Goal: Information Seeking & Learning: Find specific fact

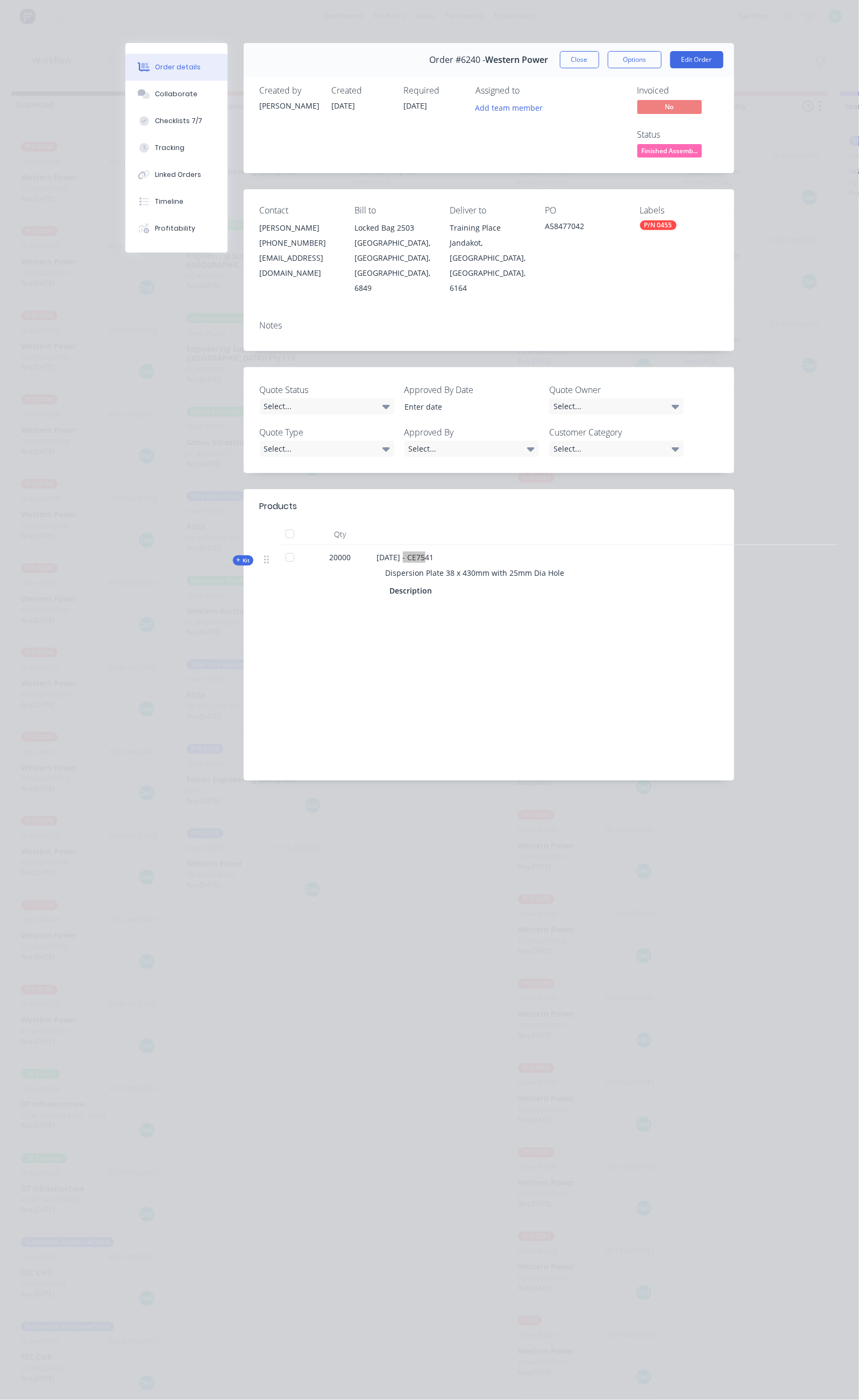
scroll to position [245, 0]
click at [599, 55] on button "Close" at bounding box center [580, 60] width 39 height 17
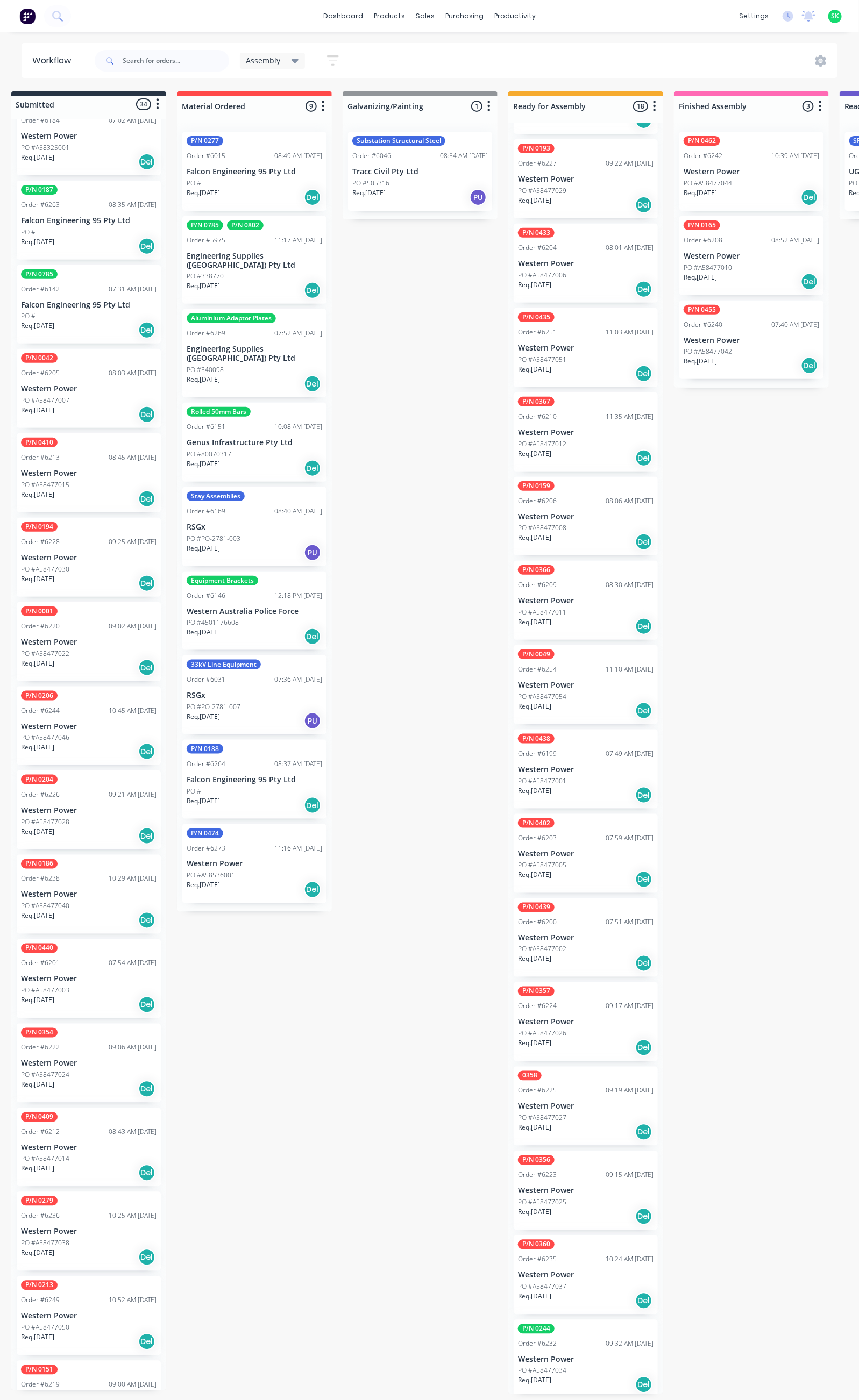
scroll to position [1118, 0]
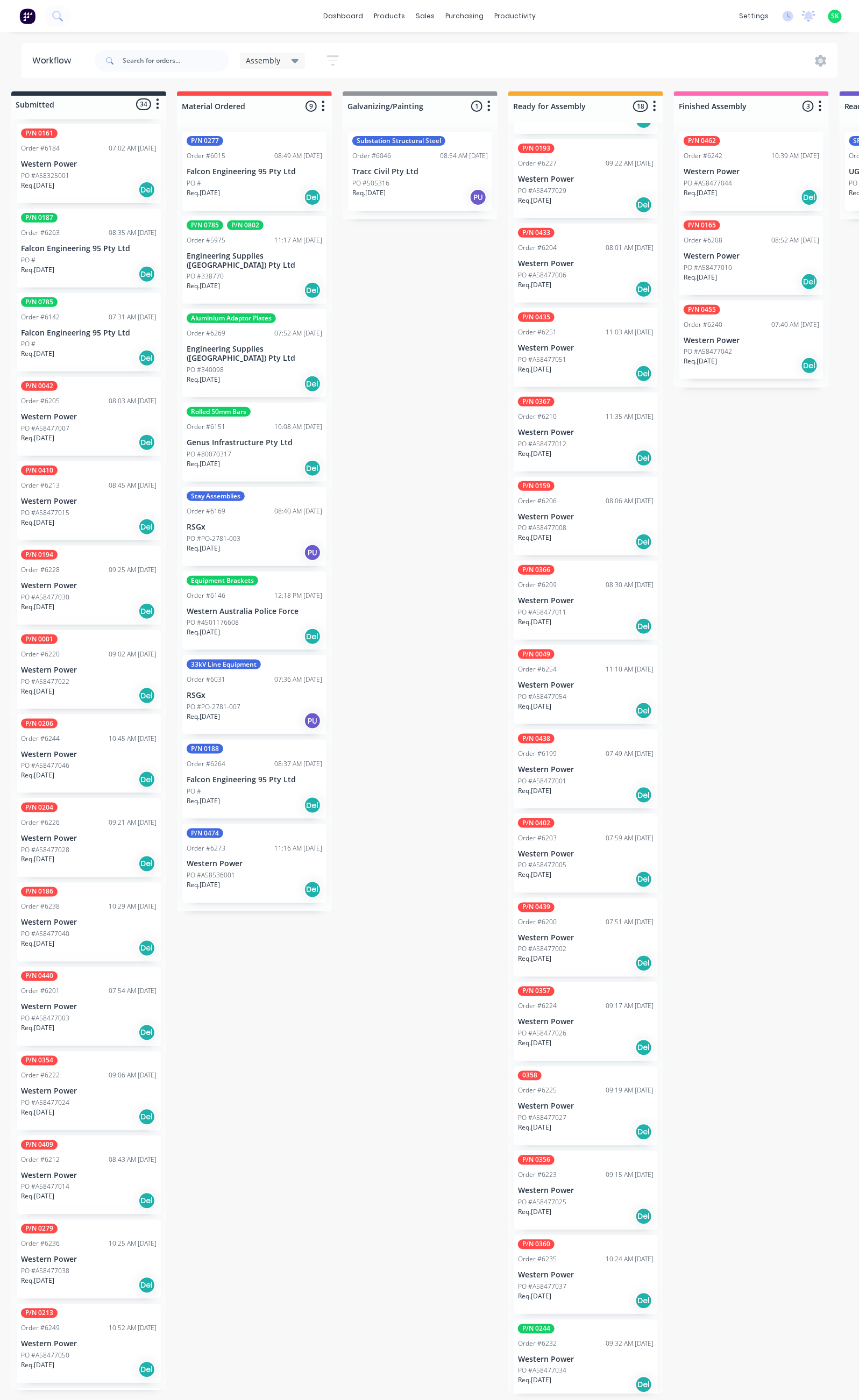
click at [107, 677] on div "PO #A58477022" at bounding box center [89, 682] width 136 height 10
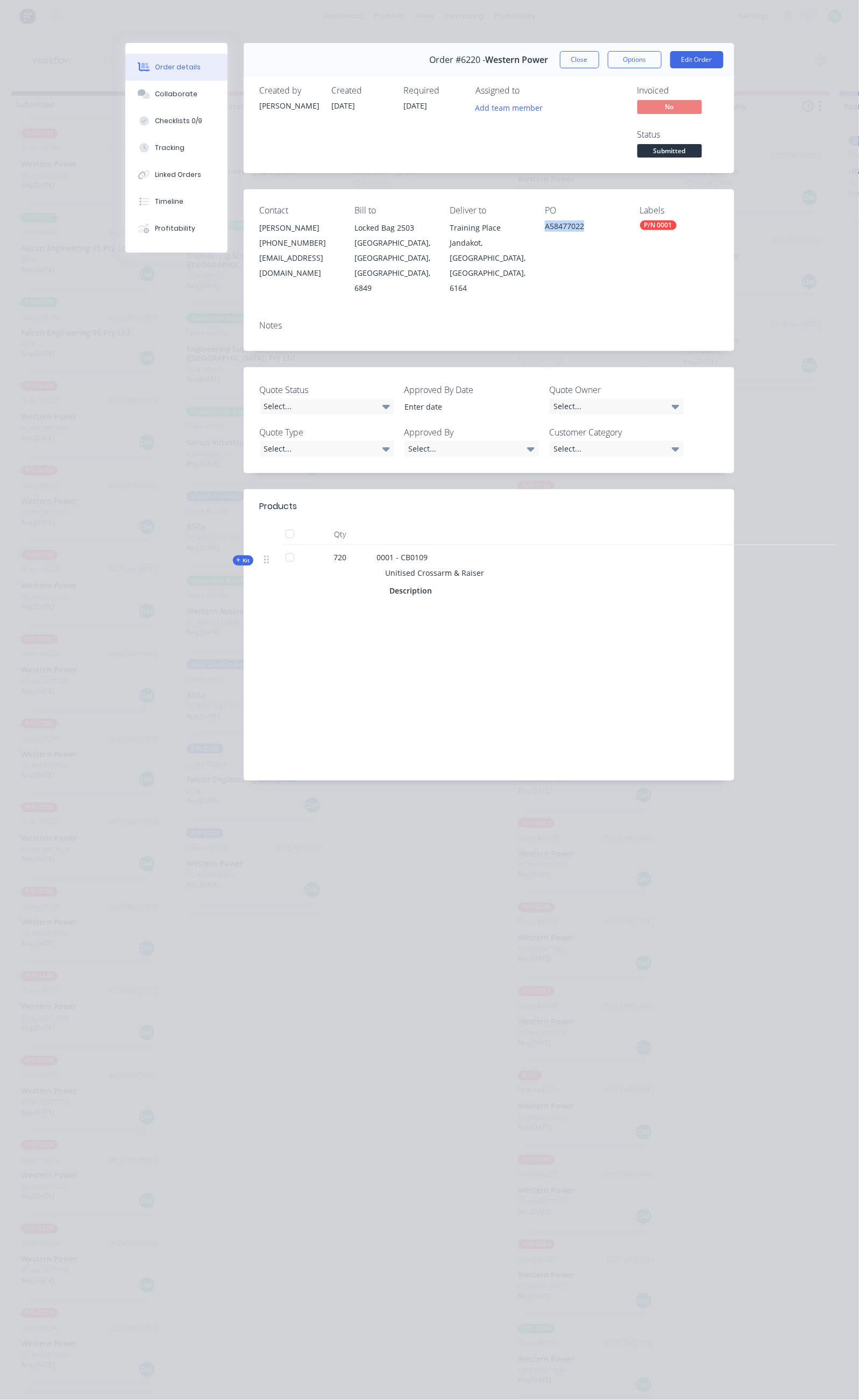
drag, startPoint x: 619, startPoint y: 181, endPoint x: 561, endPoint y: 188, distance: 58.4
click at [562, 189] on div "Contact [PERSON_NAME] [PHONE_NUMBER] [EMAIL_ADDRESS][DOMAIN_NAME] Bill to Locke…" at bounding box center [489, 250] width 490 height 122
copy div "A58477022"
click at [599, 55] on button "Close" at bounding box center [580, 60] width 39 height 17
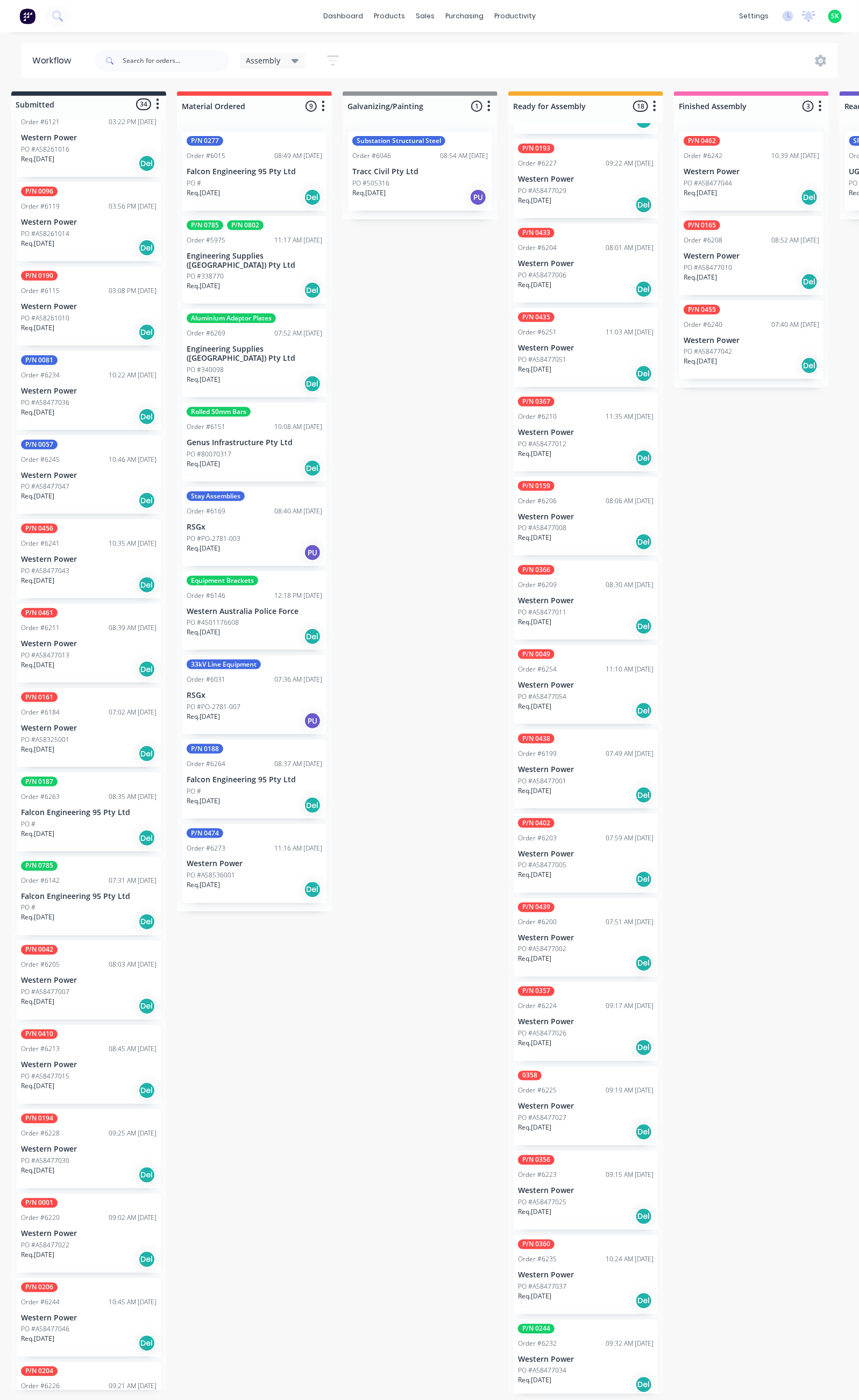
scroll to position [553, 0]
click at [106, 548] on div "P/N 0456 Order #6241 10:35 AM [DATE] Western Power PO #A58477043 Req. [DATE] Del" at bounding box center [89, 559] width 144 height 79
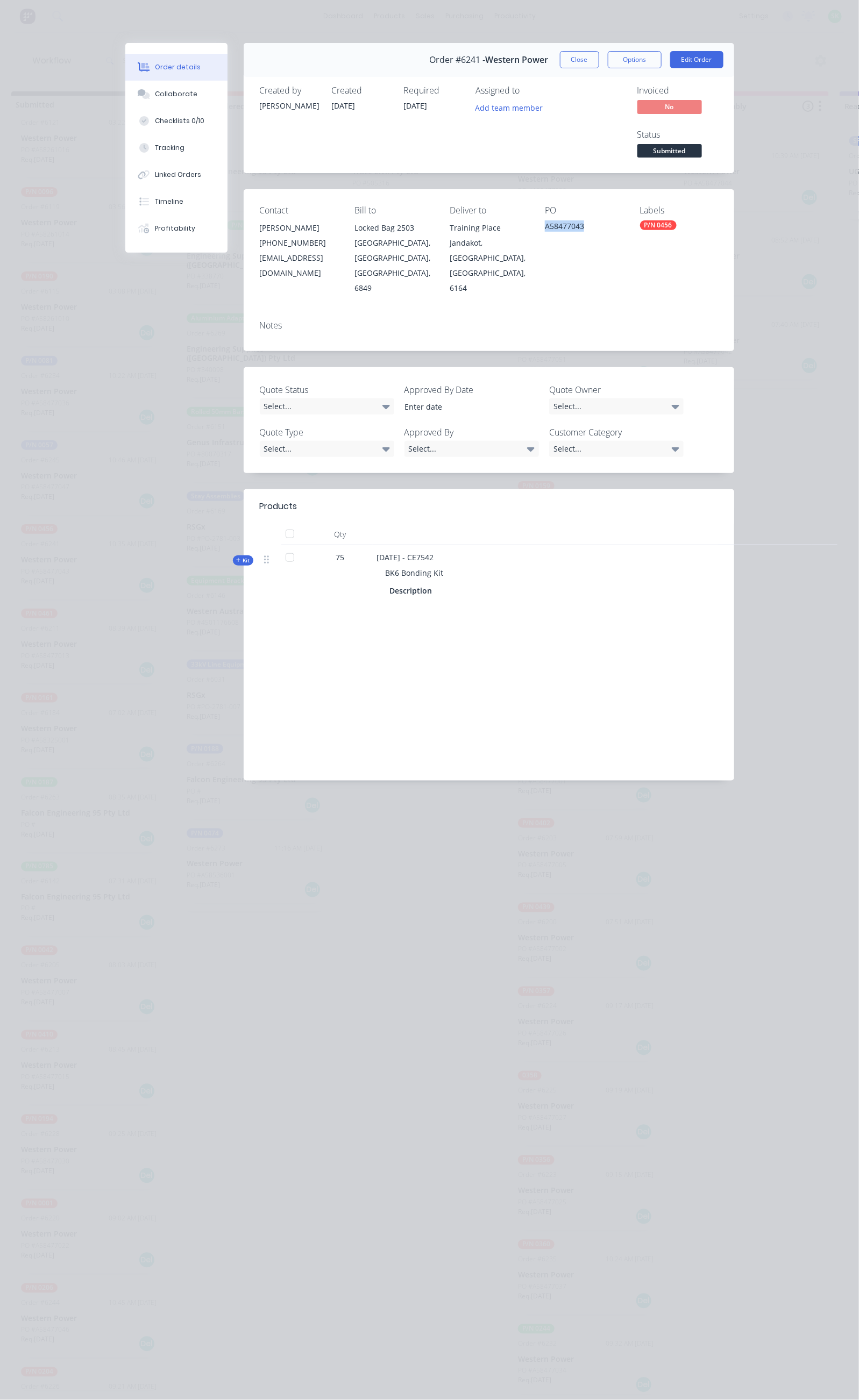
drag, startPoint x: 612, startPoint y: 179, endPoint x: 564, endPoint y: 183, distance: 48.2
click at [564, 189] on div "Contact [PERSON_NAME] [PHONE_NUMBER] [EMAIL_ADDRESS][DOMAIN_NAME] Bill to Locke…" at bounding box center [489, 250] width 490 height 122
copy div "A58477043"
click at [599, 63] on button "Close" at bounding box center [580, 60] width 39 height 17
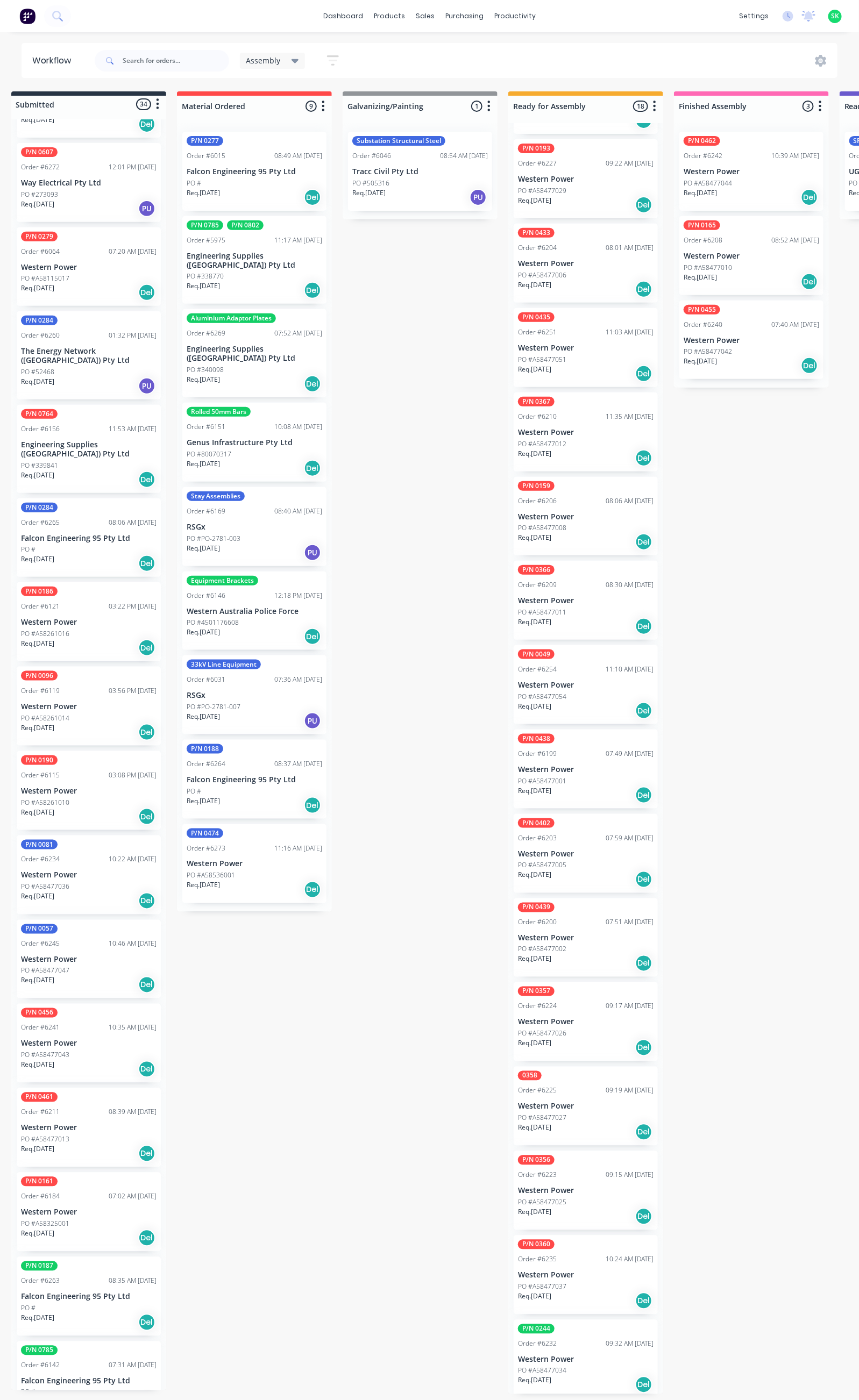
scroll to position [0, 0]
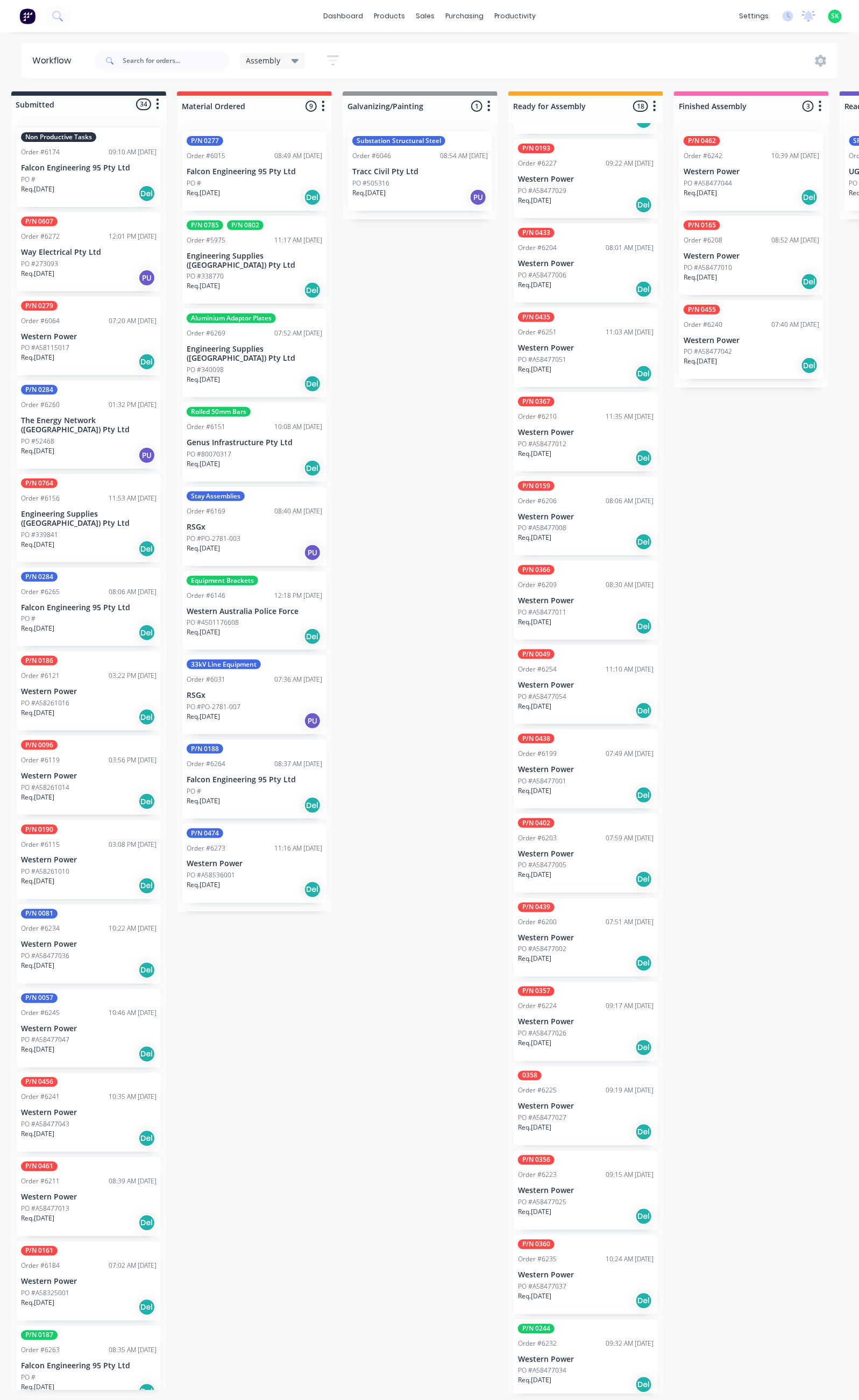
click at [92, 248] on p "Way Electrical Pty Ltd" at bounding box center [89, 252] width 136 height 9
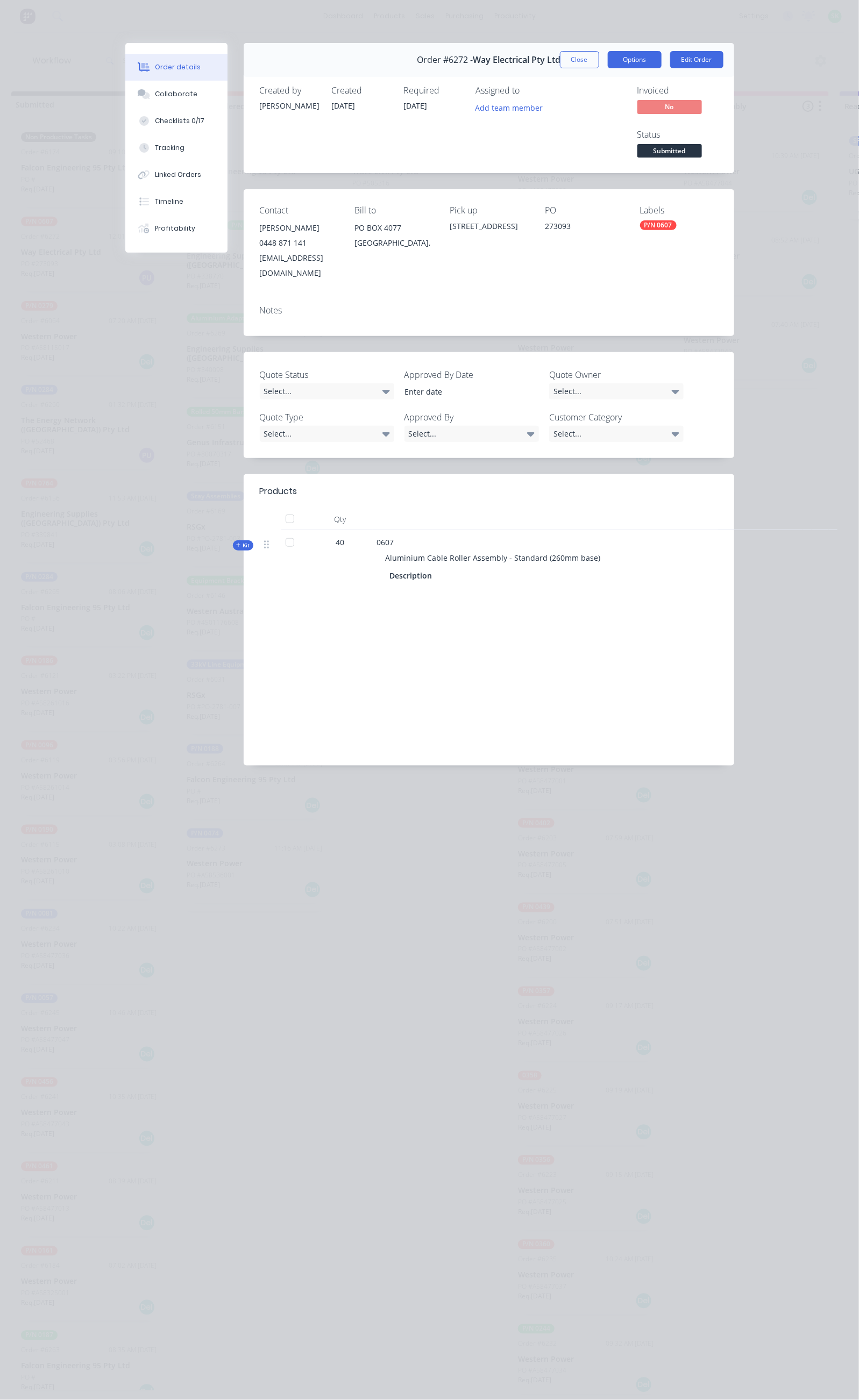
click at [661, 62] on button "Options" at bounding box center [635, 60] width 54 height 17
click at [125, 148] on button "Tracking" at bounding box center [176, 148] width 102 height 27
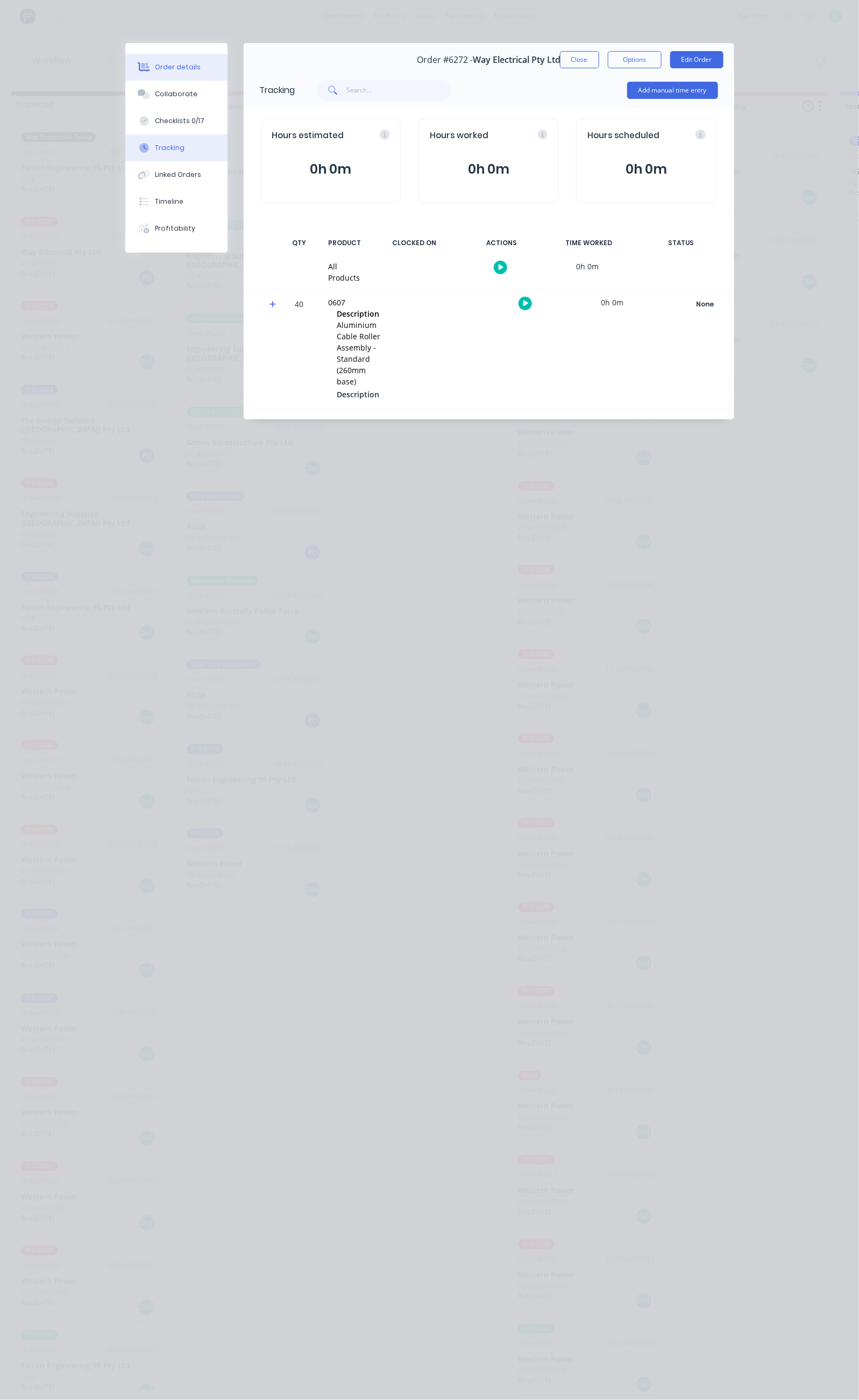
click at [125, 62] on button "Order details" at bounding box center [176, 67] width 102 height 27
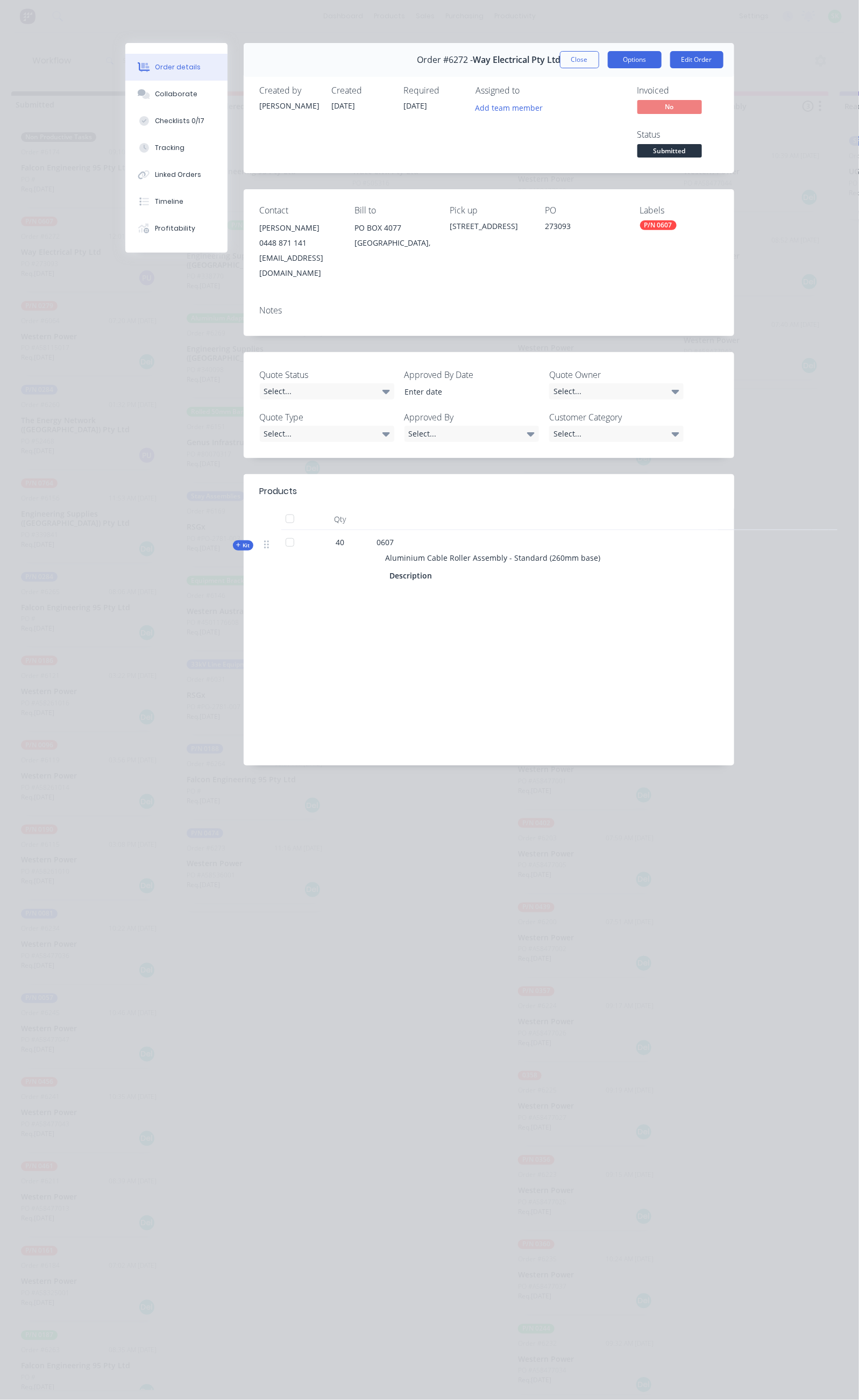
click at [661, 62] on button "Options" at bounding box center [635, 60] width 54 height 17
click at [652, 130] on div "Delivery Docket" at bounding box center [605, 130] width 94 height 16
click at [652, 130] on div "Standard" at bounding box center [605, 130] width 94 height 16
click at [599, 58] on button "Close" at bounding box center [580, 60] width 39 height 17
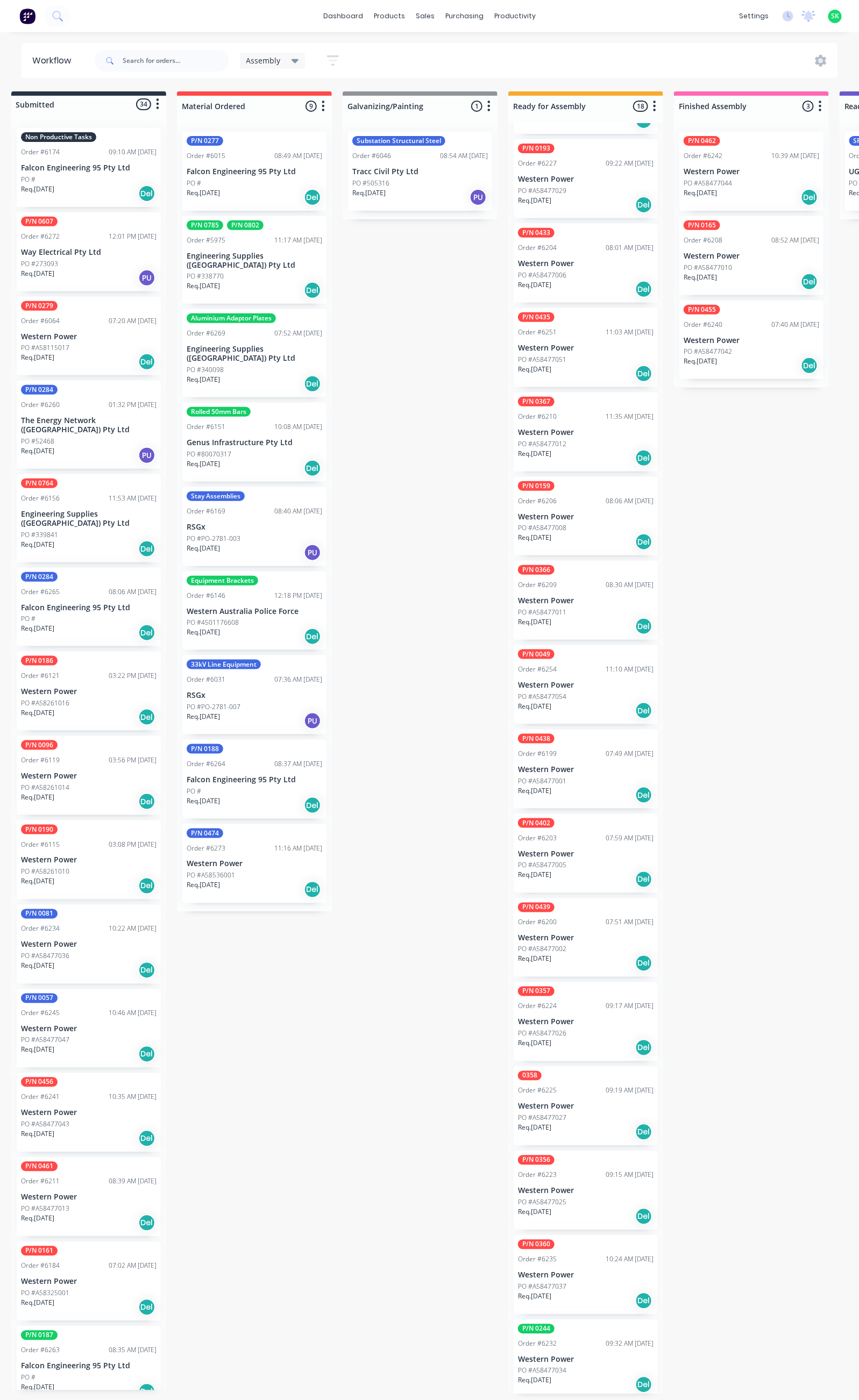
scroll to position [0, 12]
click at [250, 272] on div "PO #338770" at bounding box center [254, 277] width 136 height 10
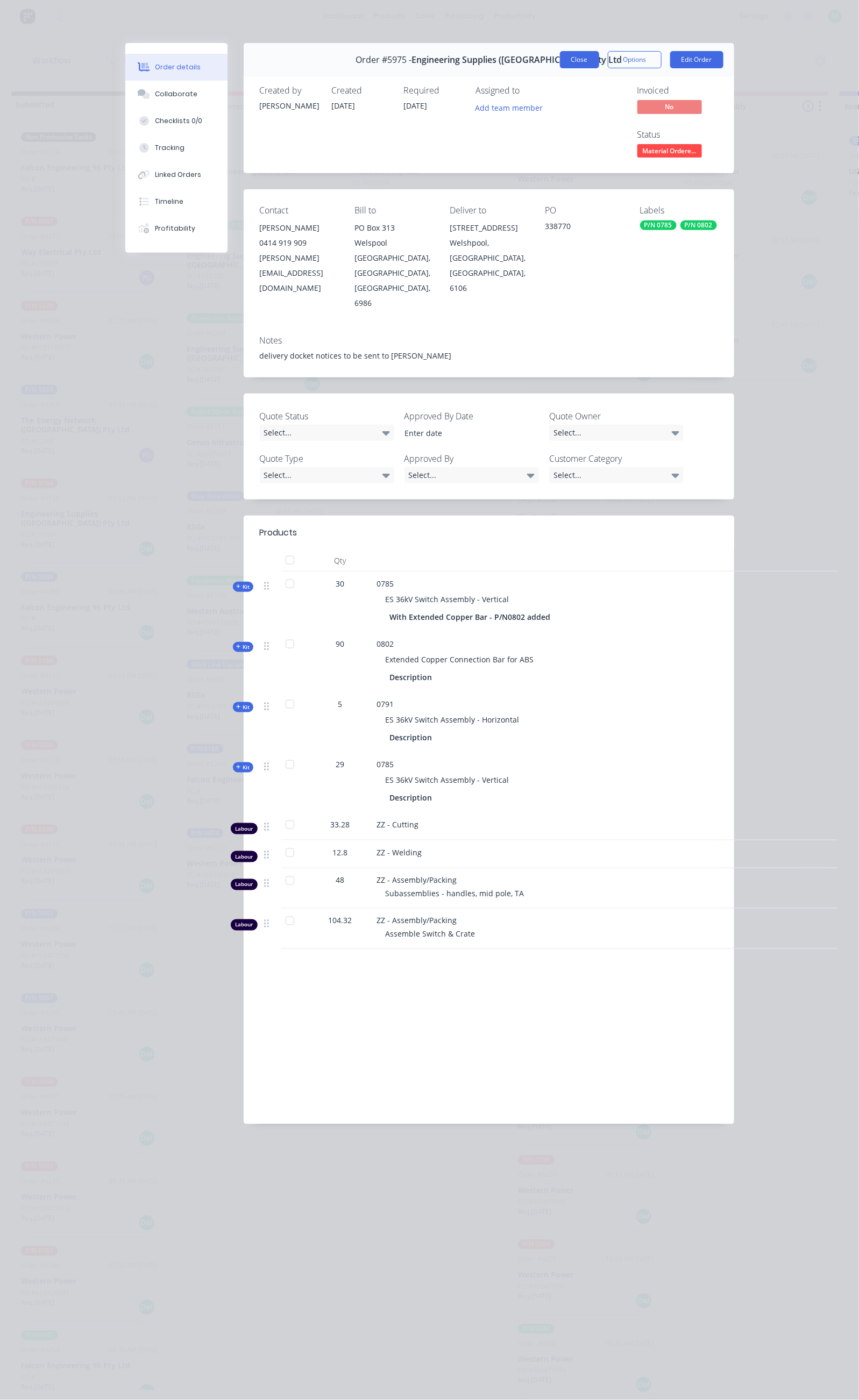
click at [599, 56] on button "Close" at bounding box center [580, 60] width 39 height 17
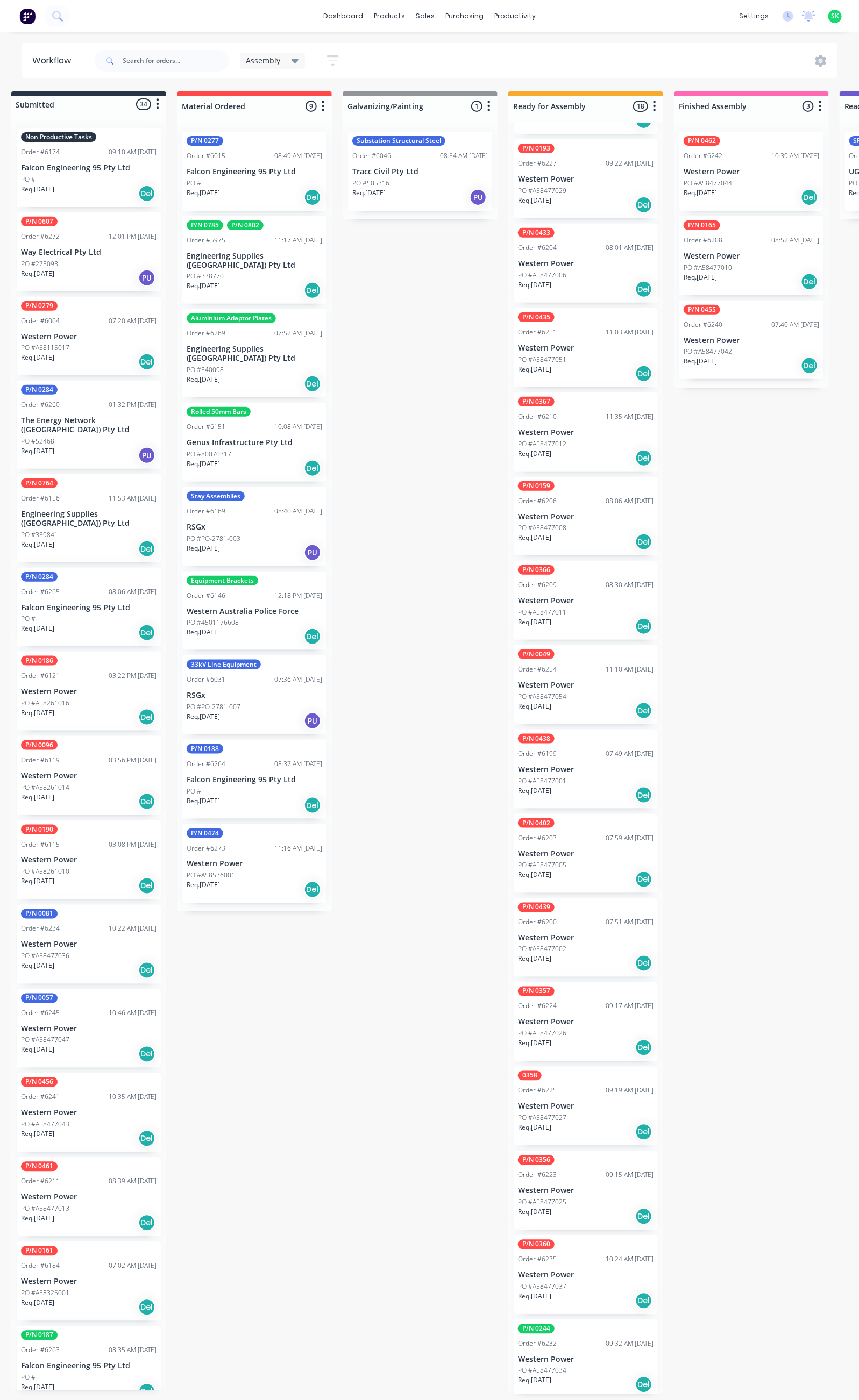
click at [265, 375] on div "Req. [DATE] Del" at bounding box center [254, 384] width 136 height 19
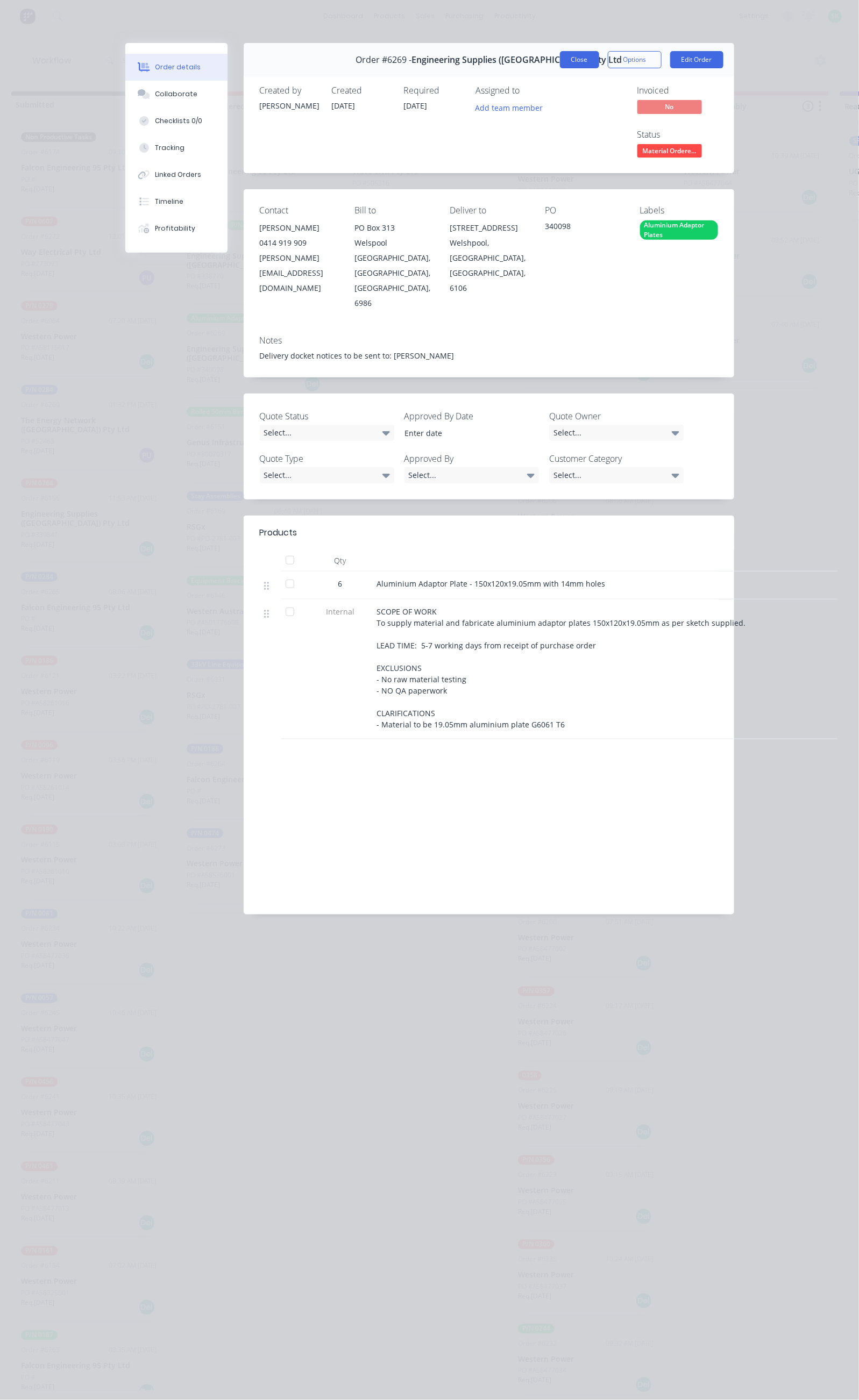
click at [599, 60] on button "Close" at bounding box center [580, 60] width 39 height 17
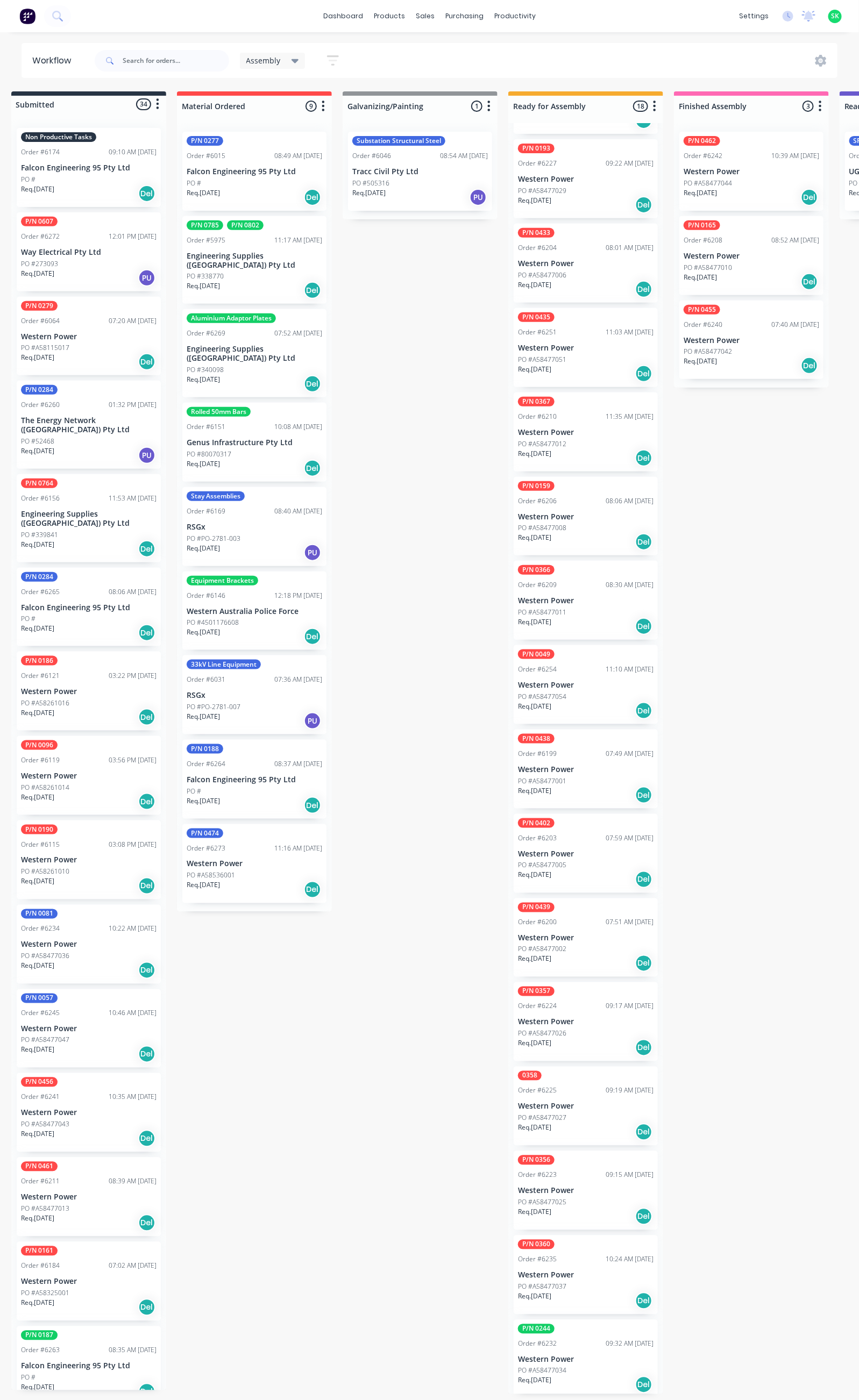
click at [265, 438] on p "Genus Infrastructure Pty Ltd" at bounding box center [254, 443] width 136 height 9
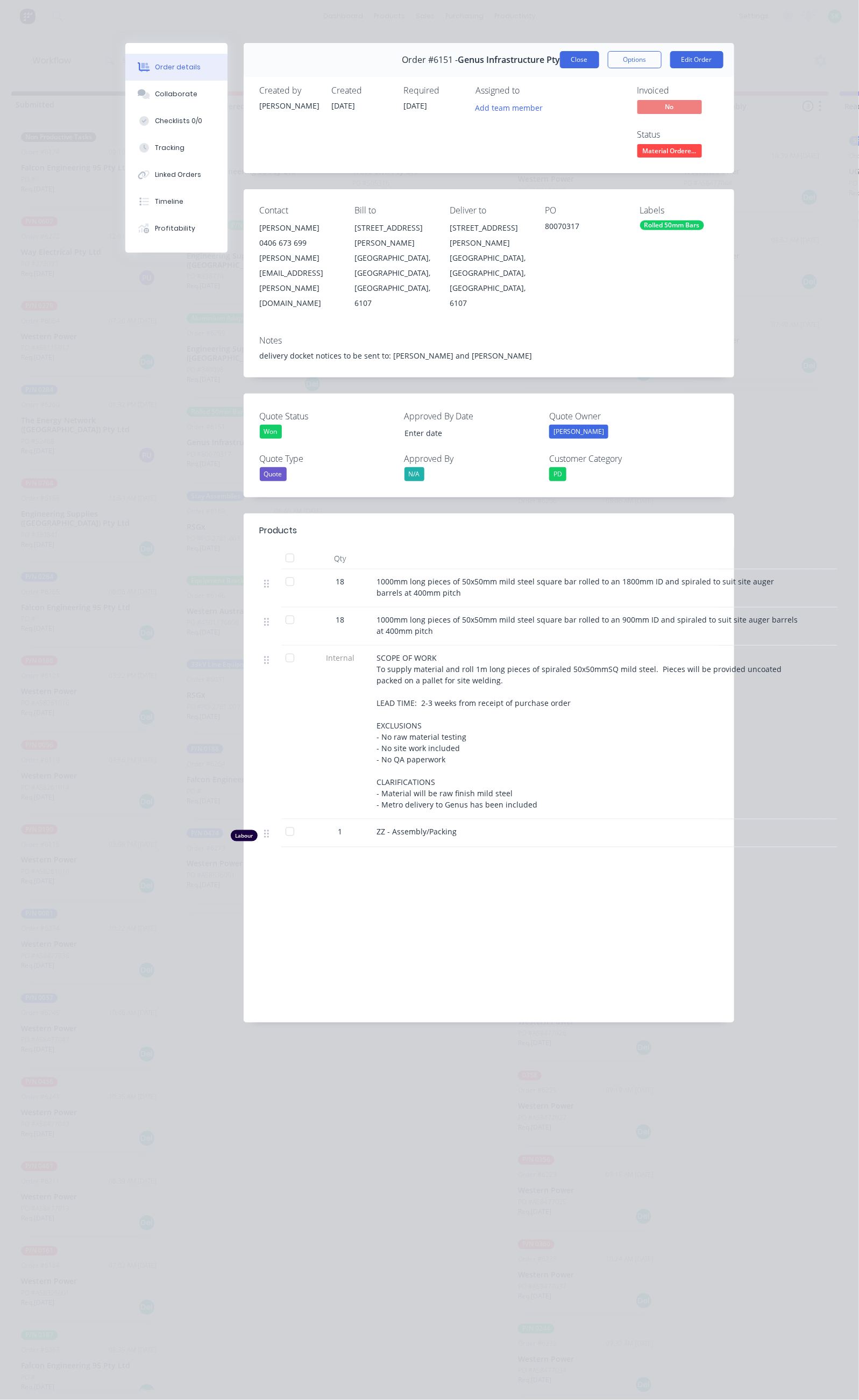
click at [599, 59] on button "Close" at bounding box center [580, 60] width 39 height 17
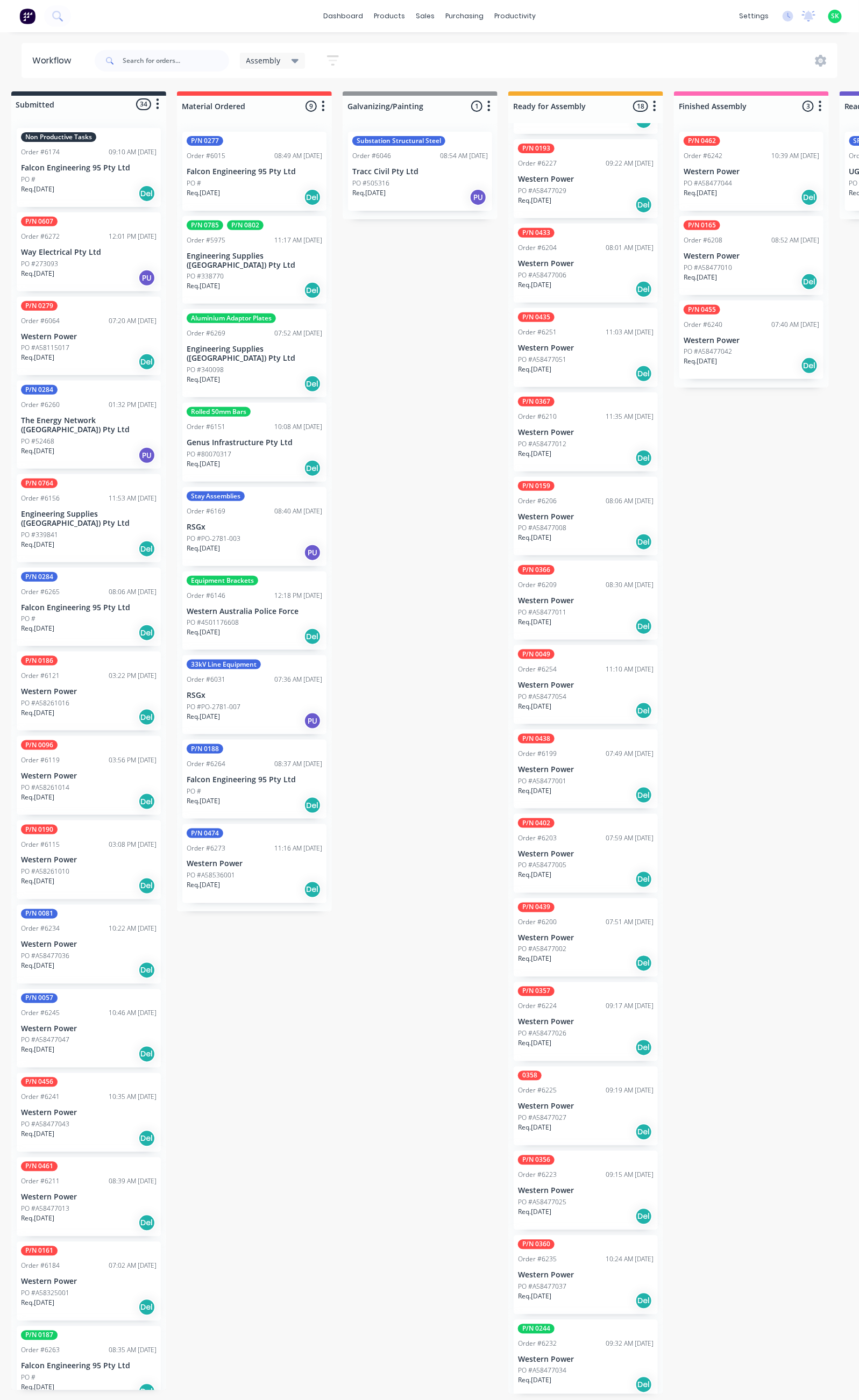
click at [273, 272] on div "PO #338770" at bounding box center [254, 277] width 136 height 10
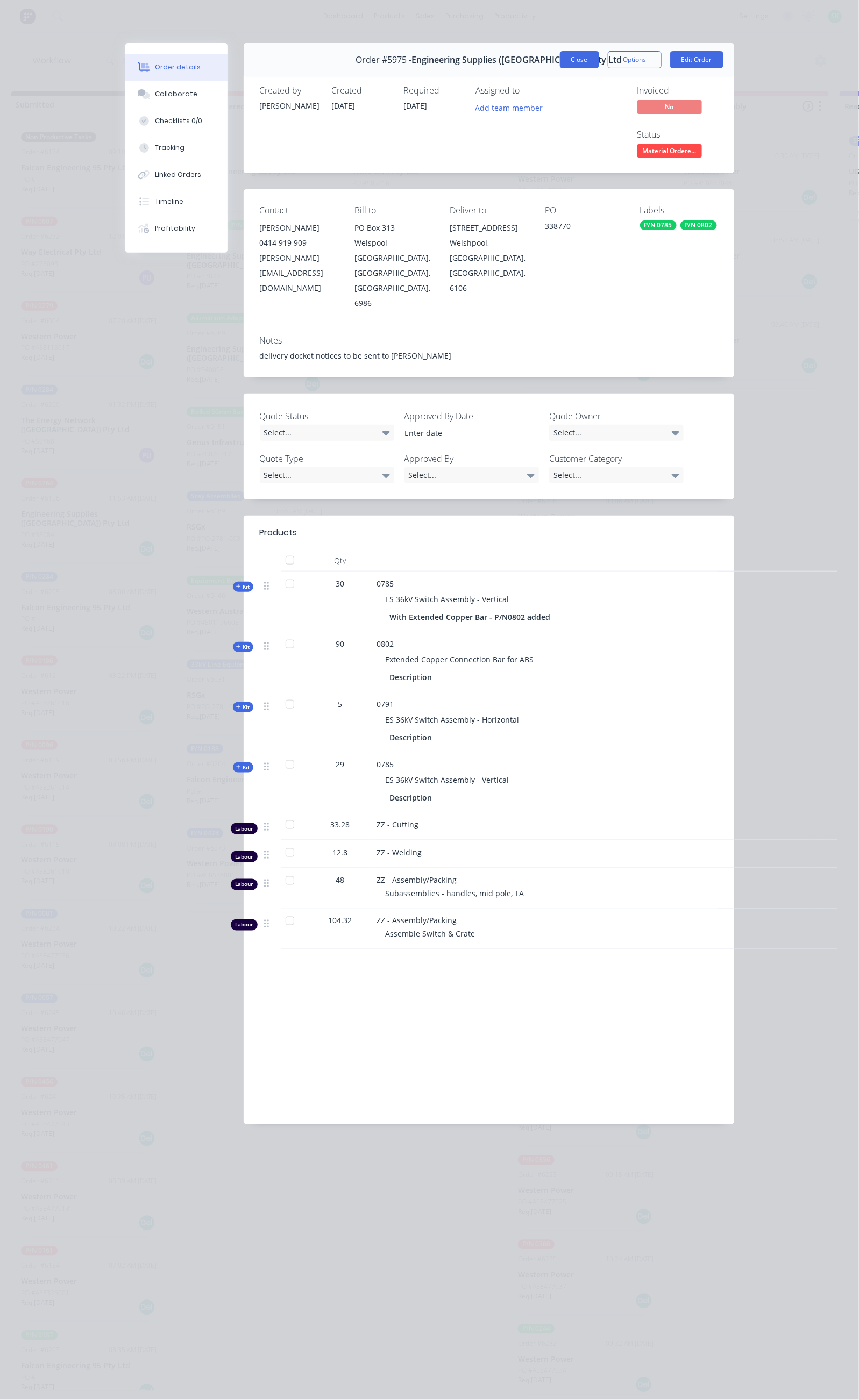
click at [599, 59] on button "Close" at bounding box center [580, 60] width 39 height 17
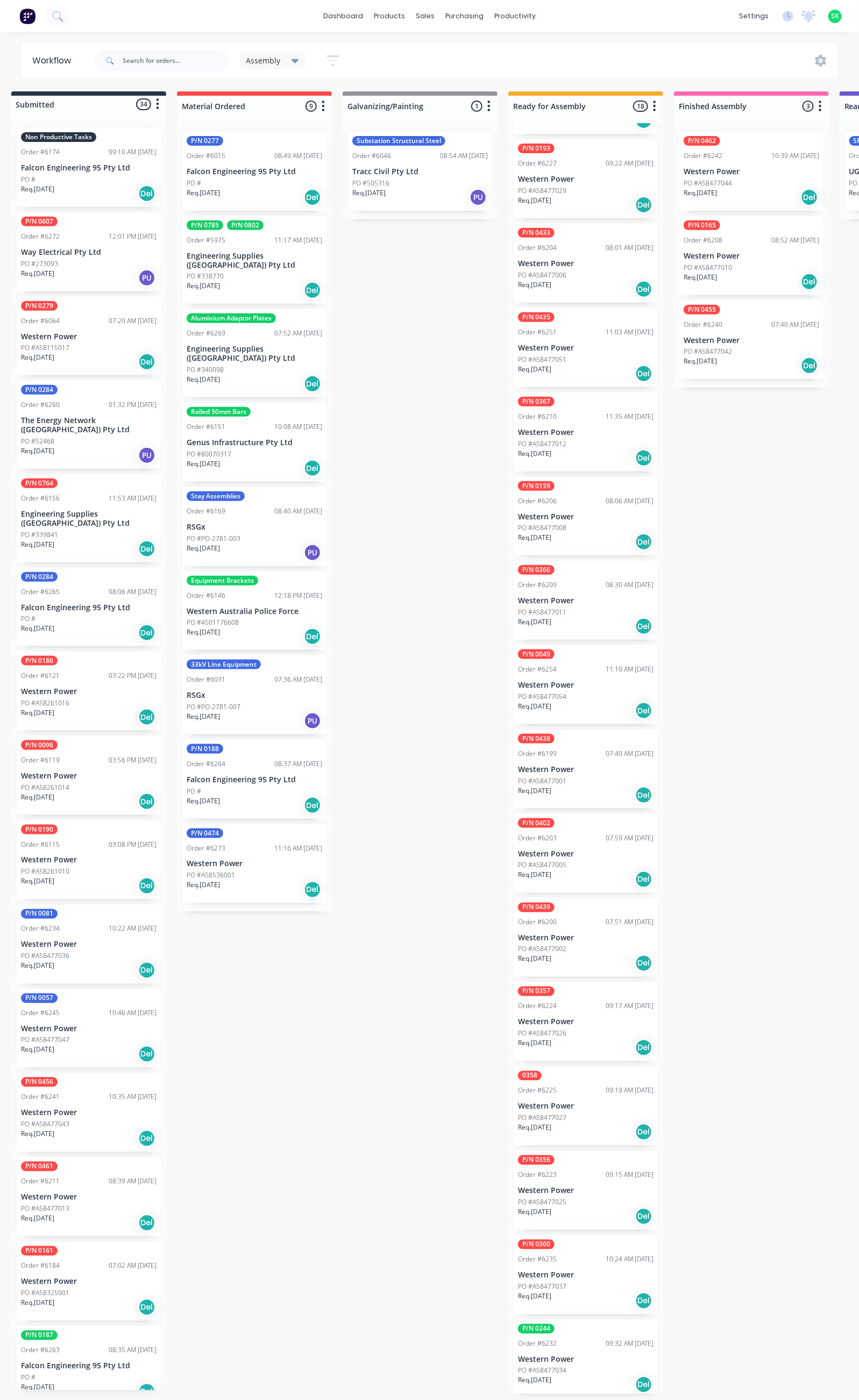
click at [279, 375] on div "Req. [DATE] Del" at bounding box center [254, 384] width 136 height 19
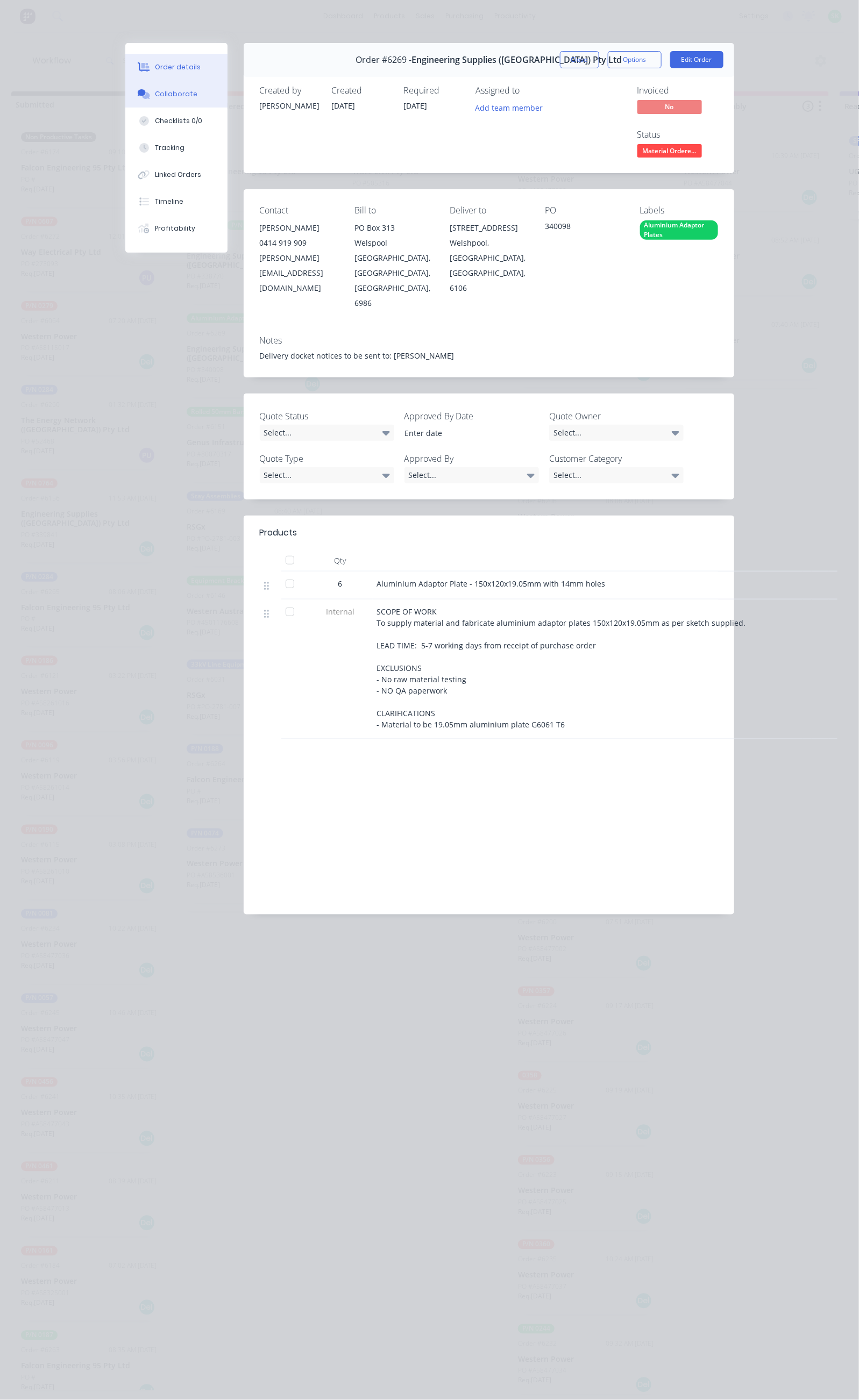
click at [155, 94] on div "Collaborate" at bounding box center [176, 94] width 42 height 10
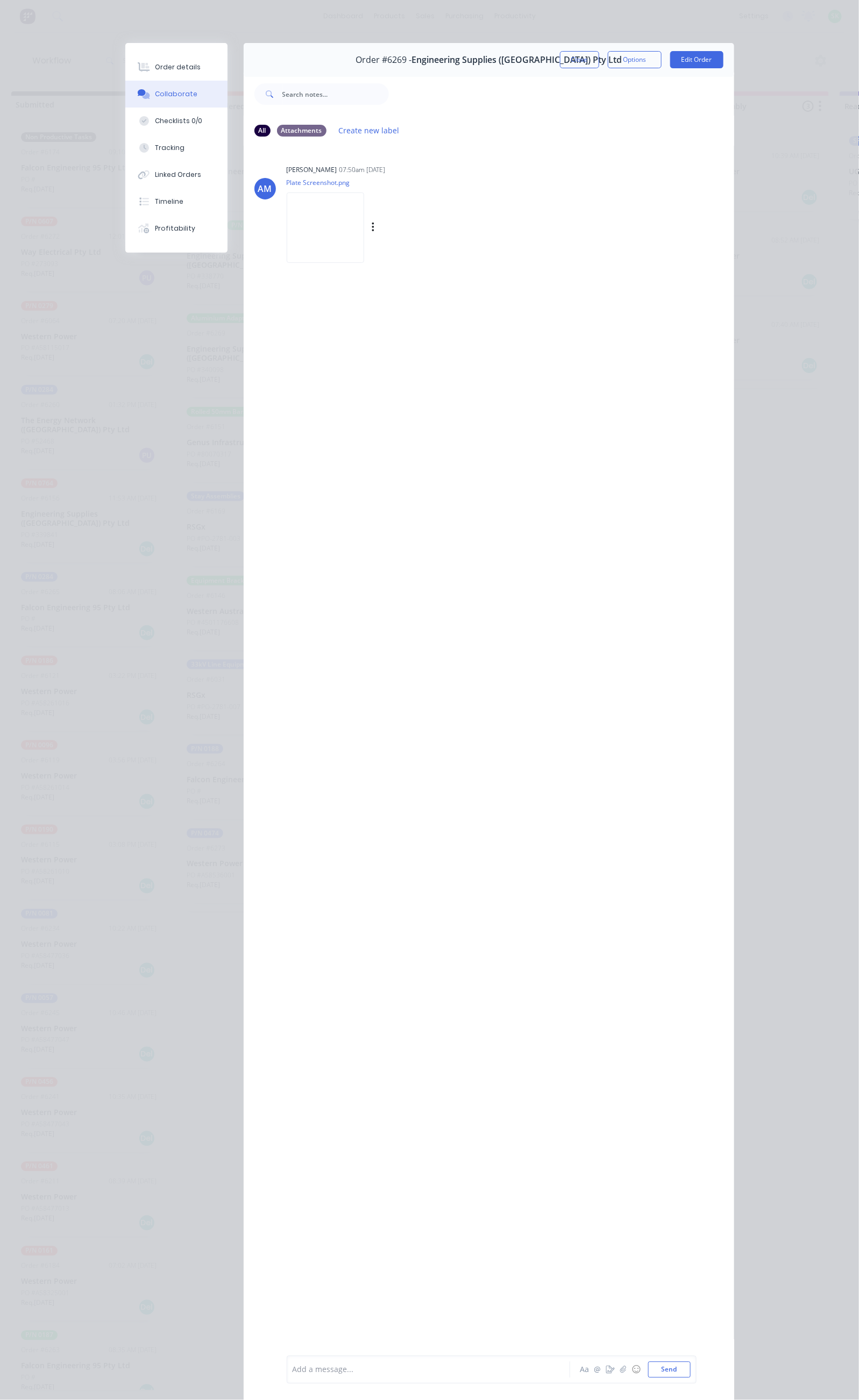
click at [287, 228] on img at bounding box center [325, 227] width 77 height 70
click at [155, 69] on div "Order details" at bounding box center [178, 68] width 46 height 10
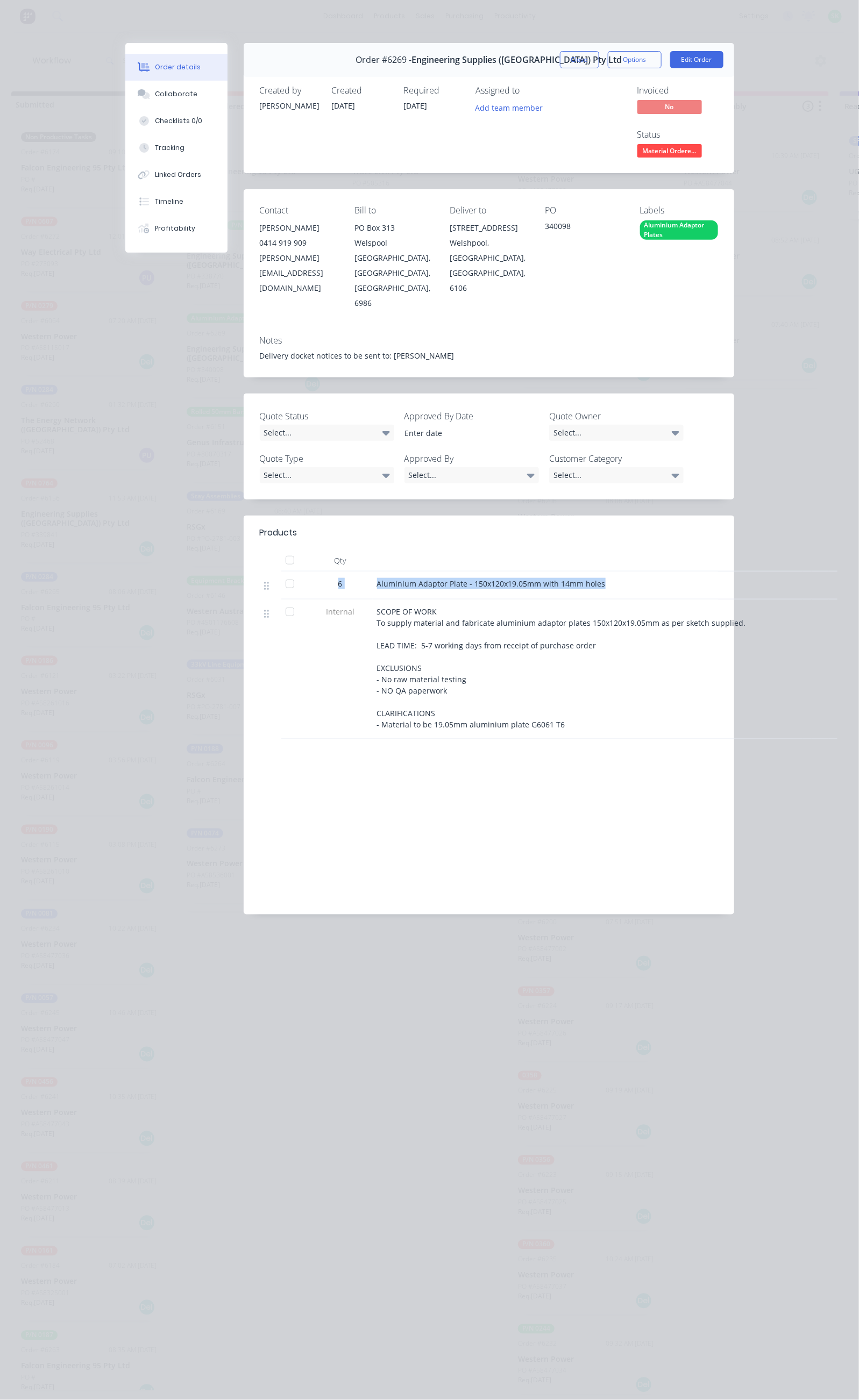
drag, startPoint x: 230, startPoint y: 490, endPoint x: 538, endPoint y: 494, distance: 308.0
click at [538, 572] on div "6 Aluminium Adaptor Plate - 150x120x19.05mm with 14mm holes" at bounding box center [489, 585] width 458 height 28
copy div "6 Aluminium Adaptor Plate - 150x120x19.05mm with 14mm holes"
click at [536, 1212] on div "Order details Collaborate Checklists 0/0 Tracking Linked Orders Timeline Profit…" at bounding box center [429, 700] width 859 height 1400
click at [599, 52] on button "Close" at bounding box center [580, 60] width 39 height 17
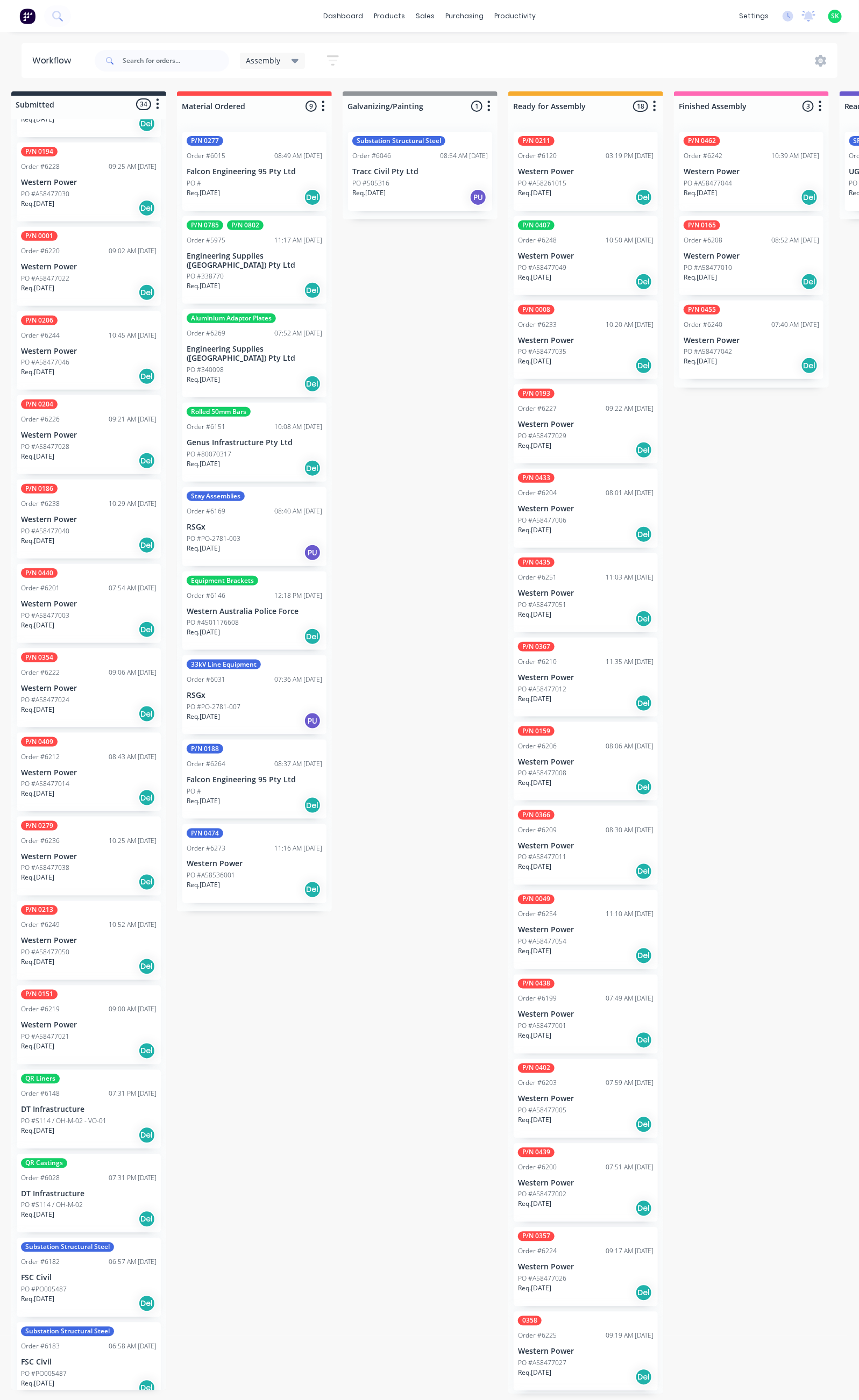
scroll to position [1601, 0]
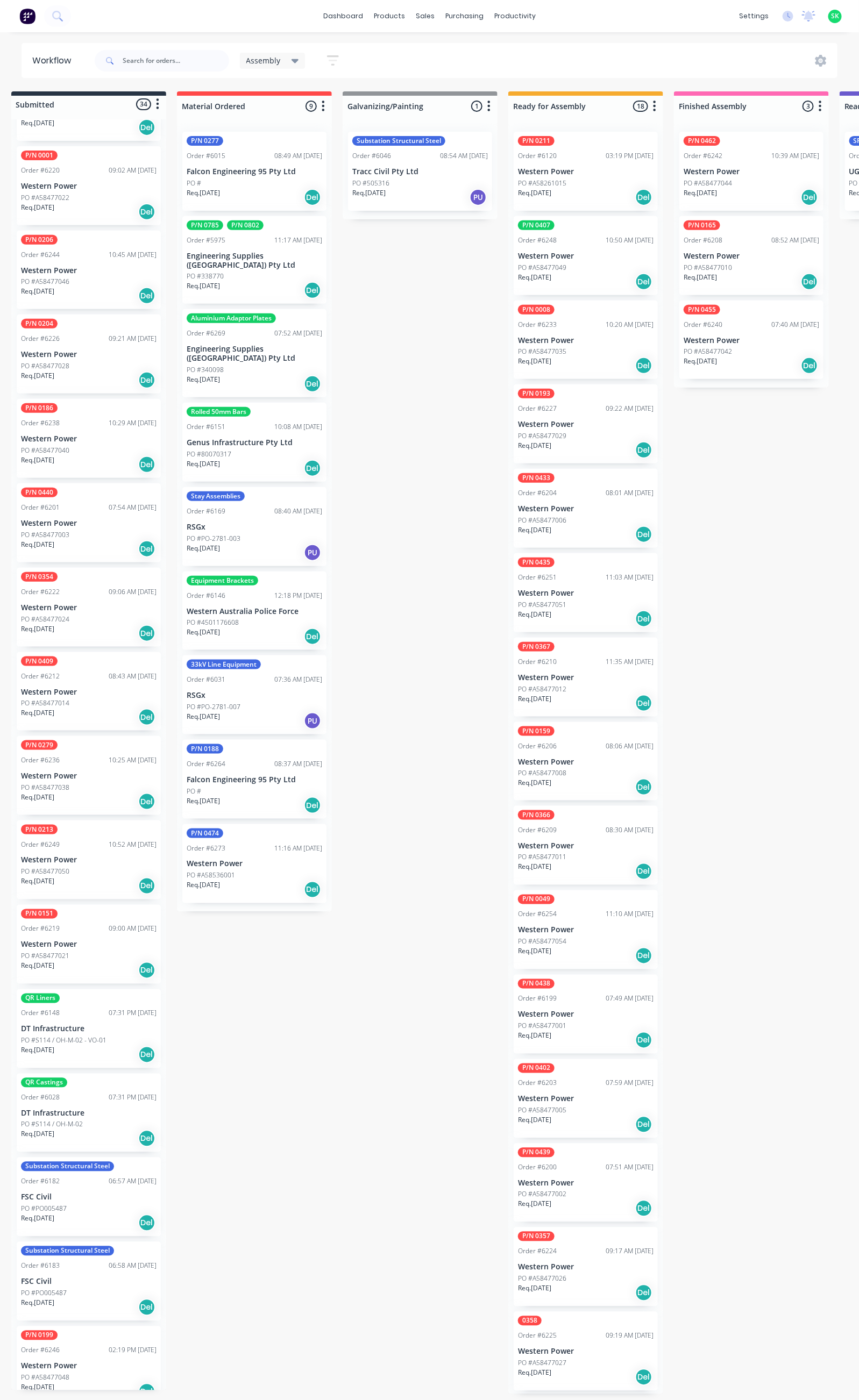
click at [92, 750] on div "P/N 0279 Order #6236 10:25 AM [DATE] Western Power PO #A58477038 Req. [DATE] Del" at bounding box center [89, 775] width 144 height 79
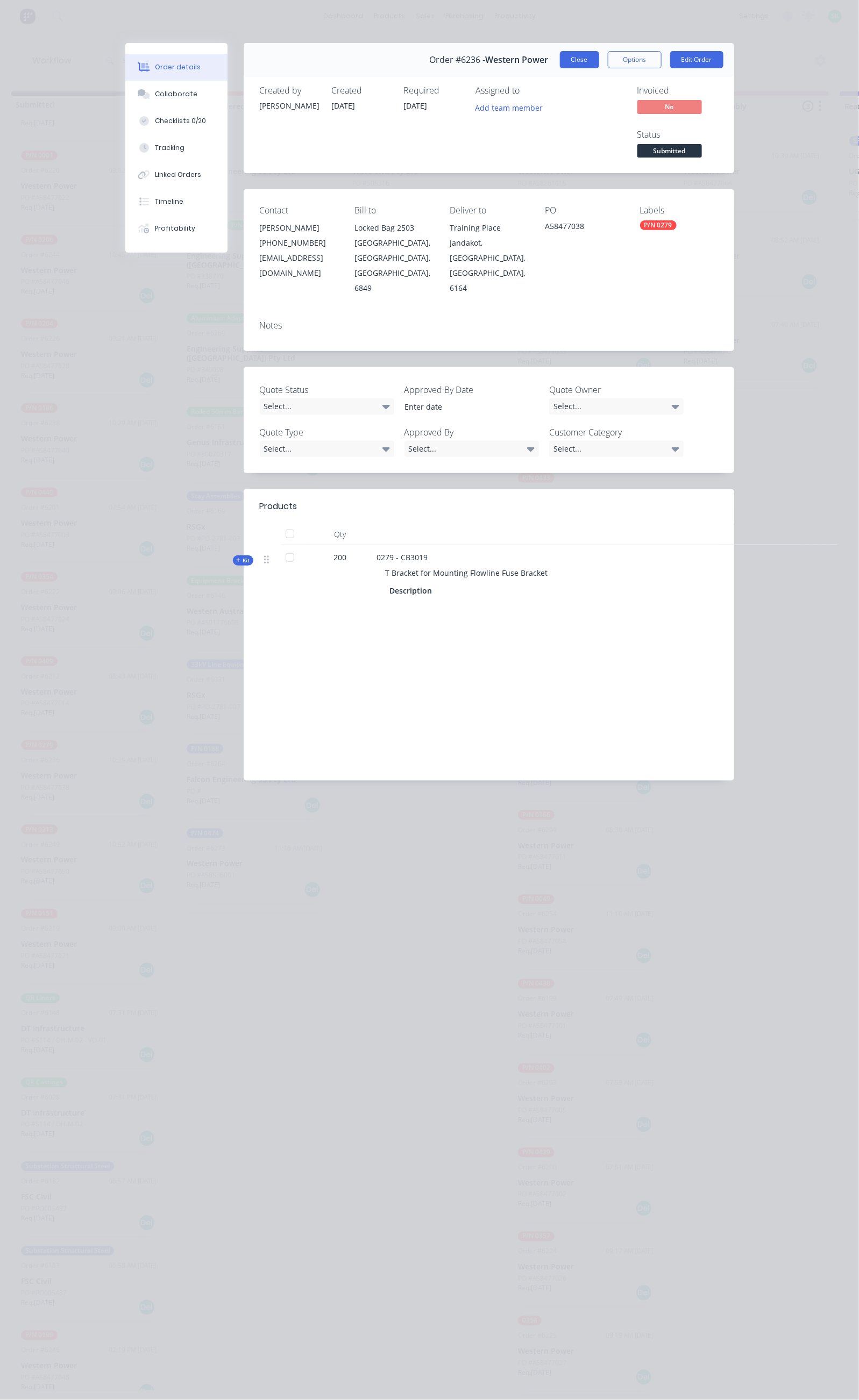
click at [599, 62] on button "Close" at bounding box center [580, 60] width 39 height 17
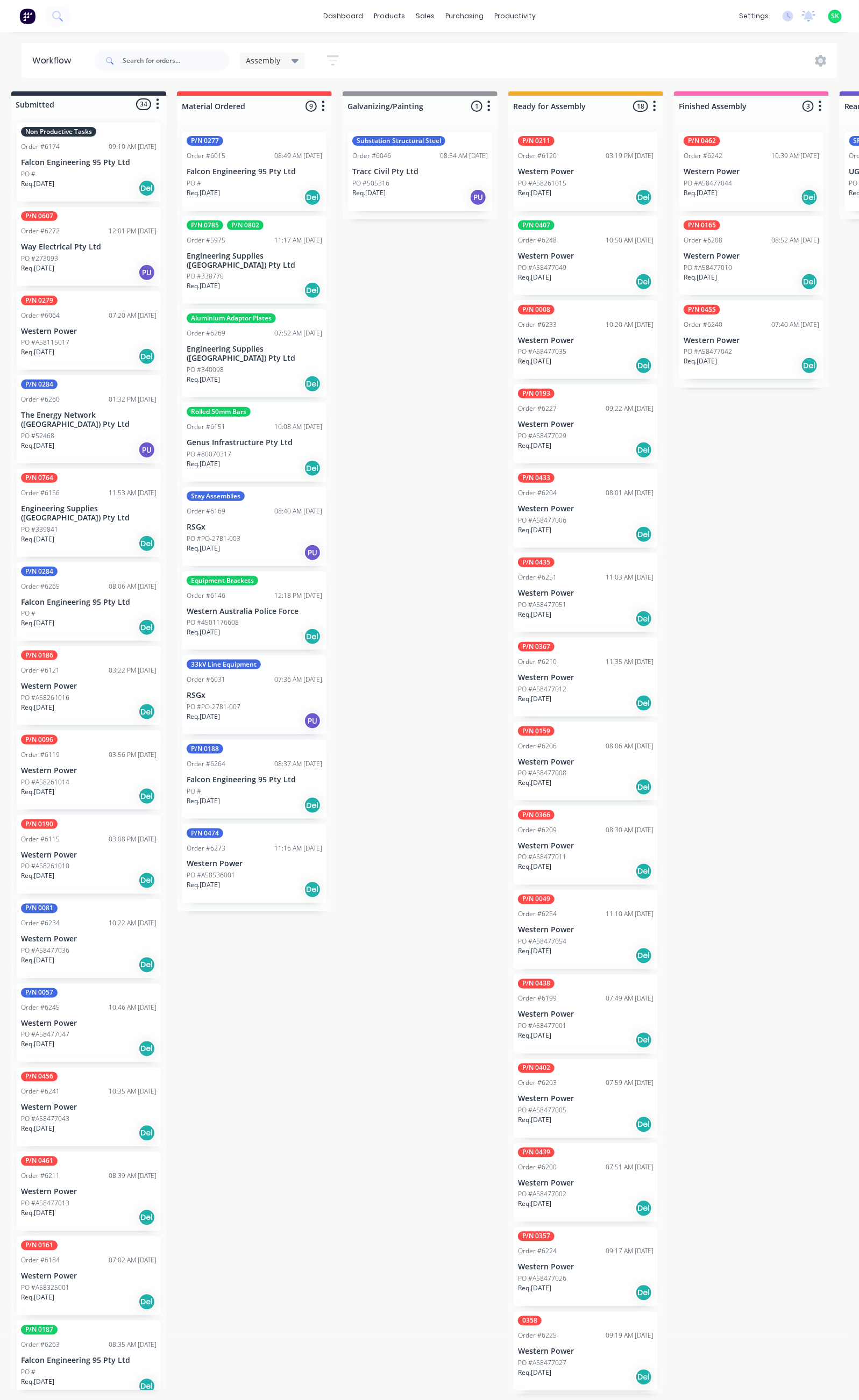
scroll to position [0, 0]
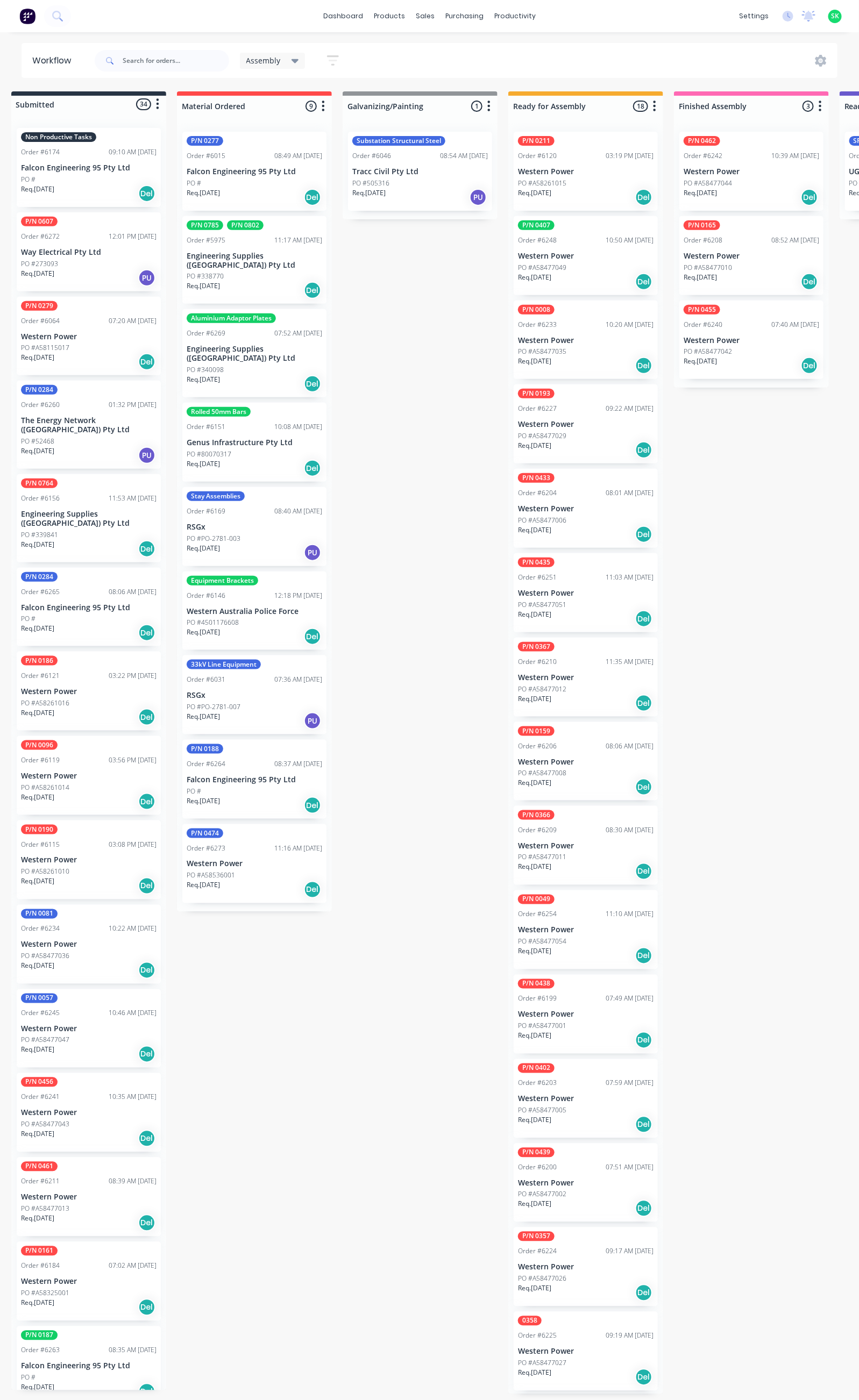
click at [94, 343] on div "PO #A58115017" at bounding box center [89, 348] width 136 height 10
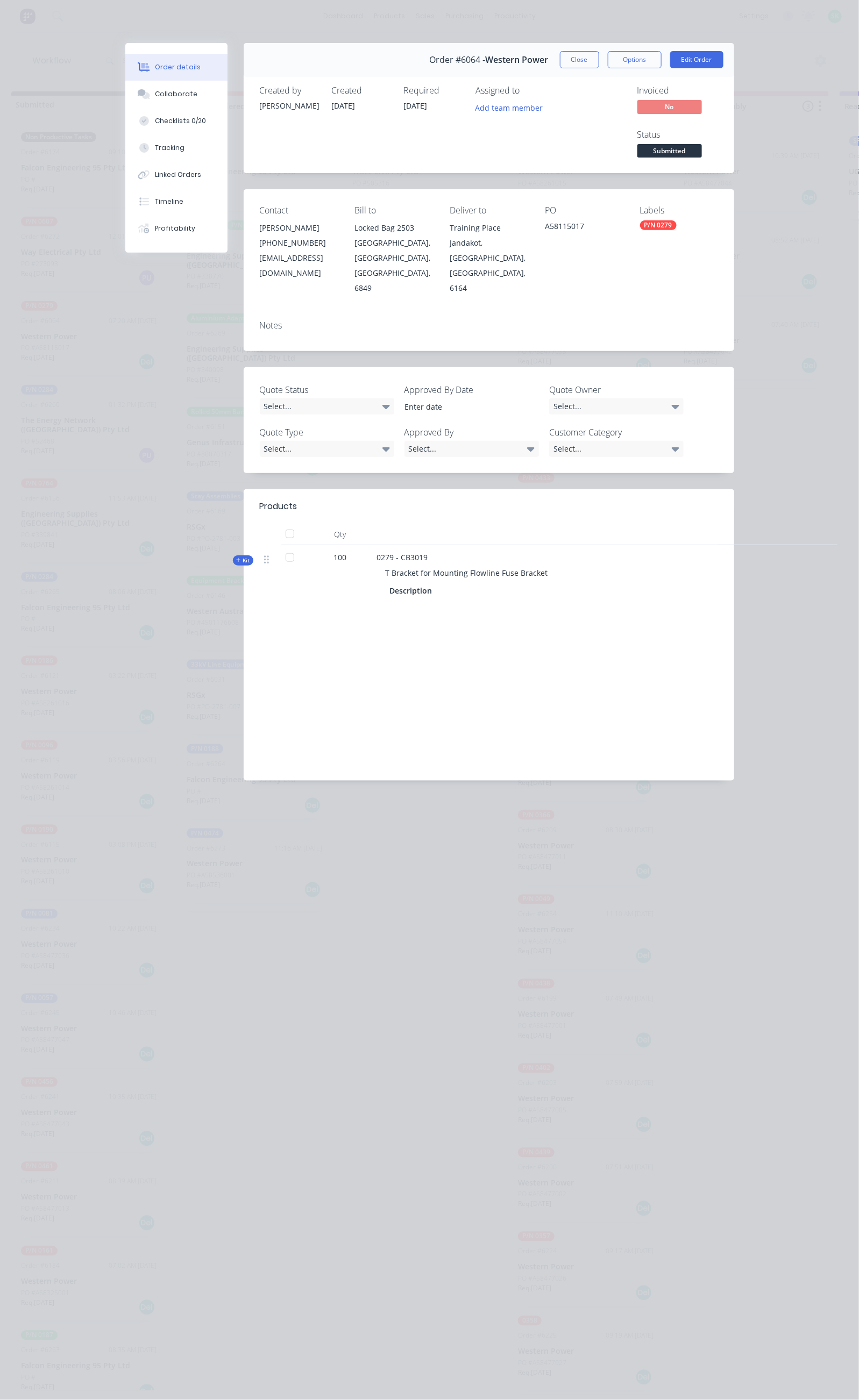
click at [599, 58] on button "Close" at bounding box center [580, 60] width 39 height 17
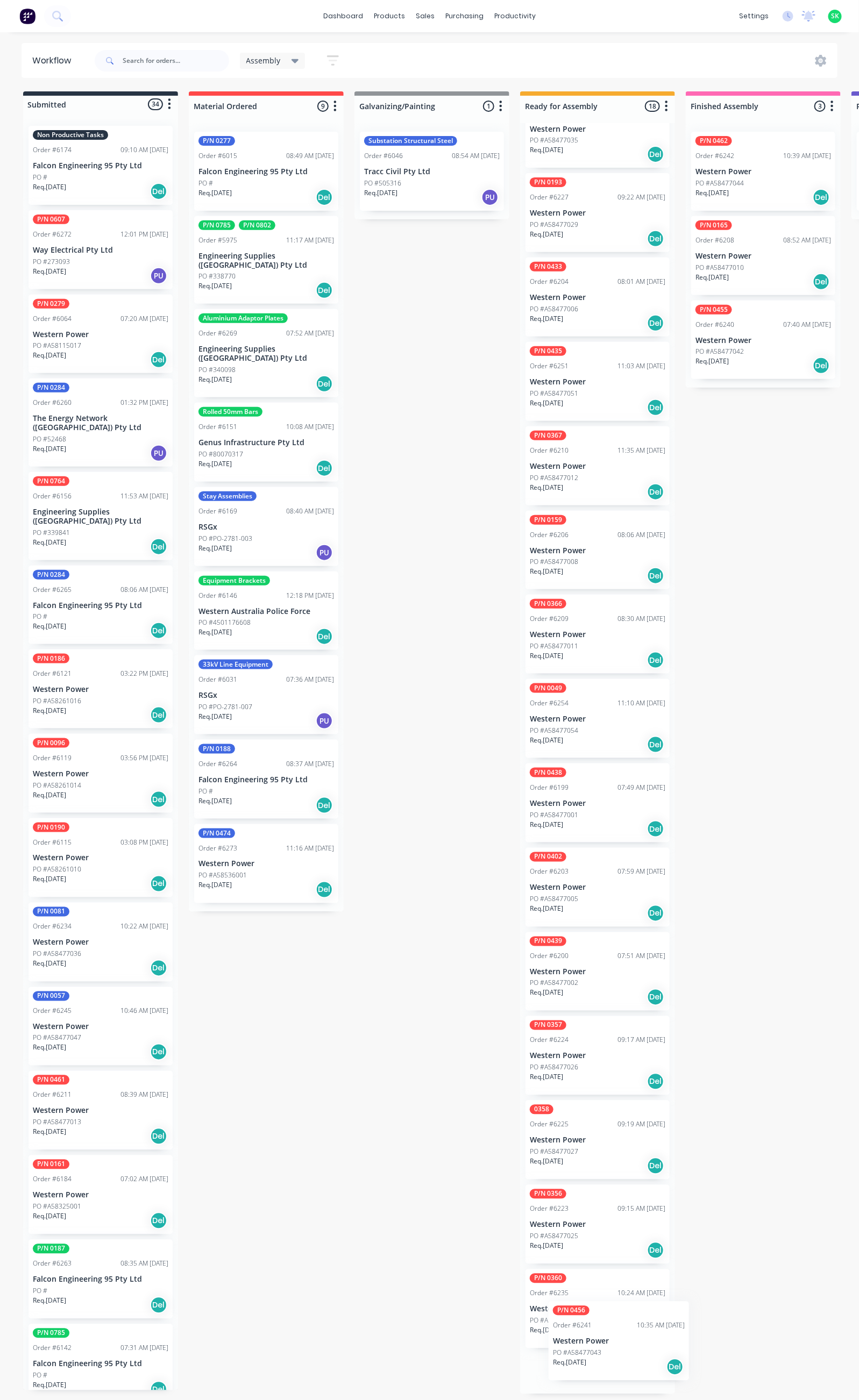
scroll to position [334, 0]
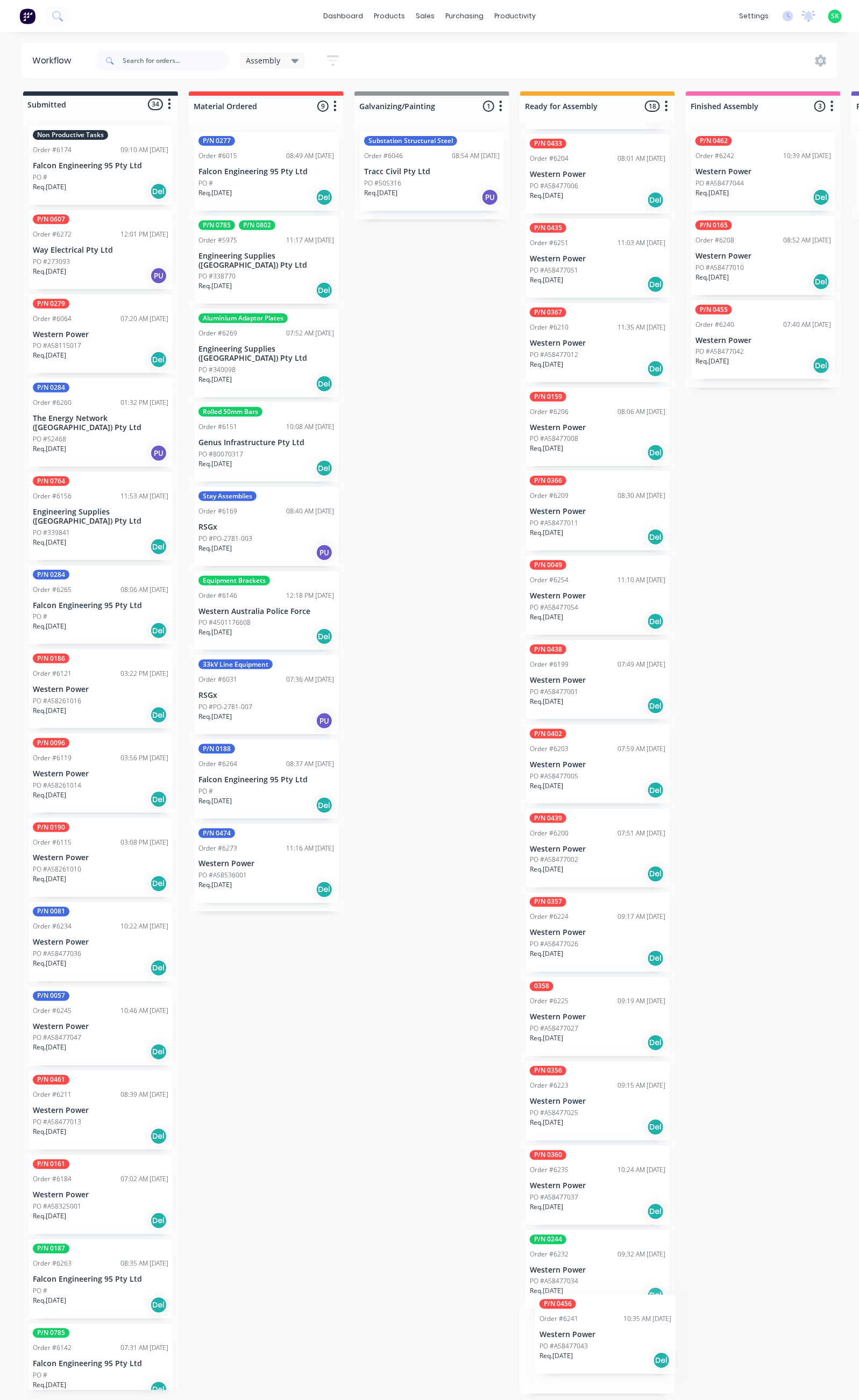
drag, startPoint x: 87, startPoint y: 1097, endPoint x: 610, endPoint y: 1336, distance: 575.0
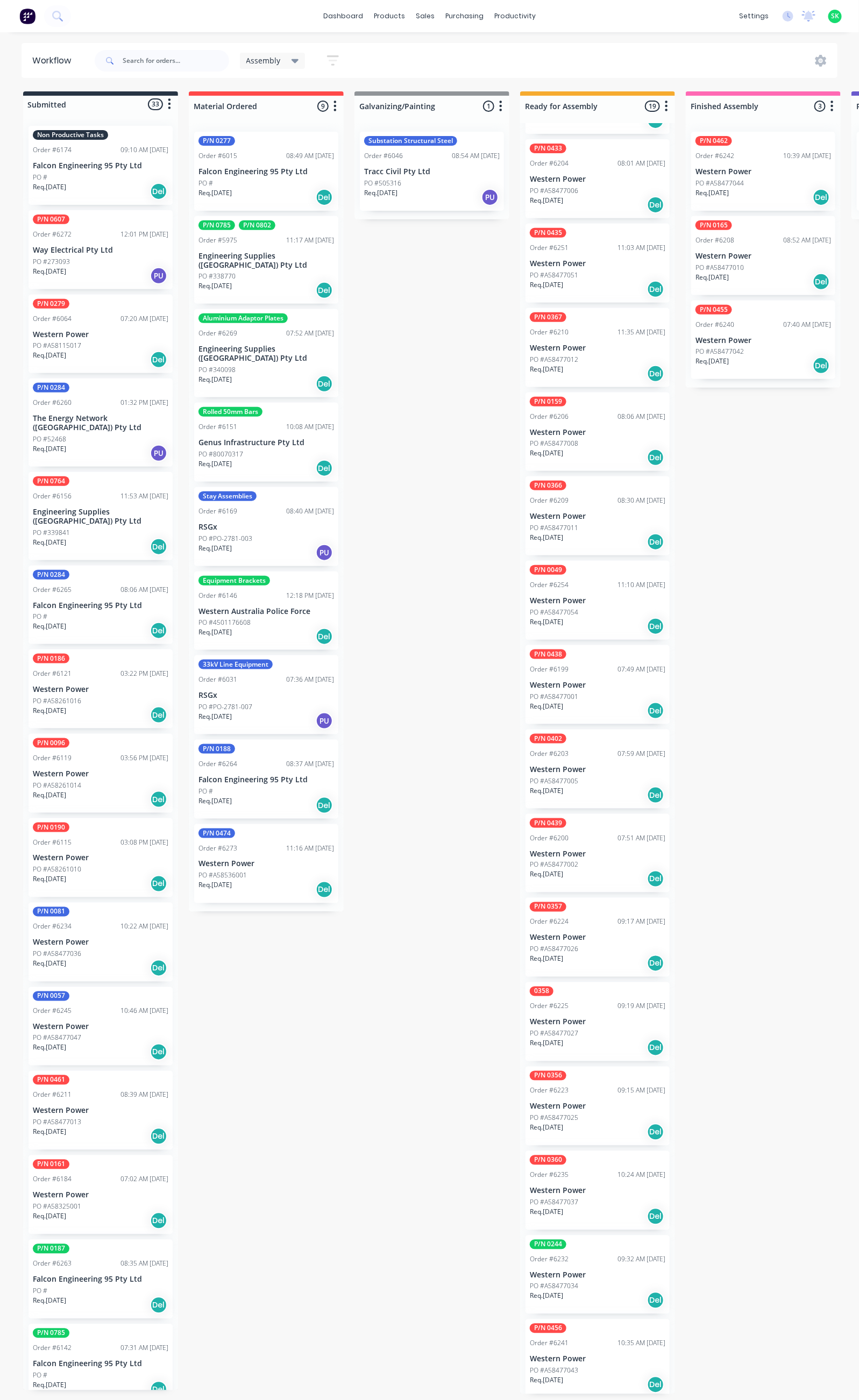
click at [577, 1271] on p "Western Power" at bounding box center [598, 1275] width 136 height 9
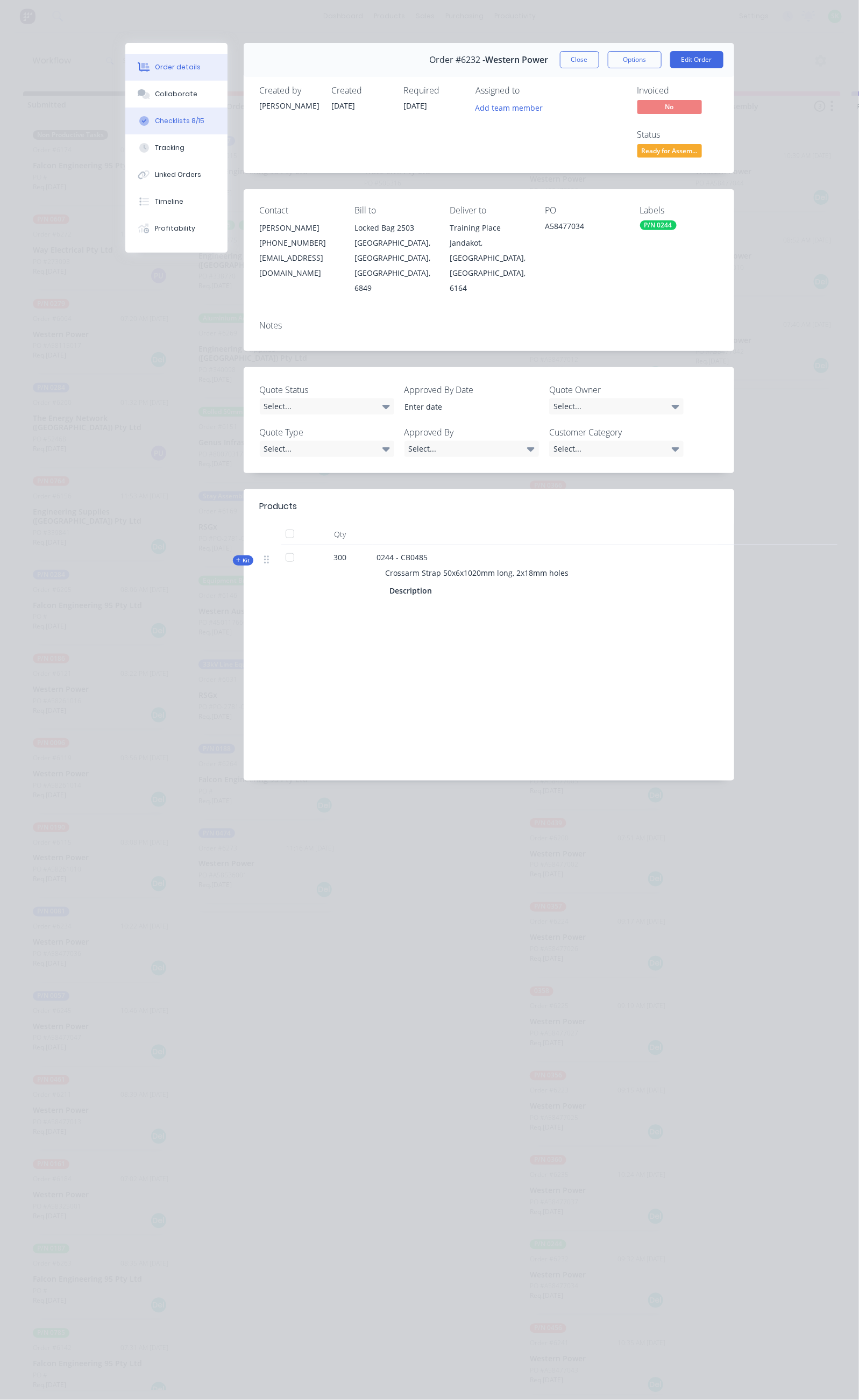
click at [125, 123] on button "Checklists 8/15" at bounding box center [176, 120] width 102 height 27
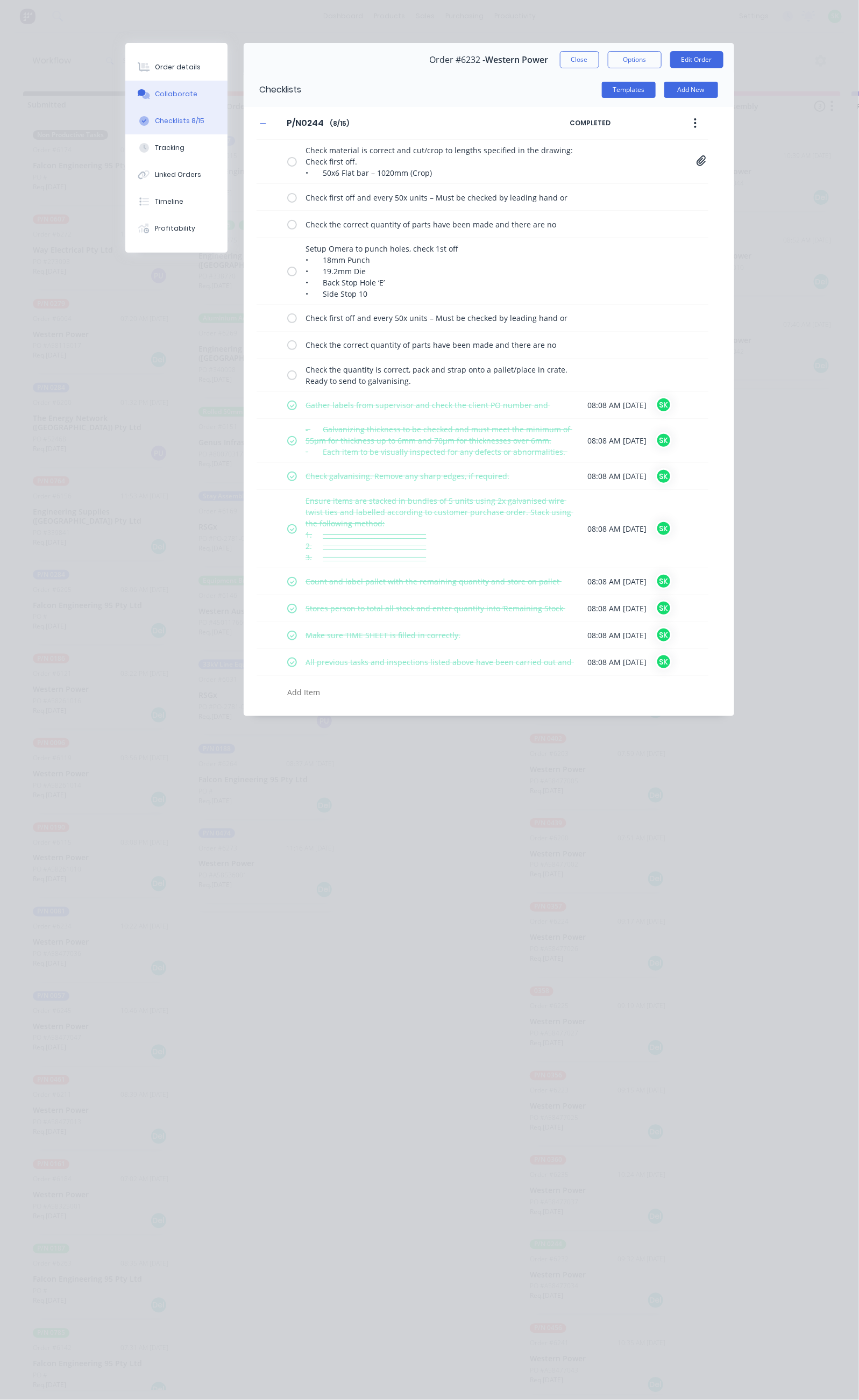
click at [155, 93] on div "Collaborate" at bounding box center [176, 94] width 42 height 10
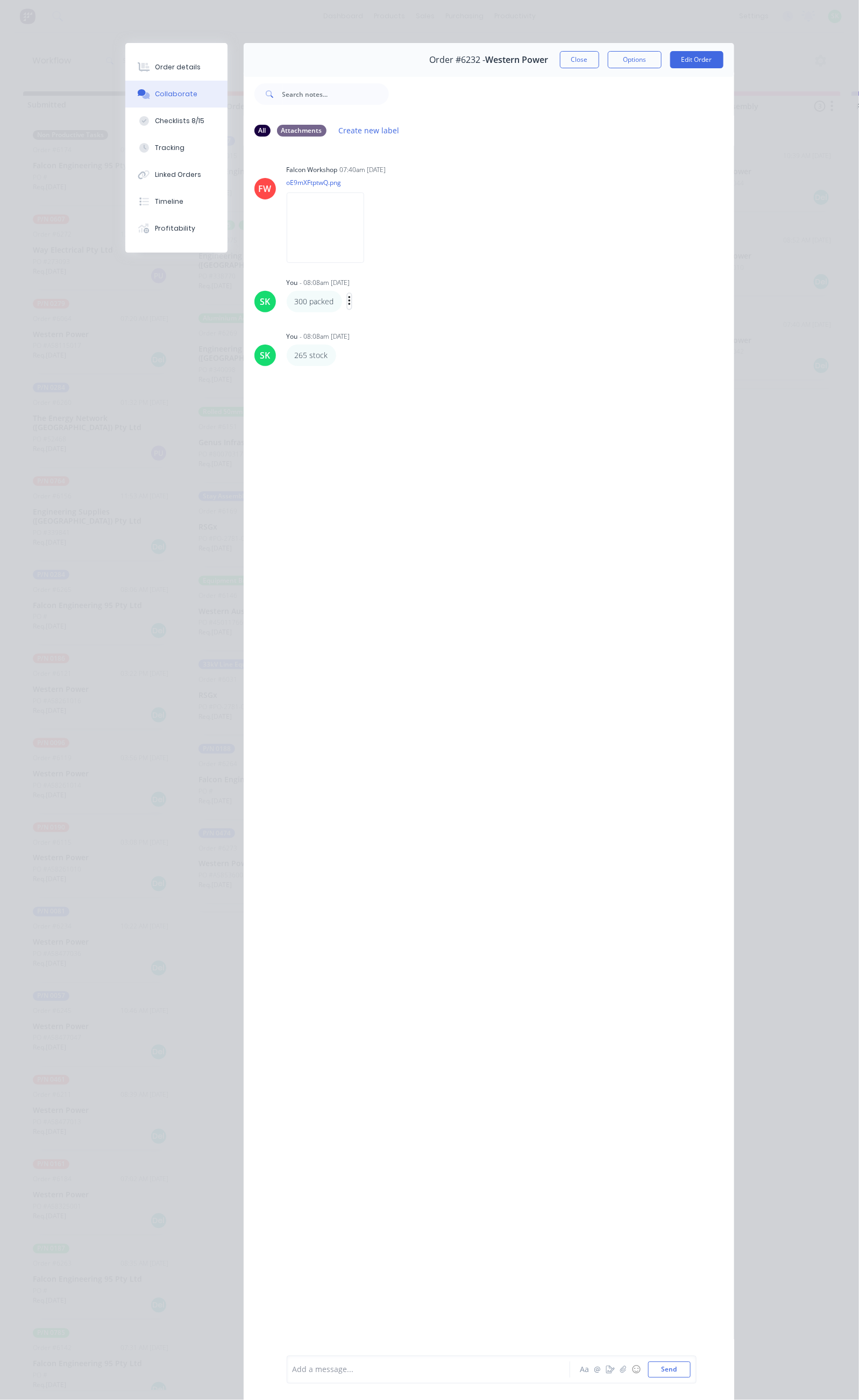
click at [348, 303] on icon "button" at bounding box center [350, 301] width 3 height 13
click at [355, 326] on button "Edit" at bounding box center [389, 321] width 68 height 18
click at [342, 355] on icon "button" at bounding box center [344, 356] width 3 height 13
click at [349, 373] on button "Edit" at bounding box center [383, 375] width 68 height 18
click at [599, 63] on button "Close" at bounding box center [580, 60] width 39 height 17
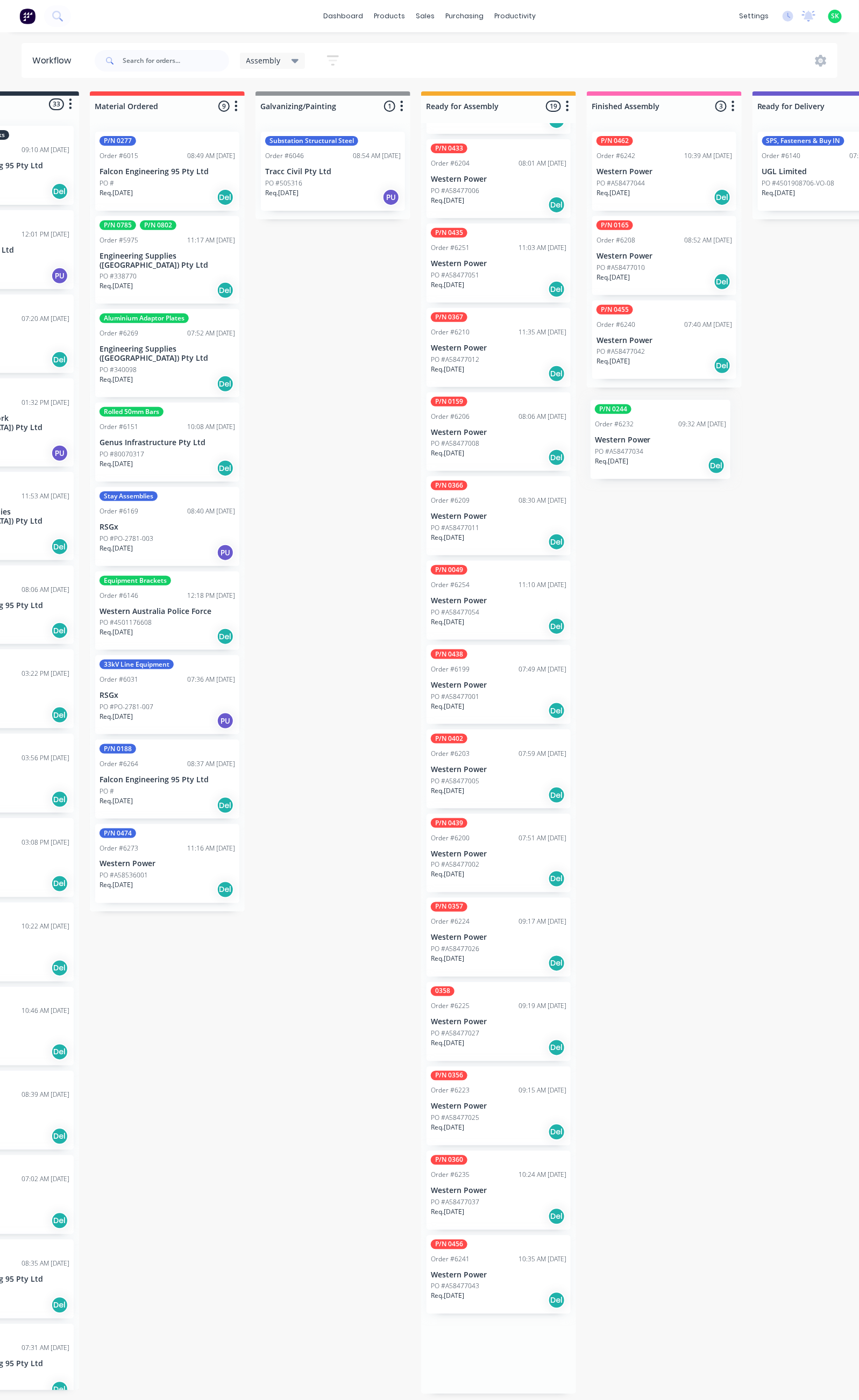
scroll to position [7, 106]
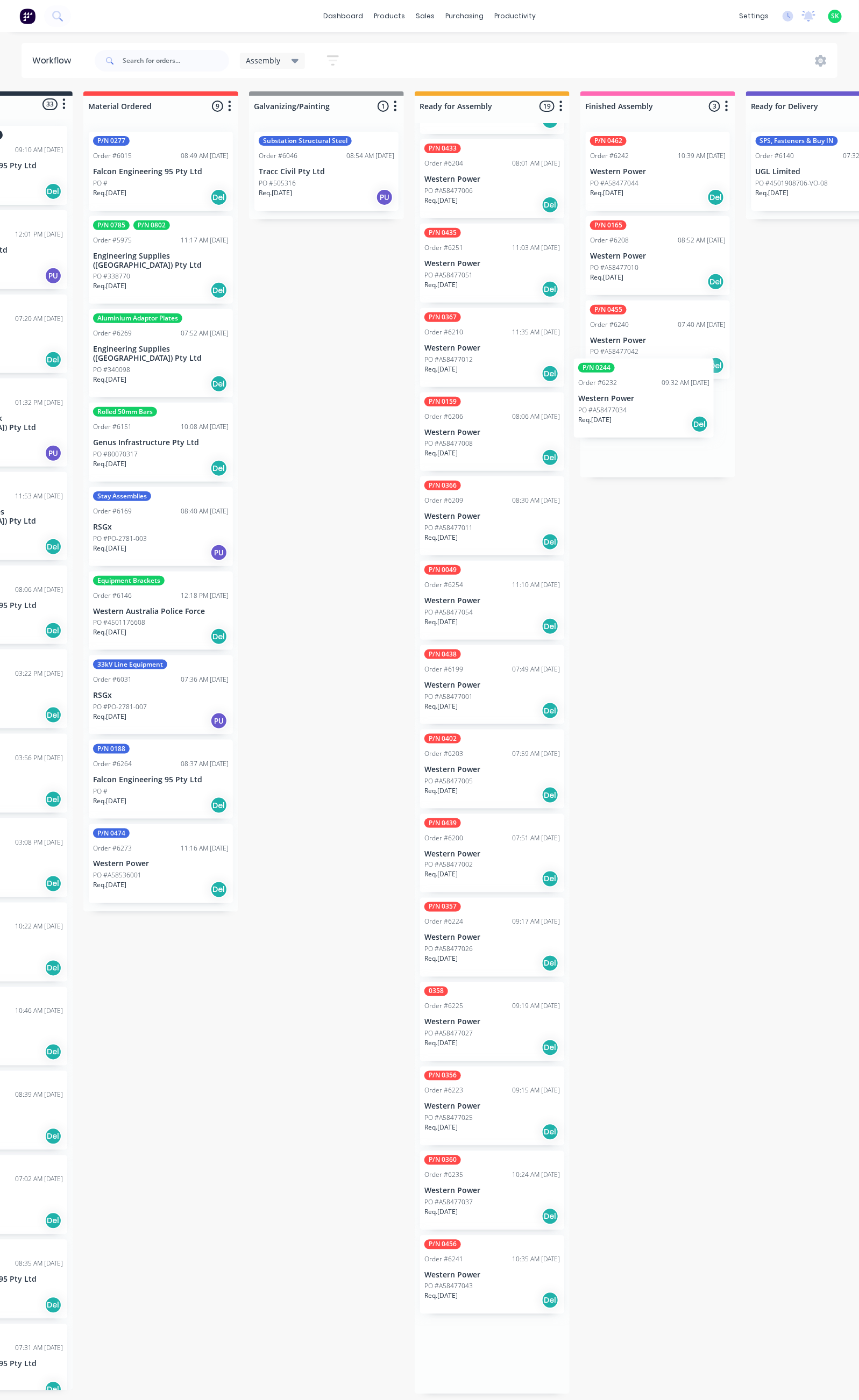
drag, startPoint x: 583, startPoint y: 1262, endPoint x: 632, endPoint y: 389, distance: 874.4
click at [632, 389] on div "Submitted 33 Status colour #273444 hex #273444 Save Cancel Summaries Total orde…" at bounding box center [861, 743] width 1949 height 1303
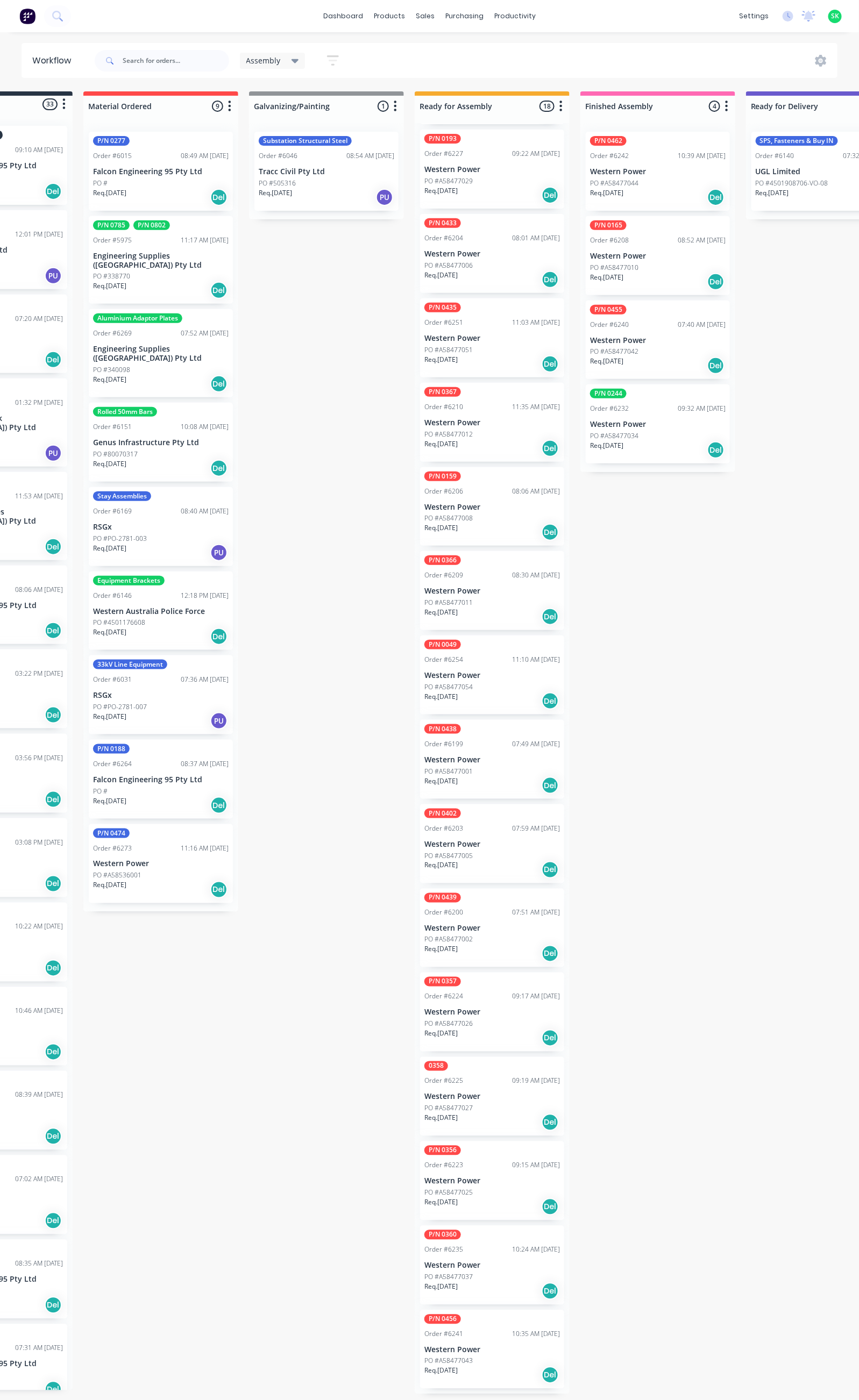
scroll to position [245, 0]
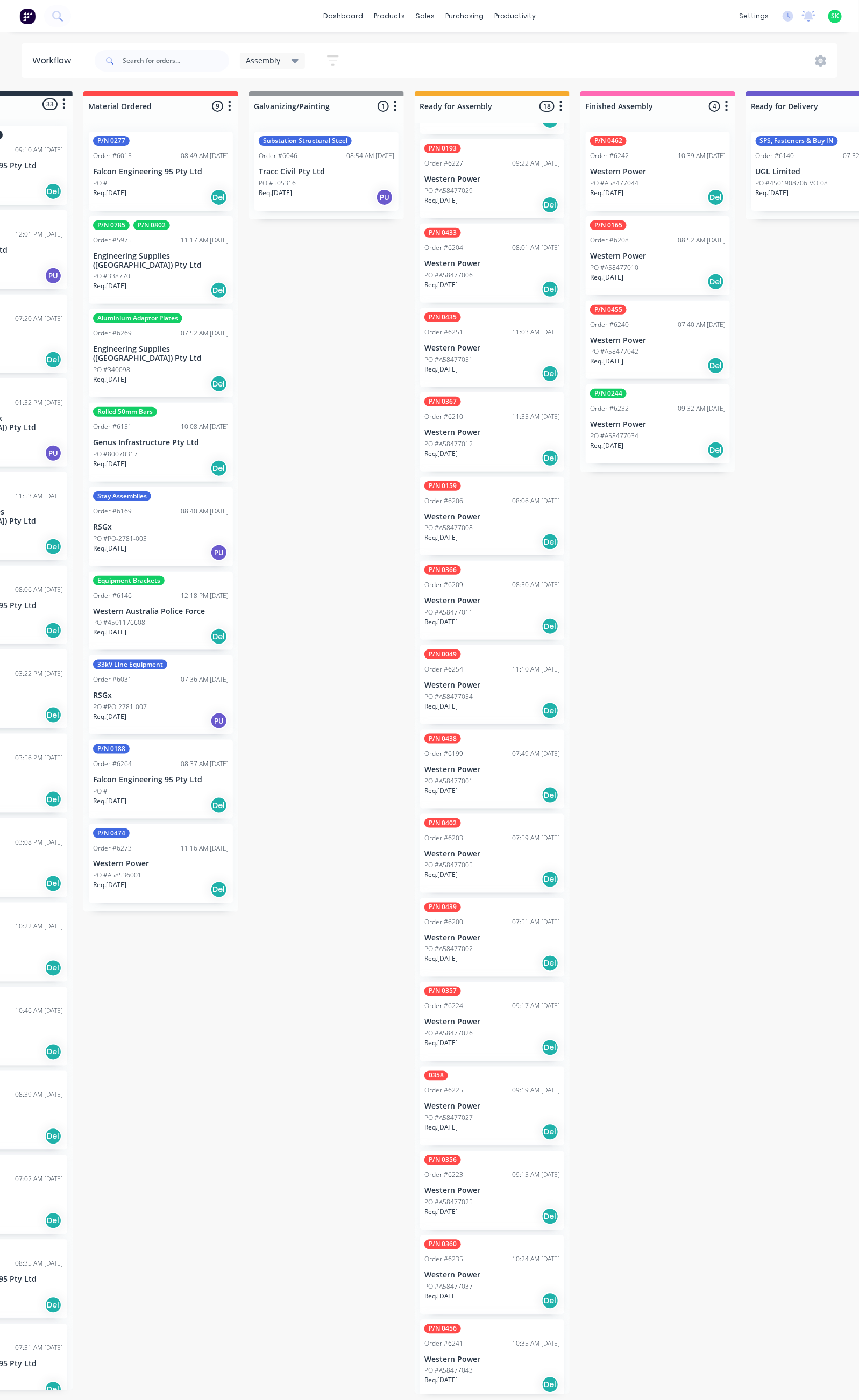
click at [665, 188] on div "Req. [DATE] Del" at bounding box center [657, 198] width 136 height 19
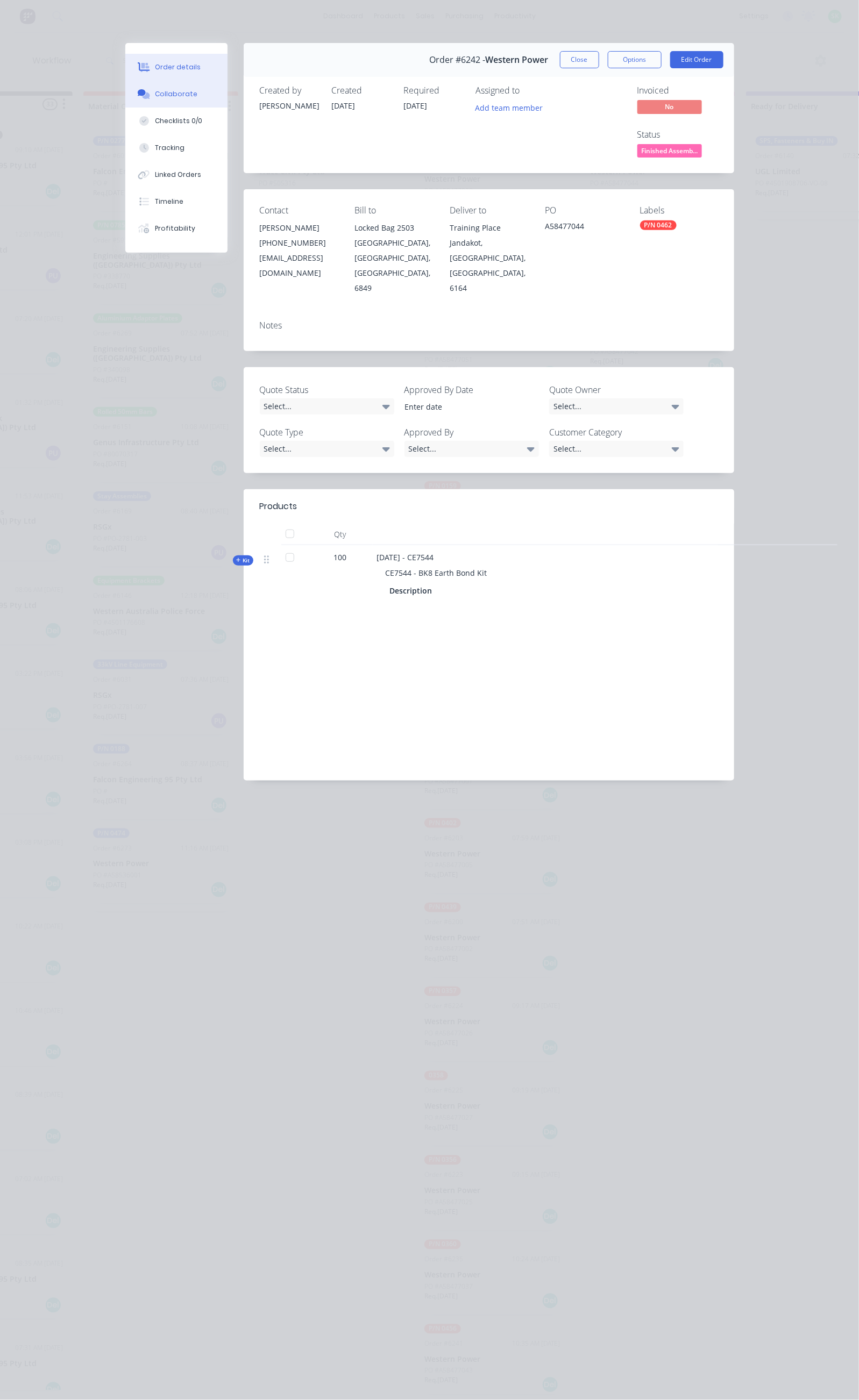
click at [125, 95] on button "Collaborate" at bounding box center [176, 94] width 102 height 27
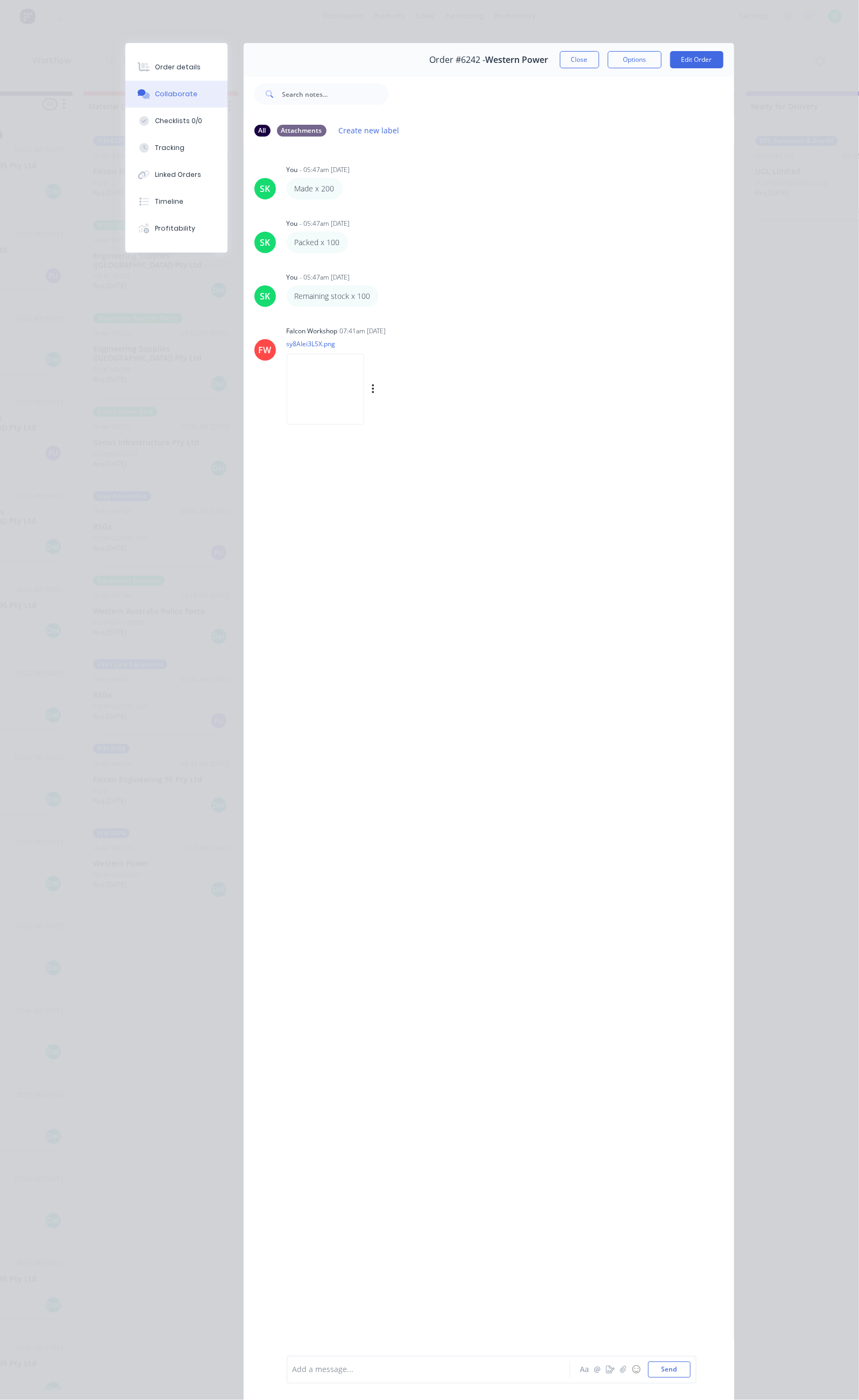
click at [287, 381] on img at bounding box center [325, 389] width 77 height 70
click at [599, 57] on button "Close" at bounding box center [580, 60] width 39 height 17
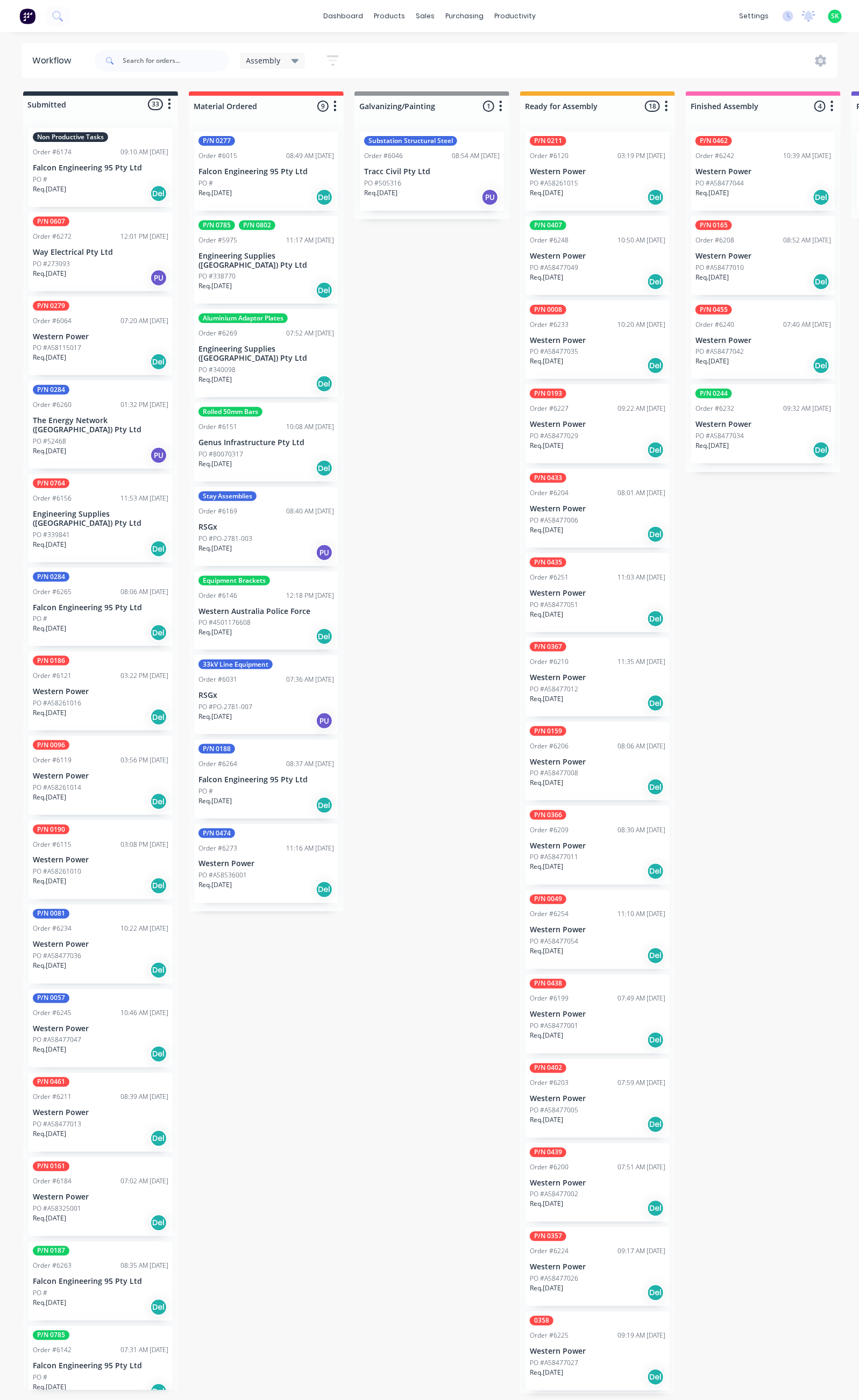
scroll to position [0, 0]
drag, startPoint x: 580, startPoint y: 924, endPoint x: 576, endPoint y: 916, distance: 8.9
click at [577, 916] on div "P/N 0211 Order #6120 03:19 PM [DATE] Western Power PO #A58261015 Req. [DATE] De…" at bounding box center [598, 759] width 155 height 1271
click at [579, 924] on div "P/N 0049 Order #6254 11:10 AM [DATE] Western Power PO #A58477054 Req. [DATE] Del" at bounding box center [598, 930] width 144 height 79
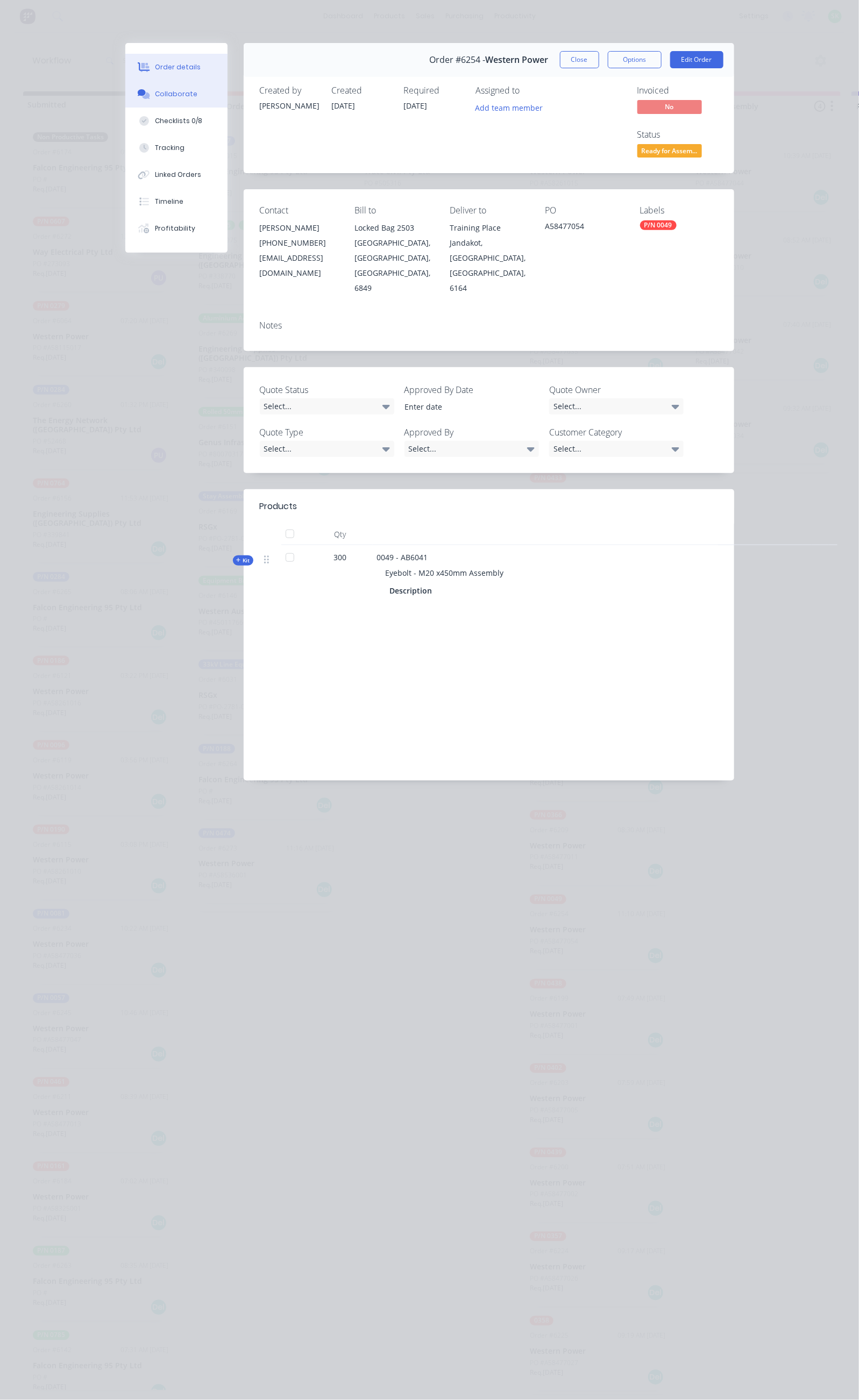
click at [155, 89] on div "Collaborate" at bounding box center [176, 94] width 42 height 10
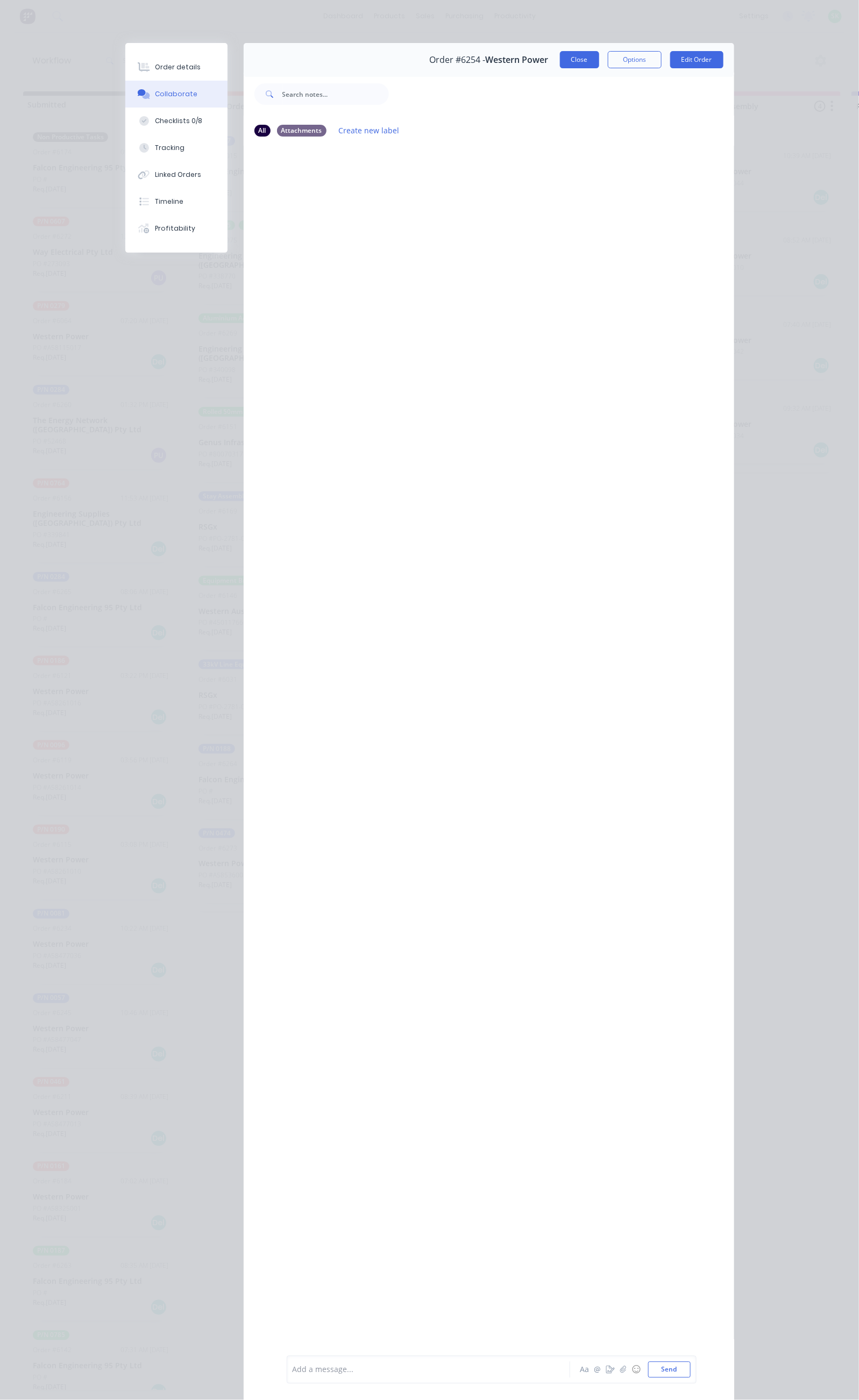
click at [599, 65] on button "Close" at bounding box center [580, 60] width 39 height 17
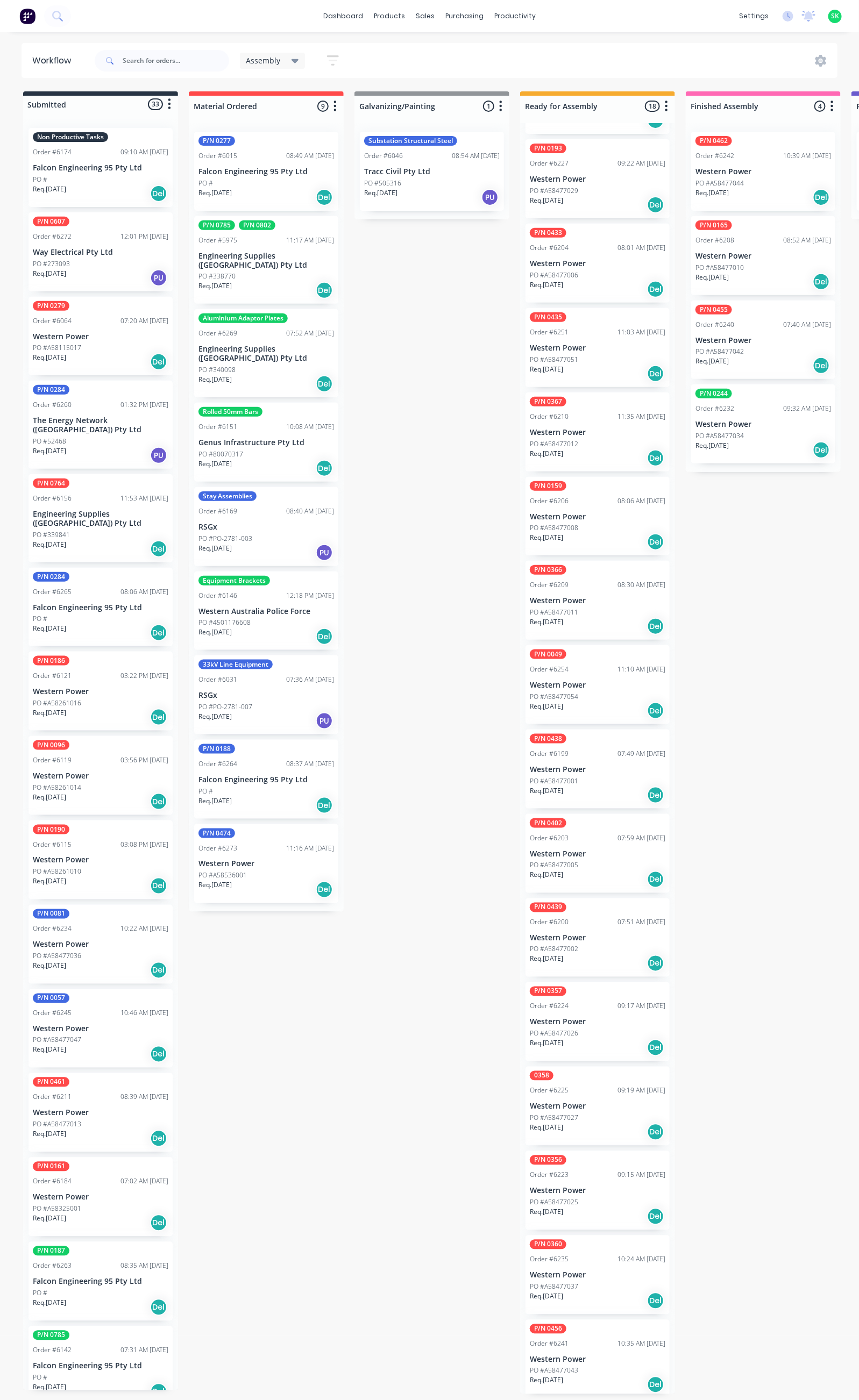
click at [583, 689] on p "Western Power" at bounding box center [598, 685] width 136 height 9
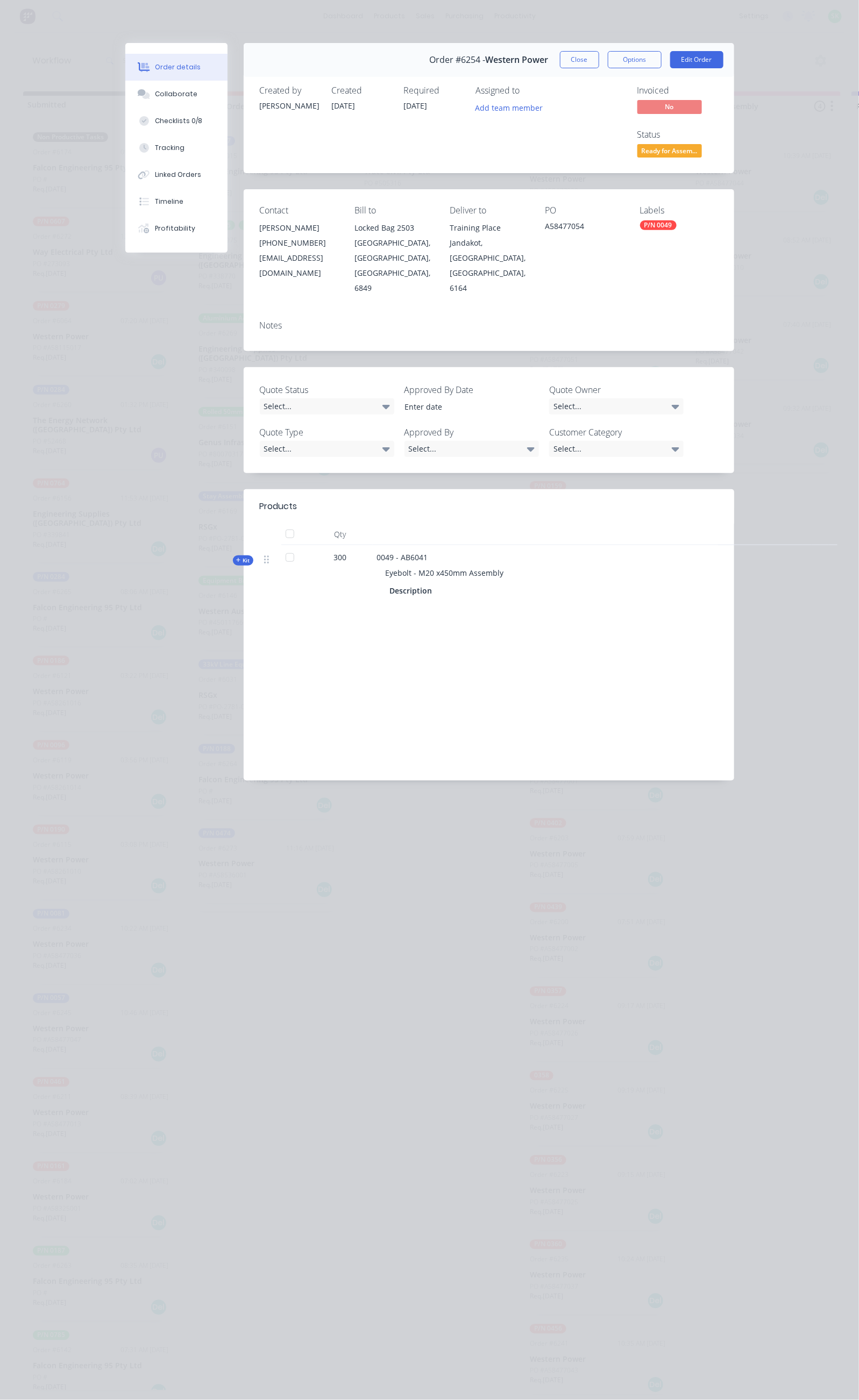
click at [623, 215] on div "PO A58477054" at bounding box center [583, 250] width 78 height 90
drag, startPoint x: 609, startPoint y: 182, endPoint x: 565, endPoint y: 188, distance: 44.4
click at [565, 189] on div "Contact [PERSON_NAME] [PHONE_NUMBER] [EMAIL_ADDRESS][DOMAIN_NAME] Bill to Locke…" at bounding box center [489, 250] width 490 height 122
copy div "A58477054"
click at [599, 60] on button "Close" at bounding box center [580, 60] width 39 height 17
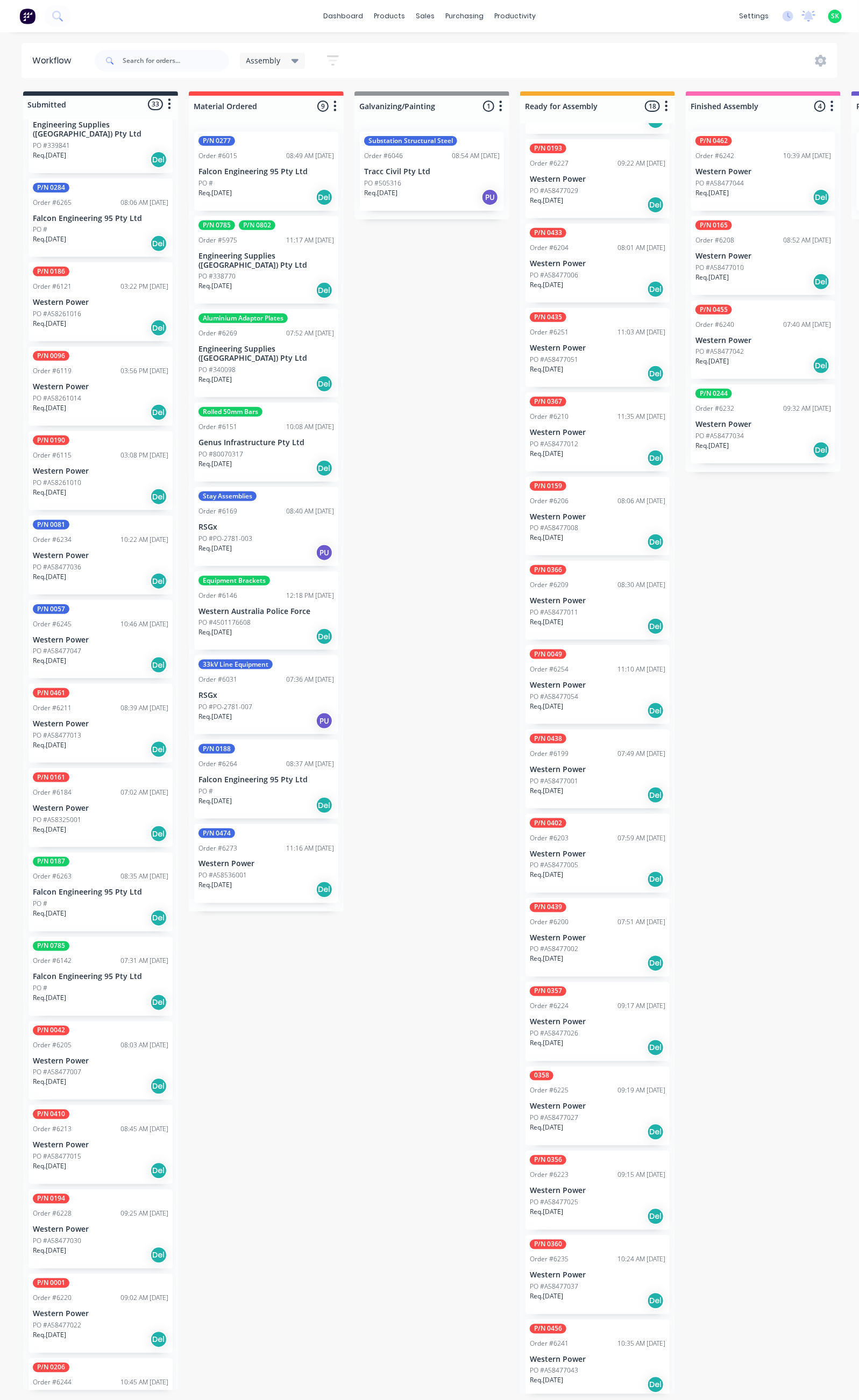
scroll to position [404, 0]
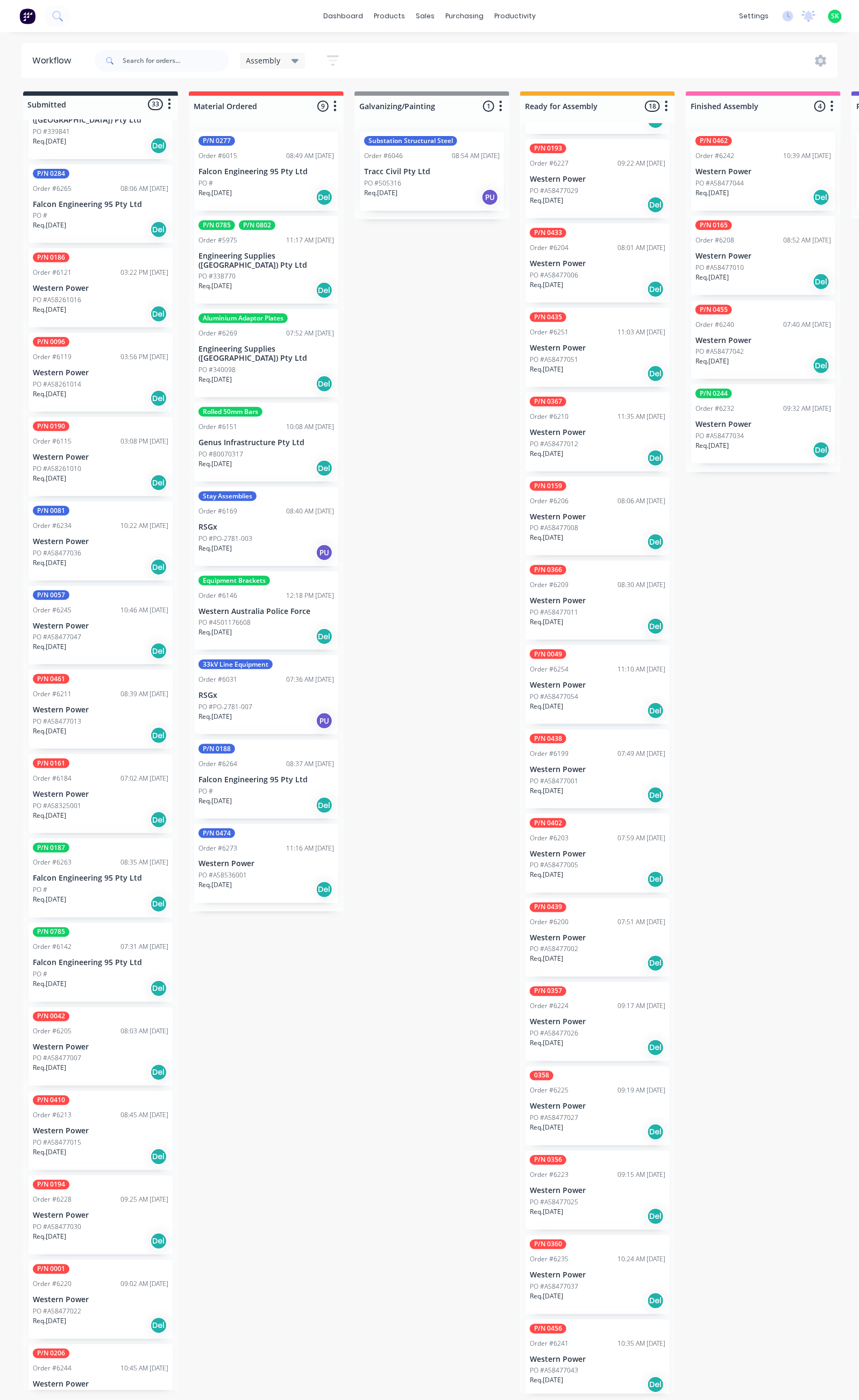
drag, startPoint x: 106, startPoint y: 1055, endPoint x: 104, endPoint y: 1065, distance: 10.2
click at [106, 1058] on div "Non Productive Tasks Order #6174 09:10 AM [DATE] Falcon Engineering 95 Pty Ltd …" at bounding box center [100, 755] width 155 height 1271
click at [102, 1054] on div "PO #A58477007" at bounding box center [100, 1059] width 136 height 10
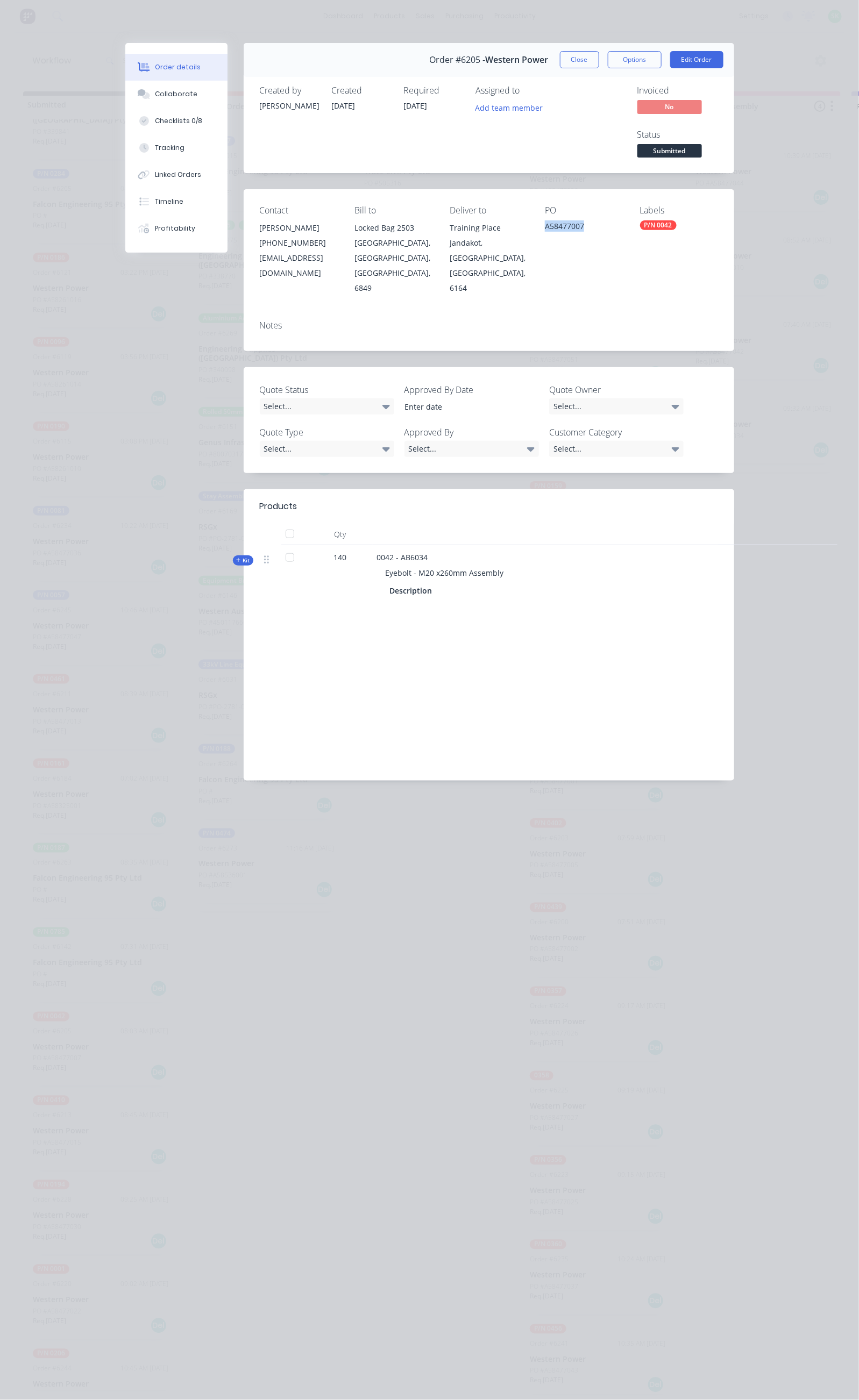
drag, startPoint x: 616, startPoint y: 185, endPoint x: 568, endPoint y: 189, distance: 48.2
click at [568, 221] on div "A58477007" at bounding box center [583, 228] width 78 height 15
copy div "A58477007"
click at [599, 57] on button "Close" at bounding box center [580, 60] width 39 height 17
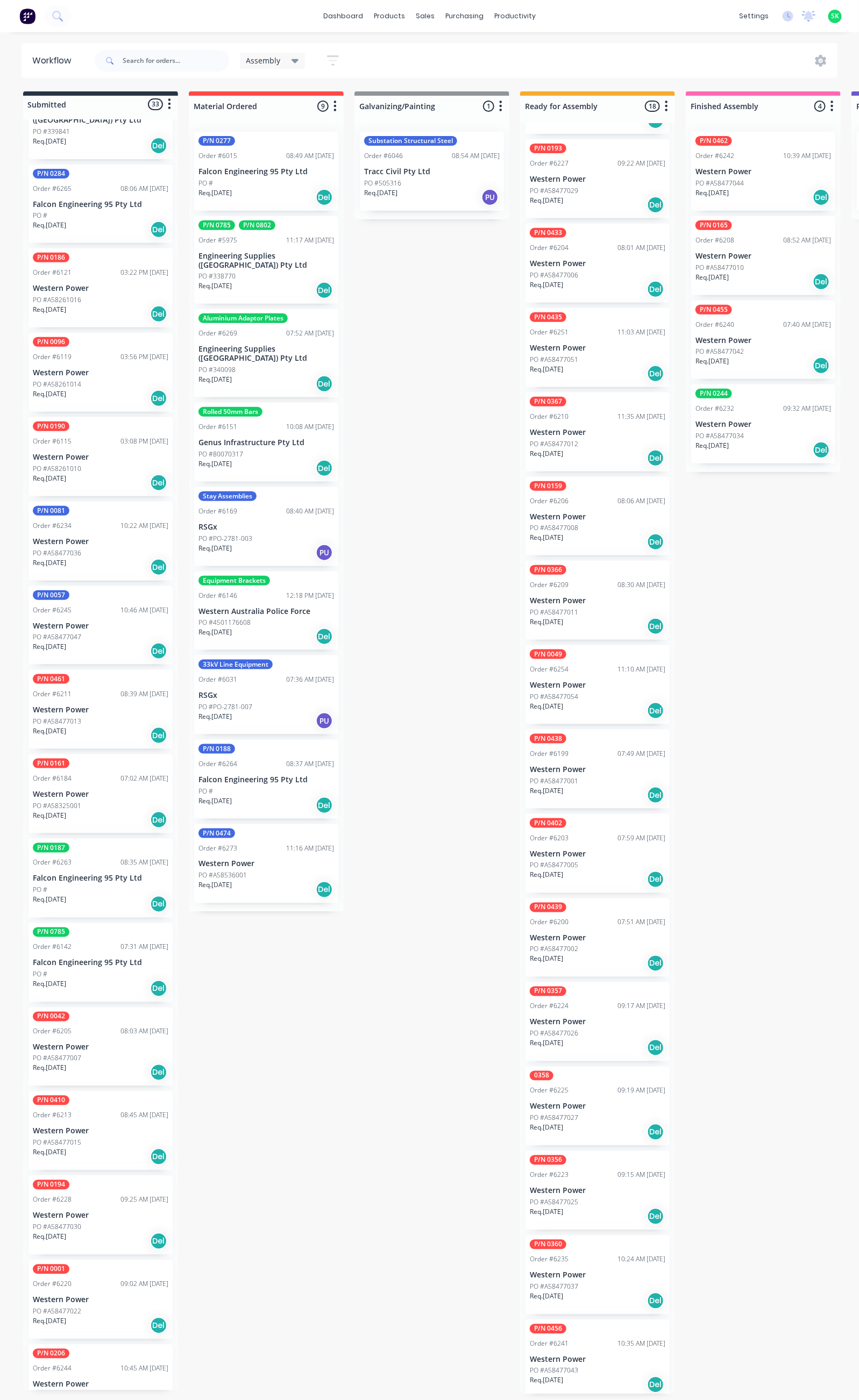
click at [110, 1138] on div "PO #A58477015" at bounding box center [100, 1143] width 136 height 10
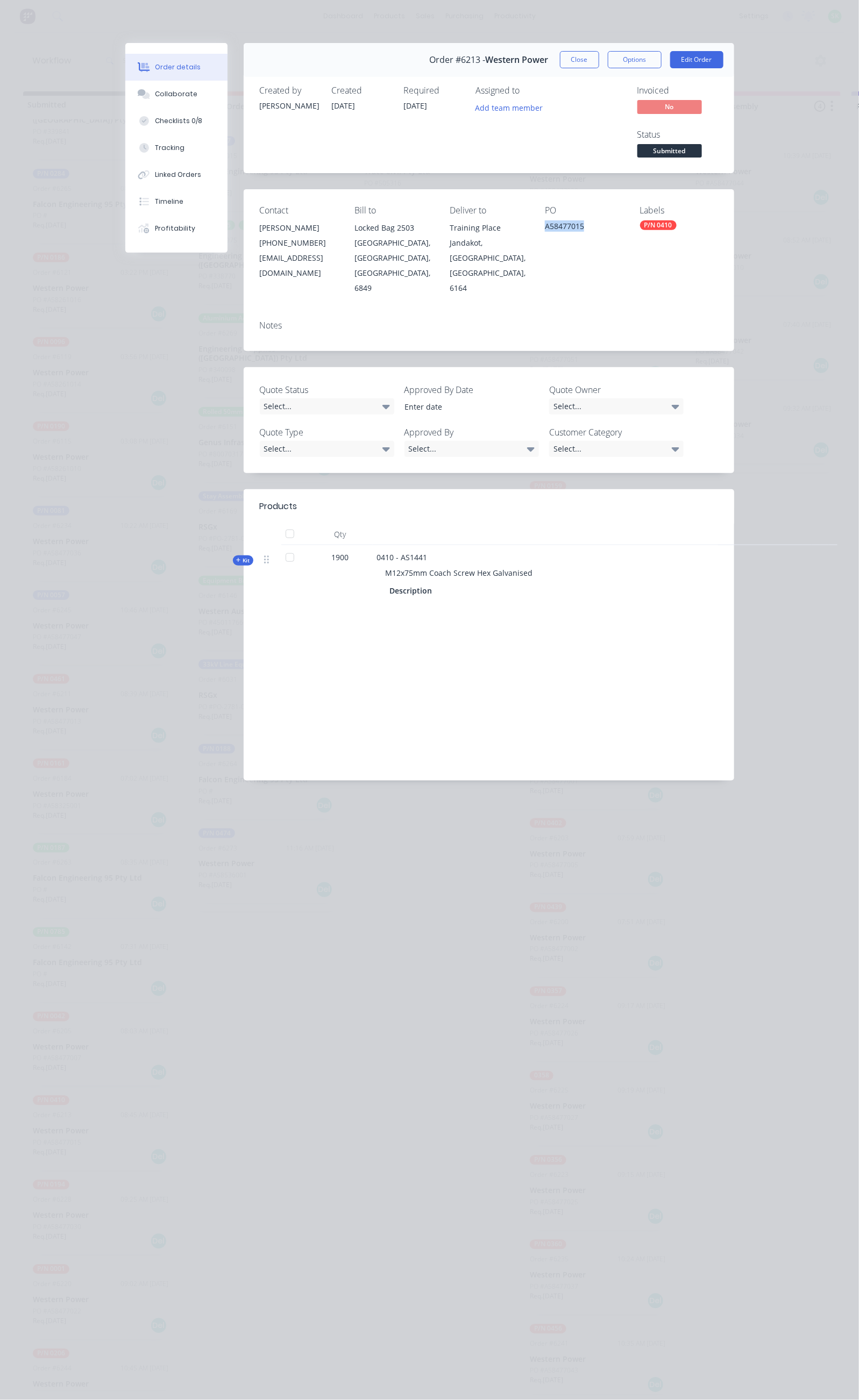
drag, startPoint x: 607, startPoint y: 181, endPoint x: 566, endPoint y: 185, distance: 41.2
click at [566, 221] on div "A58477015" at bounding box center [583, 228] width 78 height 15
copy div "A58477015"
click at [599, 60] on button "Close" at bounding box center [580, 60] width 39 height 17
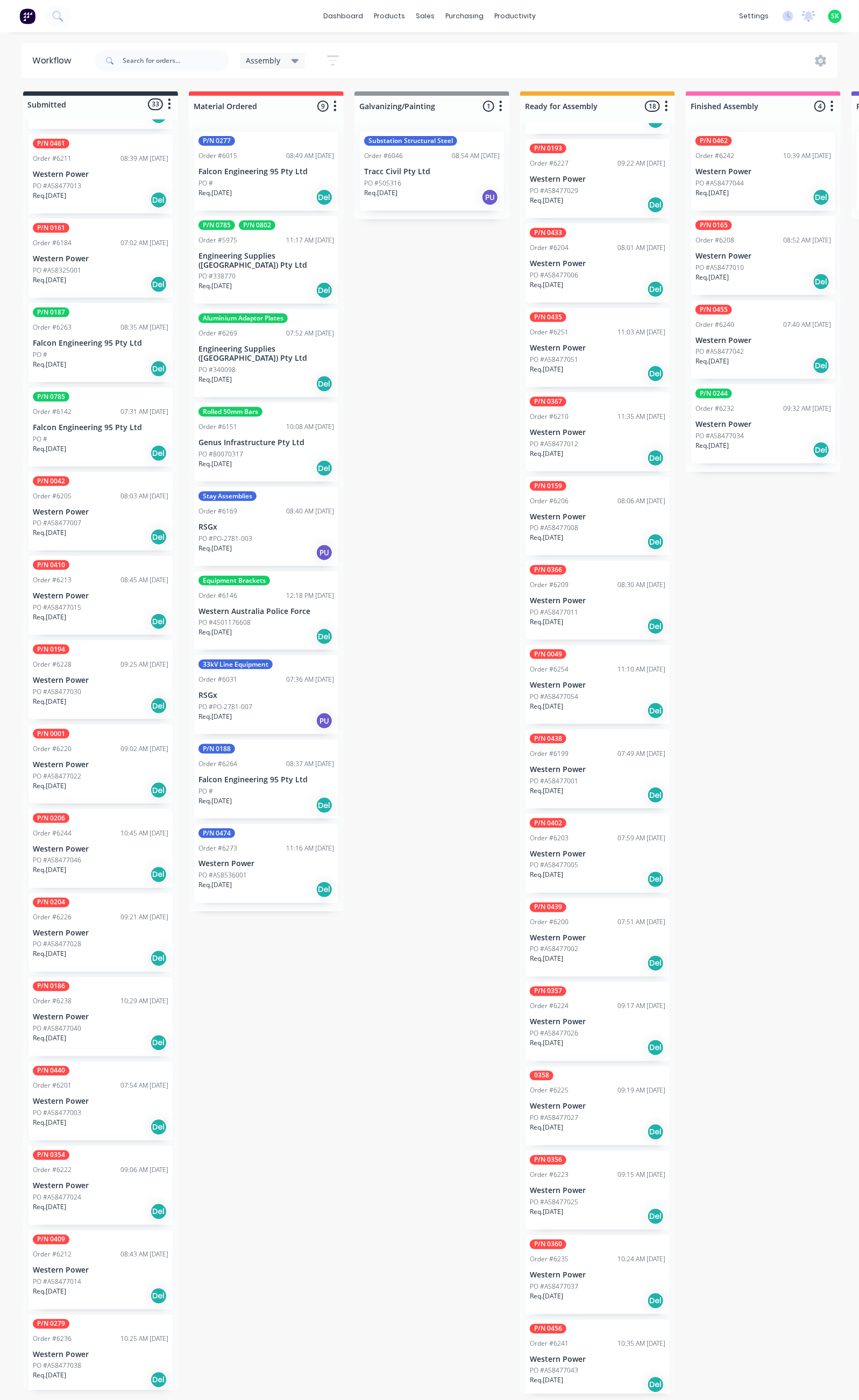
scroll to position [968, 0]
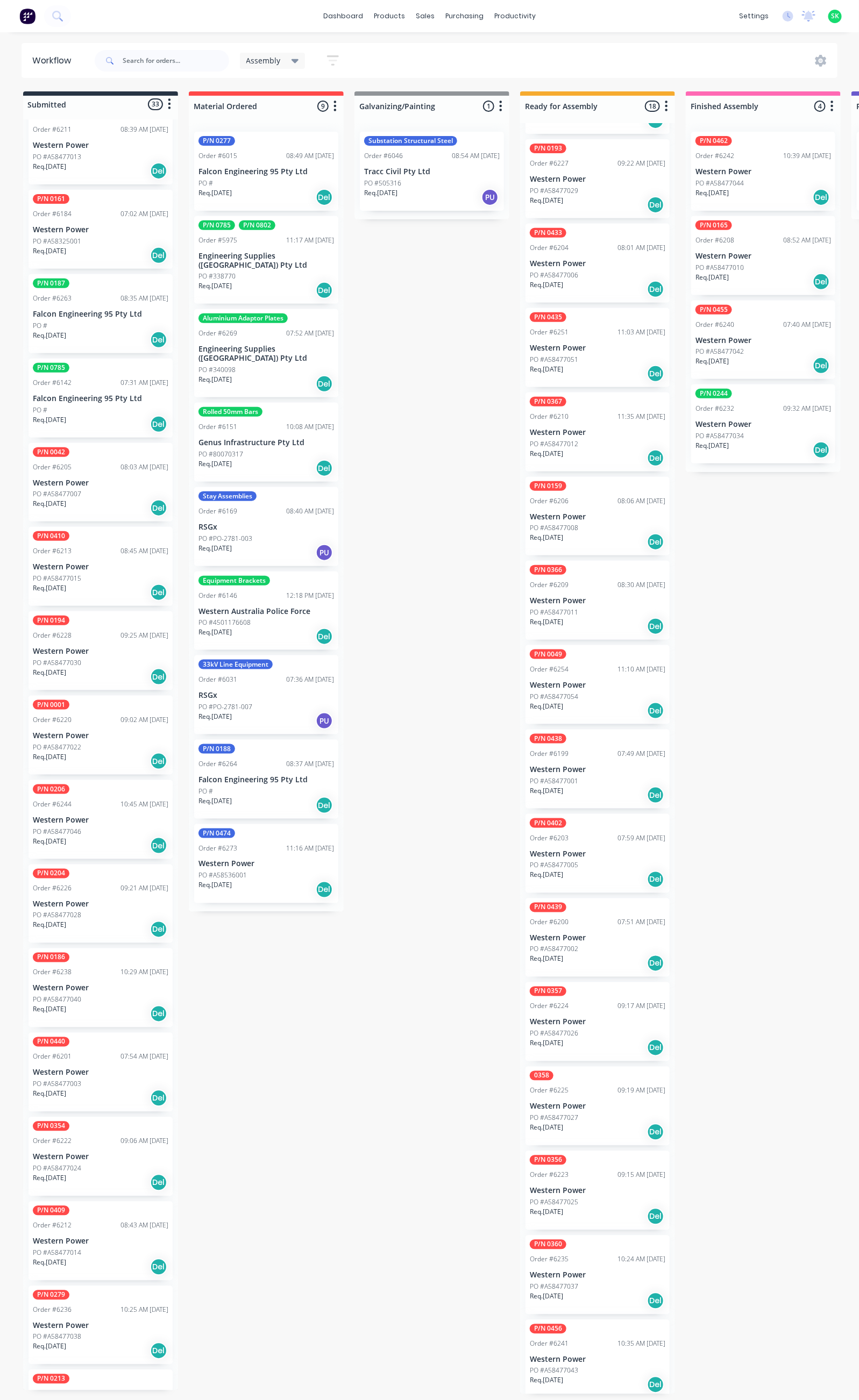
click at [81, 1053] on div "P/N 0440 Order #6201 07:54 AM [DATE] Western Power PO #A58477003 Req. [DATE] Del" at bounding box center [100, 1072] width 144 height 79
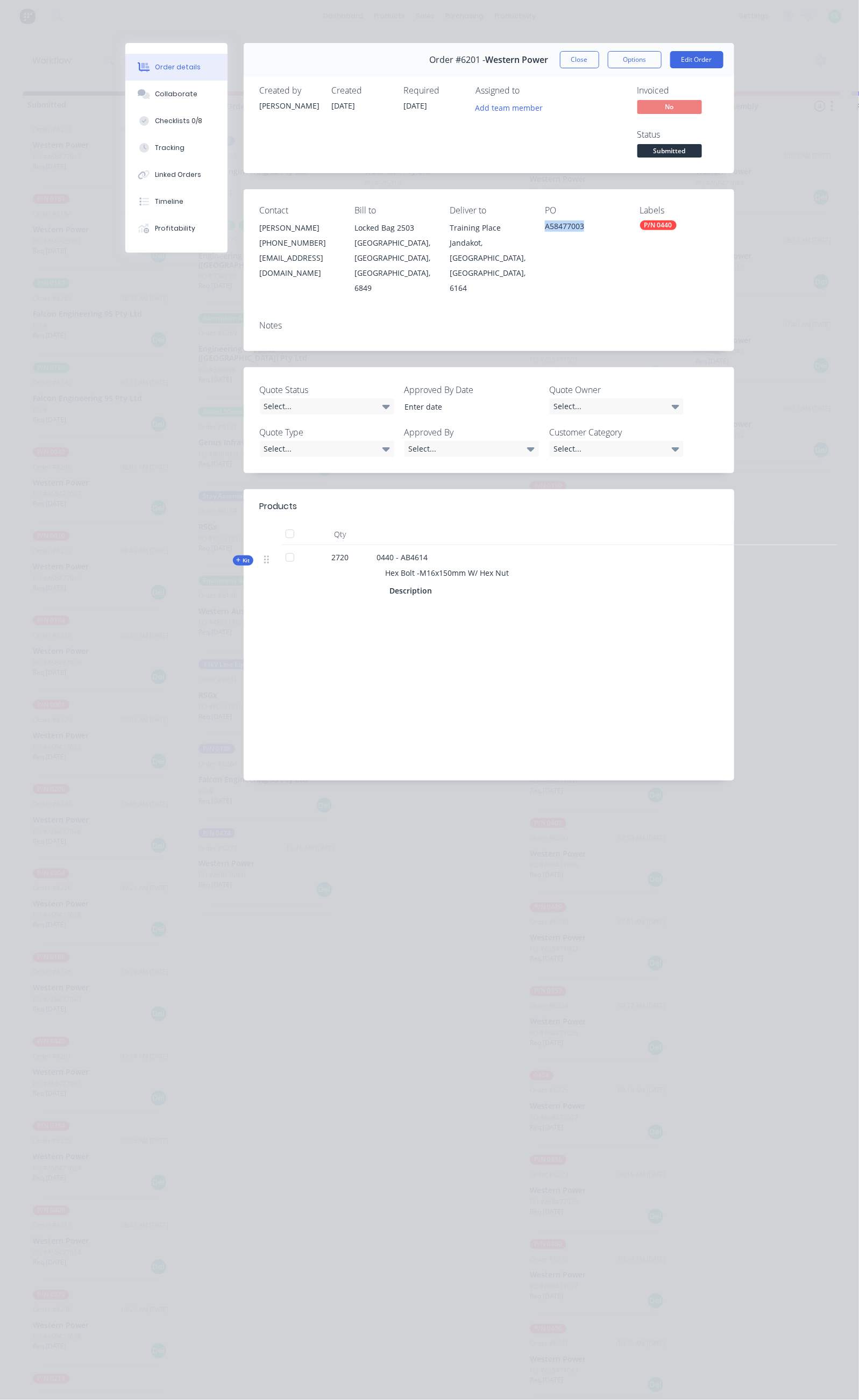
drag, startPoint x: 607, startPoint y: 184, endPoint x: 567, endPoint y: 188, distance: 40.2
click at [566, 221] on div "A58477003" at bounding box center [583, 228] width 78 height 15
copy div "A58477003"
click at [599, 51] on button "Close" at bounding box center [580, 60] width 39 height 17
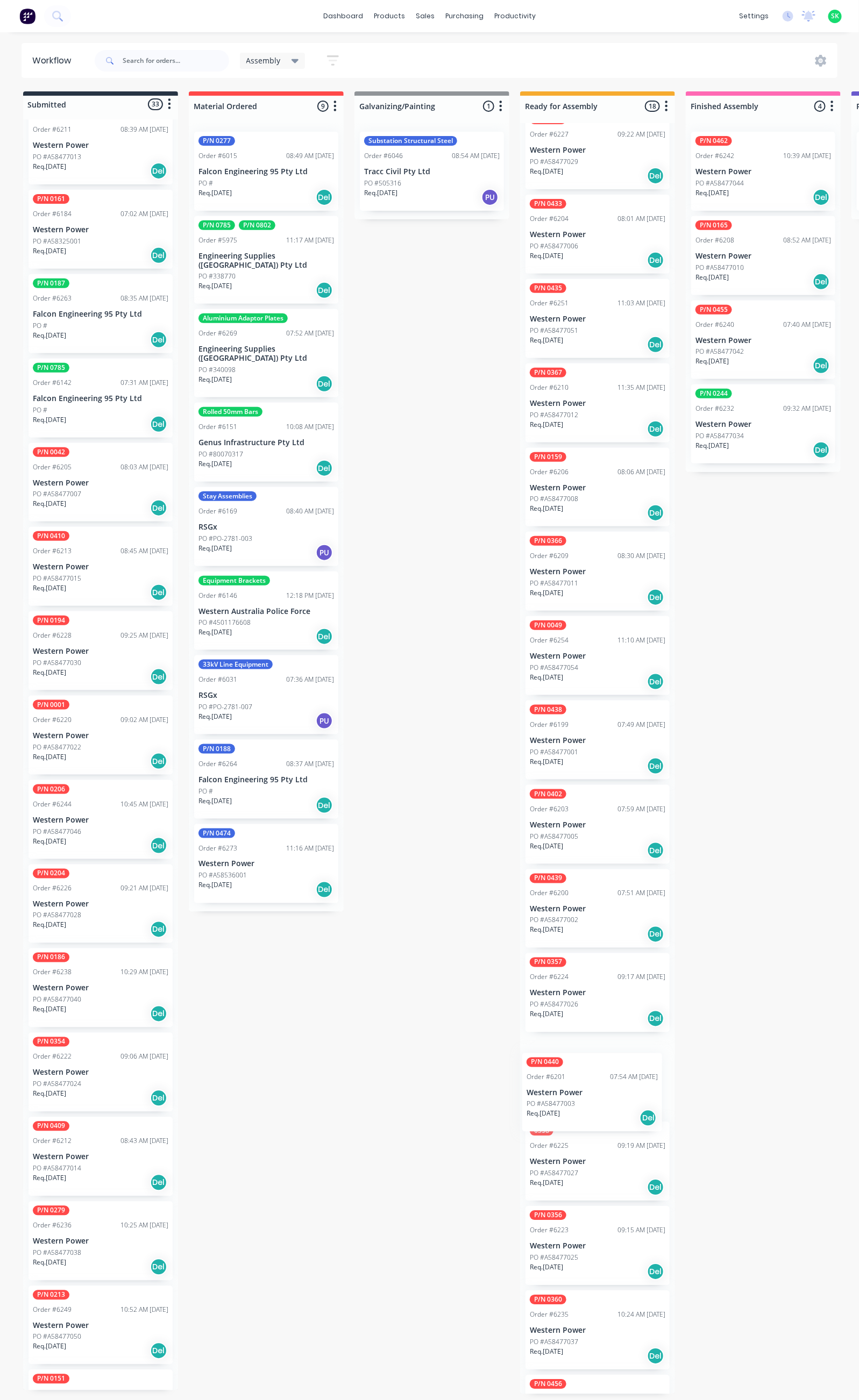
scroll to position [279, 0]
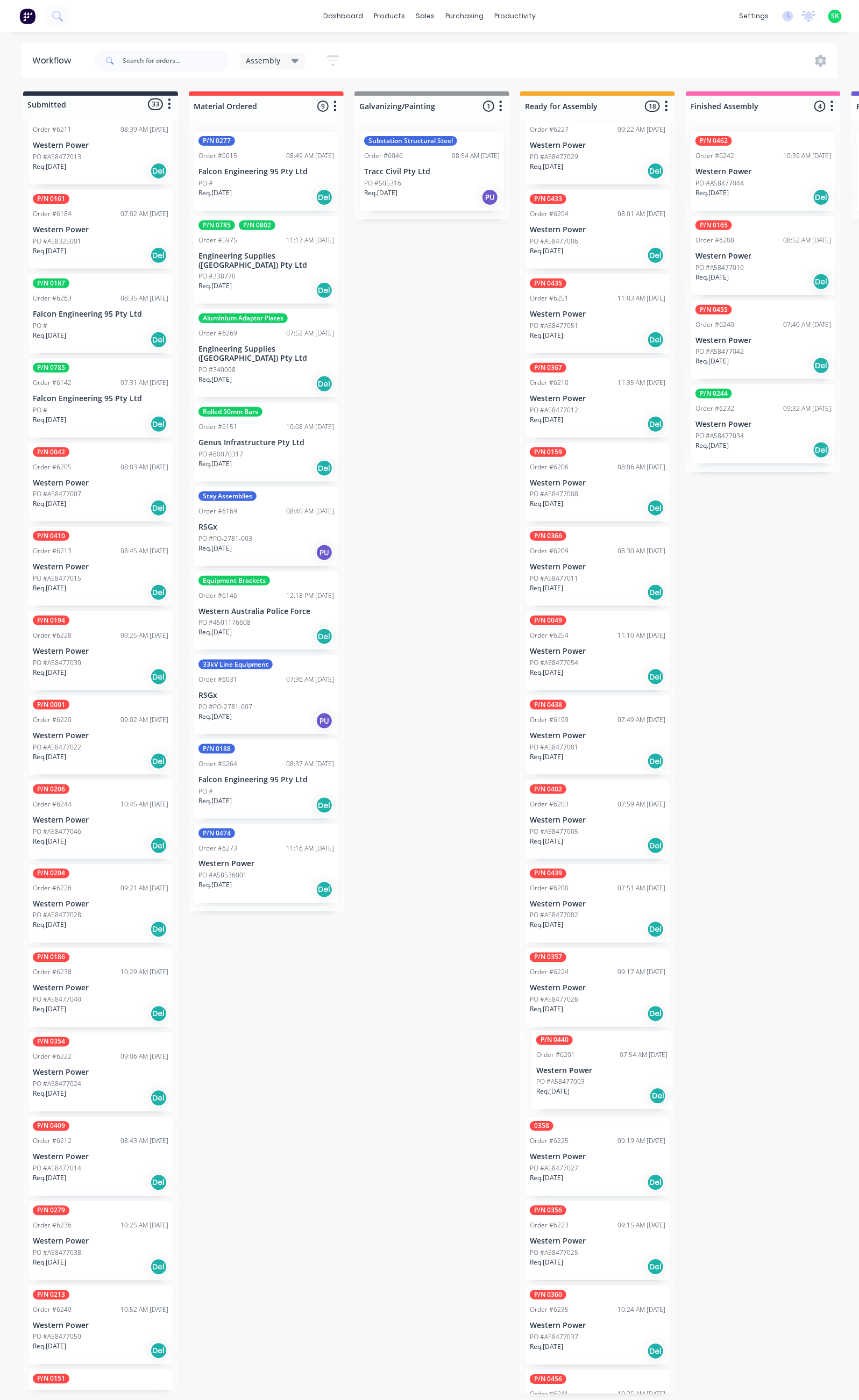
drag, startPoint x: 121, startPoint y: 1067, endPoint x: 628, endPoint y: 1080, distance: 507.2
click at [106, 1153] on p "Western Power" at bounding box center [100, 1157] width 136 height 9
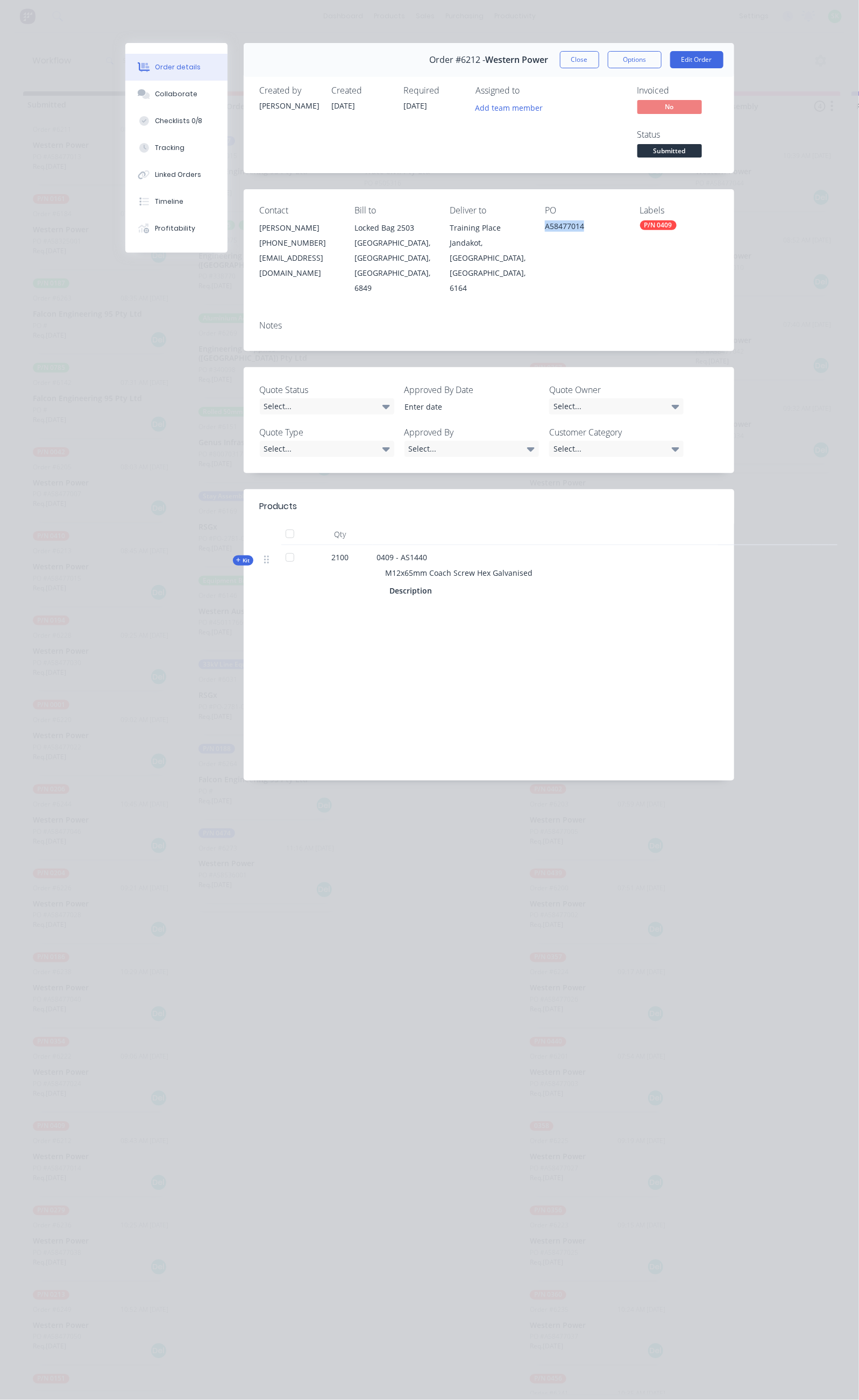
drag, startPoint x: 614, startPoint y: 186, endPoint x: 564, endPoint y: 192, distance: 50.4
click at [565, 205] on div "PO A58477014" at bounding box center [583, 250] width 78 height 90
copy div "A58477014"
click at [599, 60] on button "Close" at bounding box center [580, 60] width 39 height 17
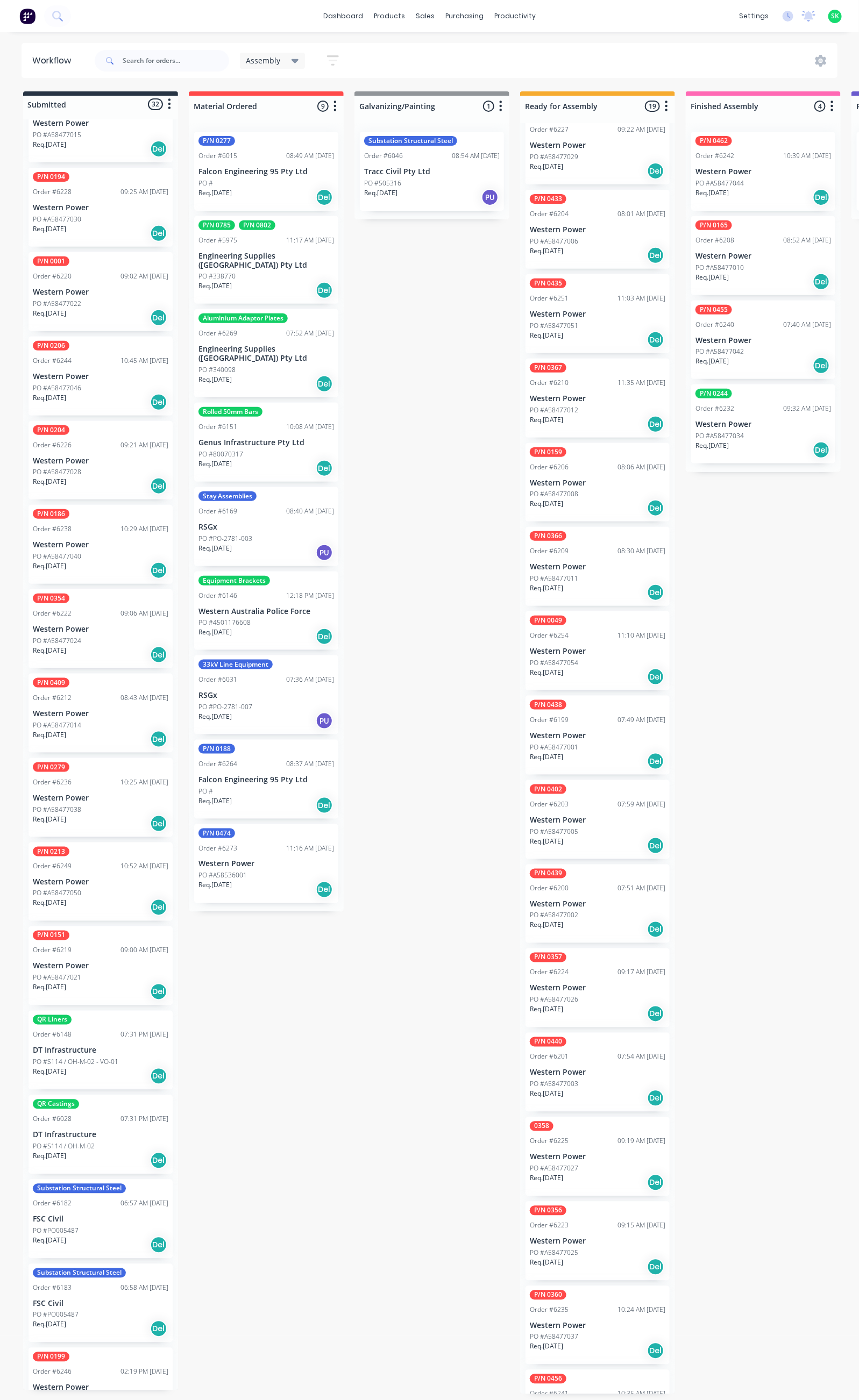
scroll to position [1433, 0]
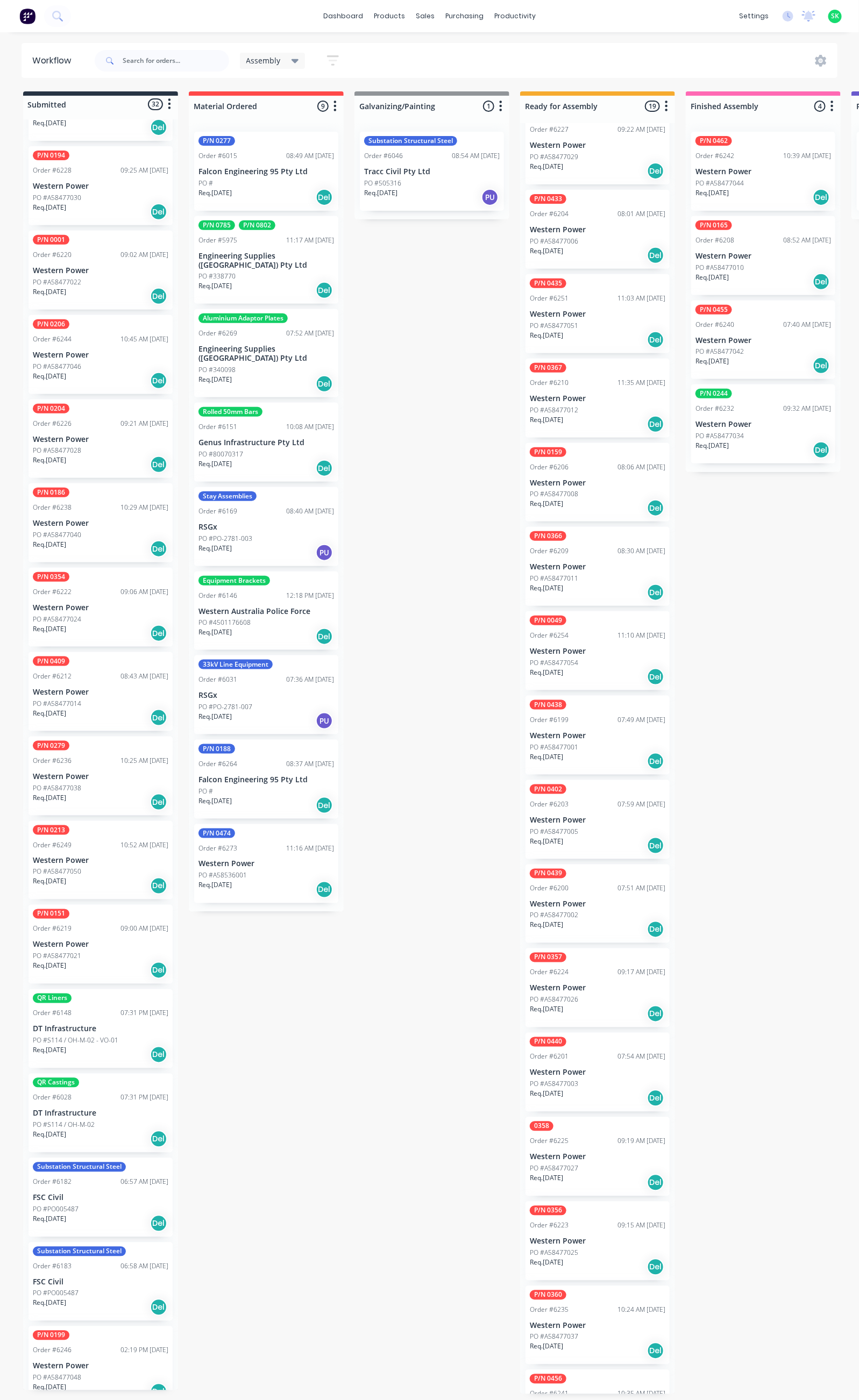
click at [109, 857] on p "Western Power" at bounding box center [100, 861] width 136 height 9
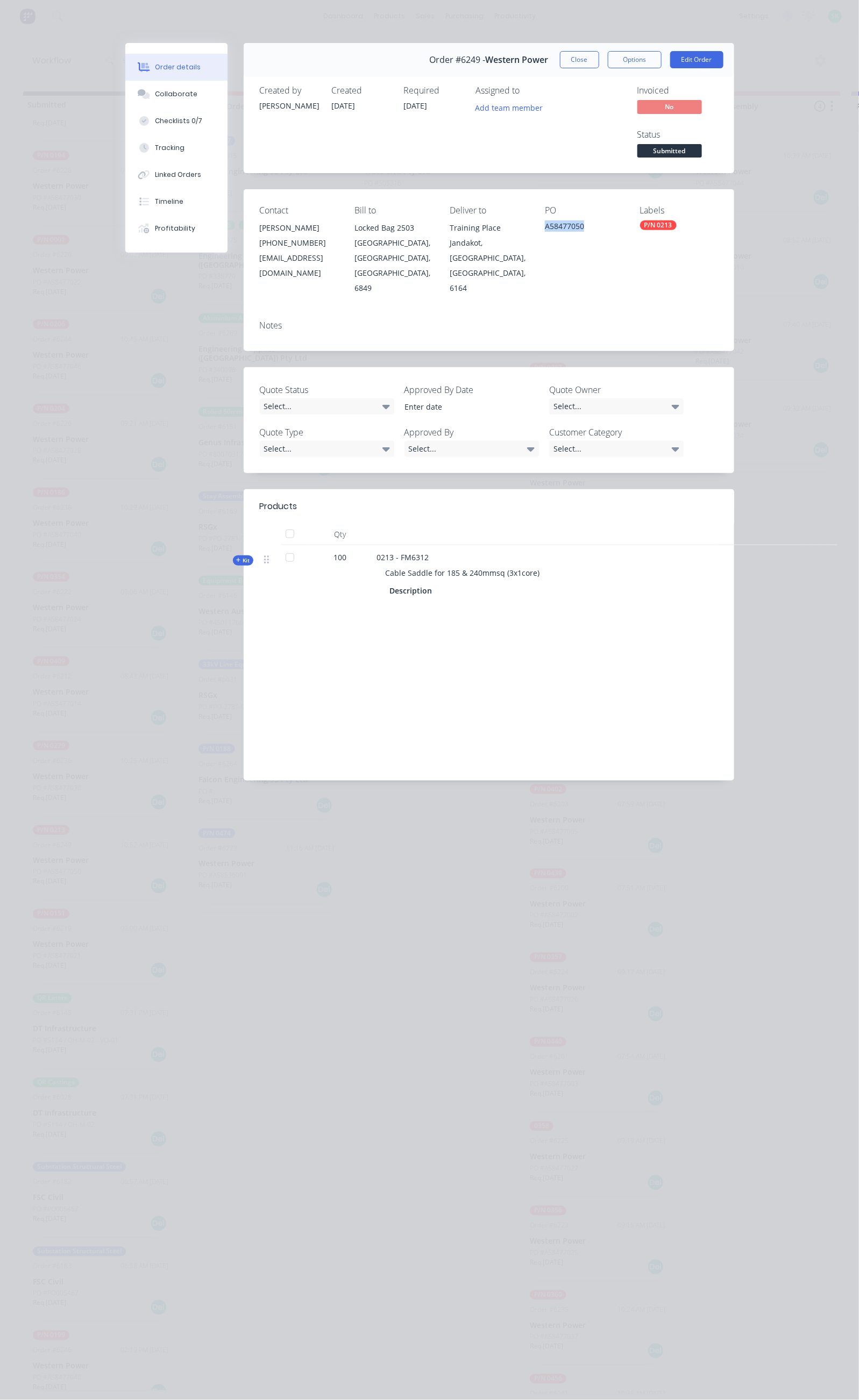
drag, startPoint x: 614, startPoint y: 181, endPoint x: 567, endPoint y: 192, distance: 48.3
click at [567, 205] on div "PO A58477050" at bounding box center [583, 250] width 78 height 90
copy div "A58477050"
click at [599, 62] on button "Close" at bounding box center [580, 60] width 39 height 17
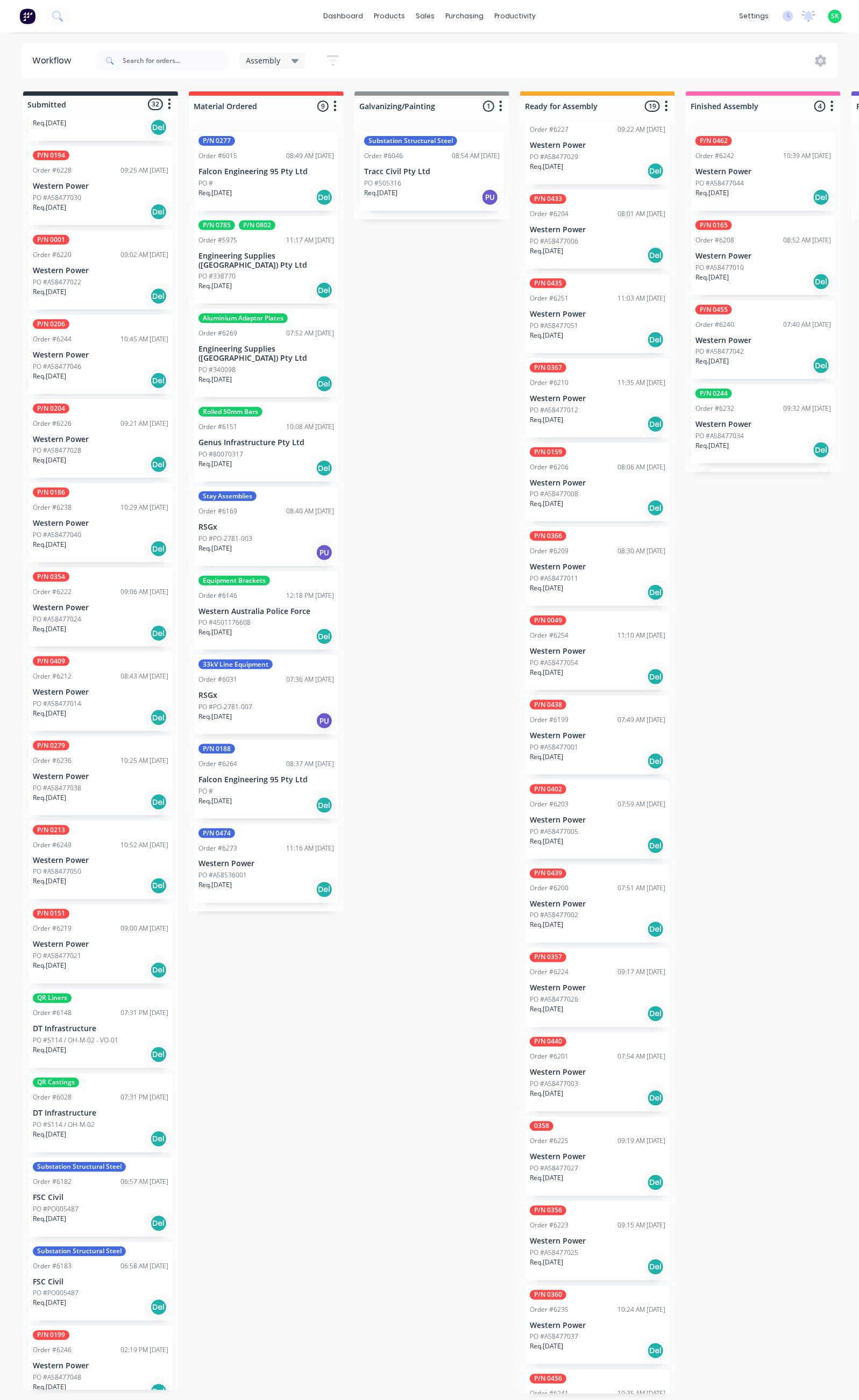
click at [90, 961] on div "Req. [DATE] Del" at bounding box center [100, 970] width 136 height 19
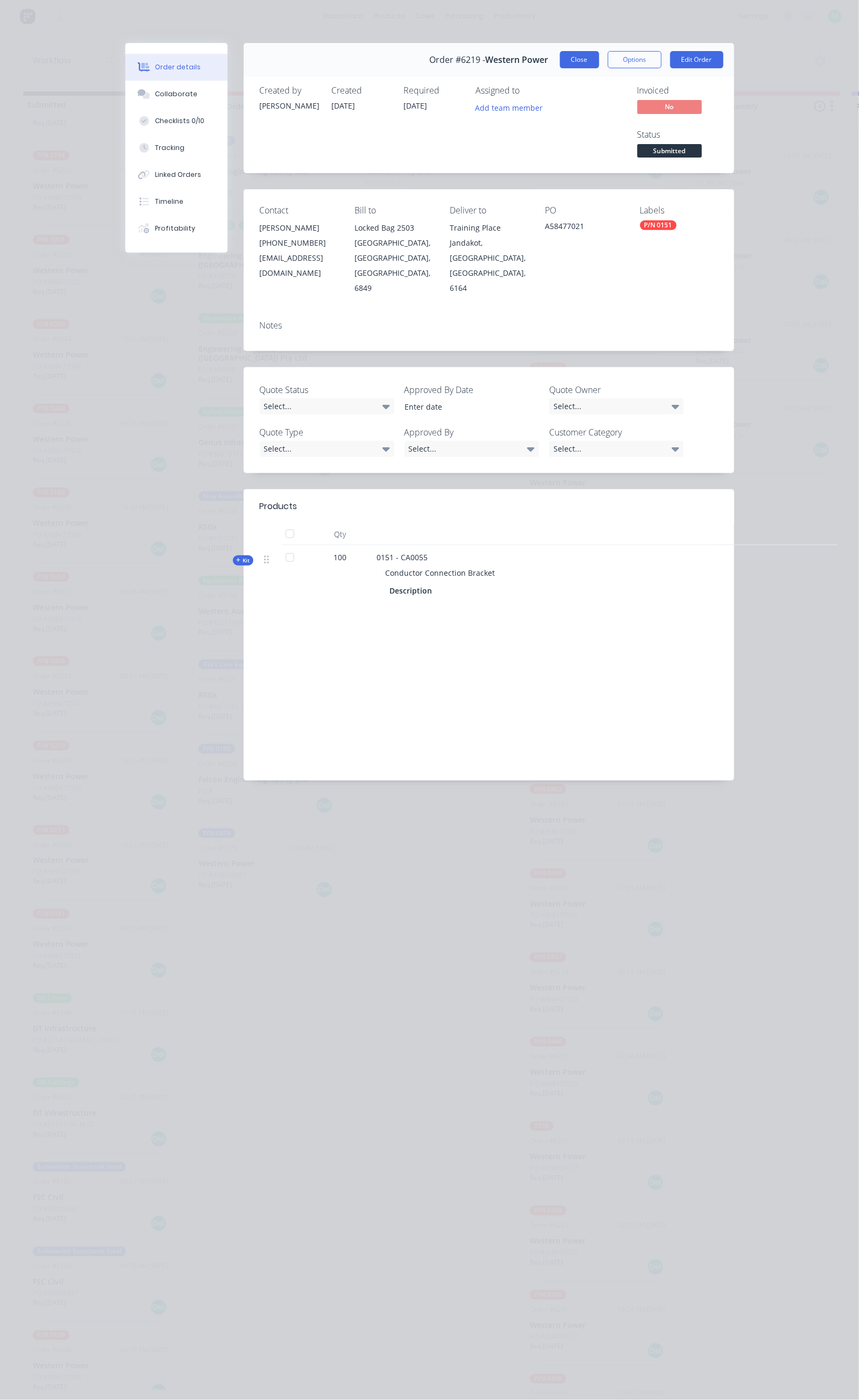
click at [599, 60] on button "Close" at bounding box center [580, 60] width 39 height 17
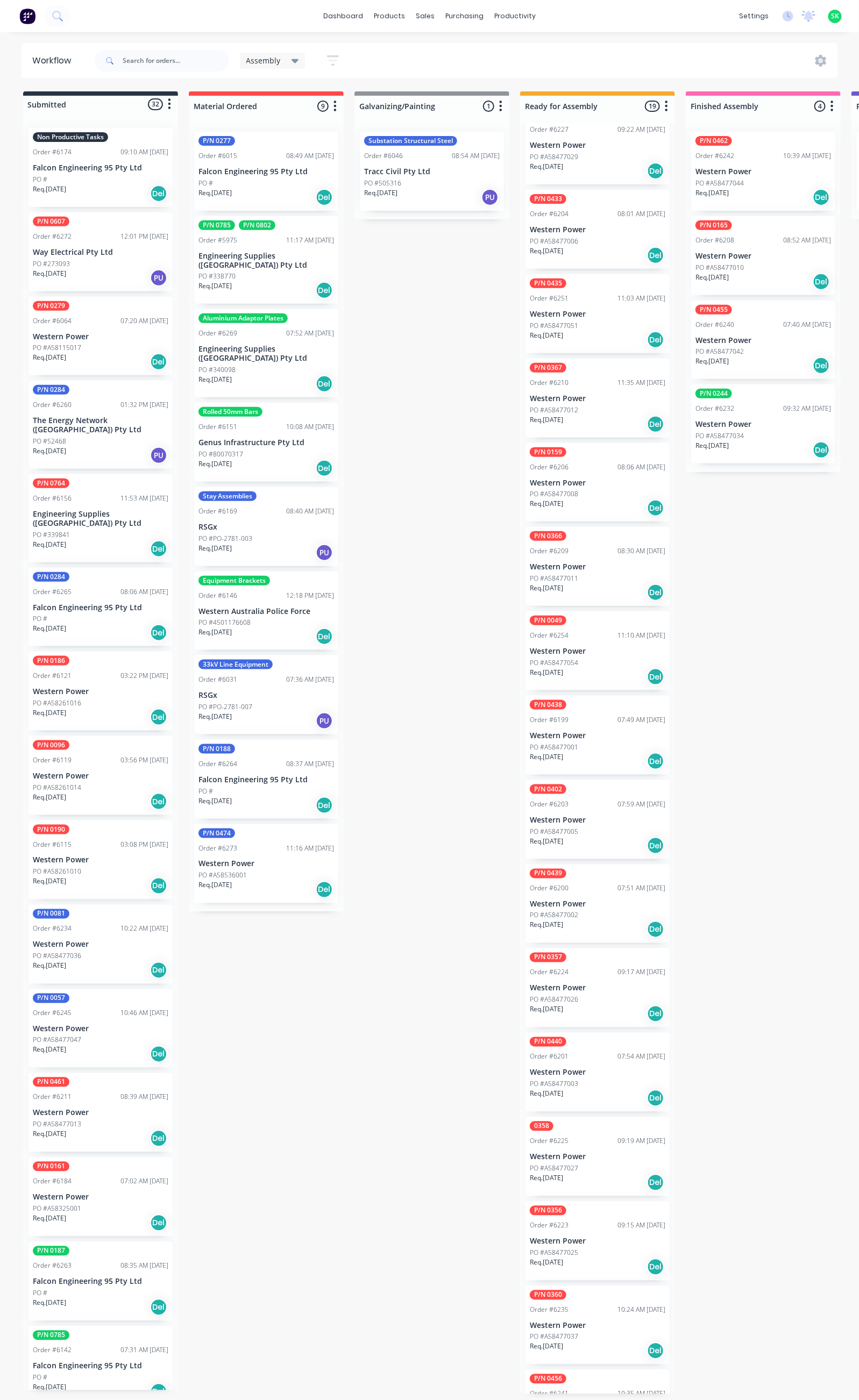
scroll to position [0, 0]
click at [94, 771] on div "P/N 0096 Order #6119 03:56 PM [DATE] Western Power PO #A58261014 Req. [DATE] Del" at bounding box center [100, 775] width 144 height 79
